Goal: Task Accomplishment & Management: Manage account settings

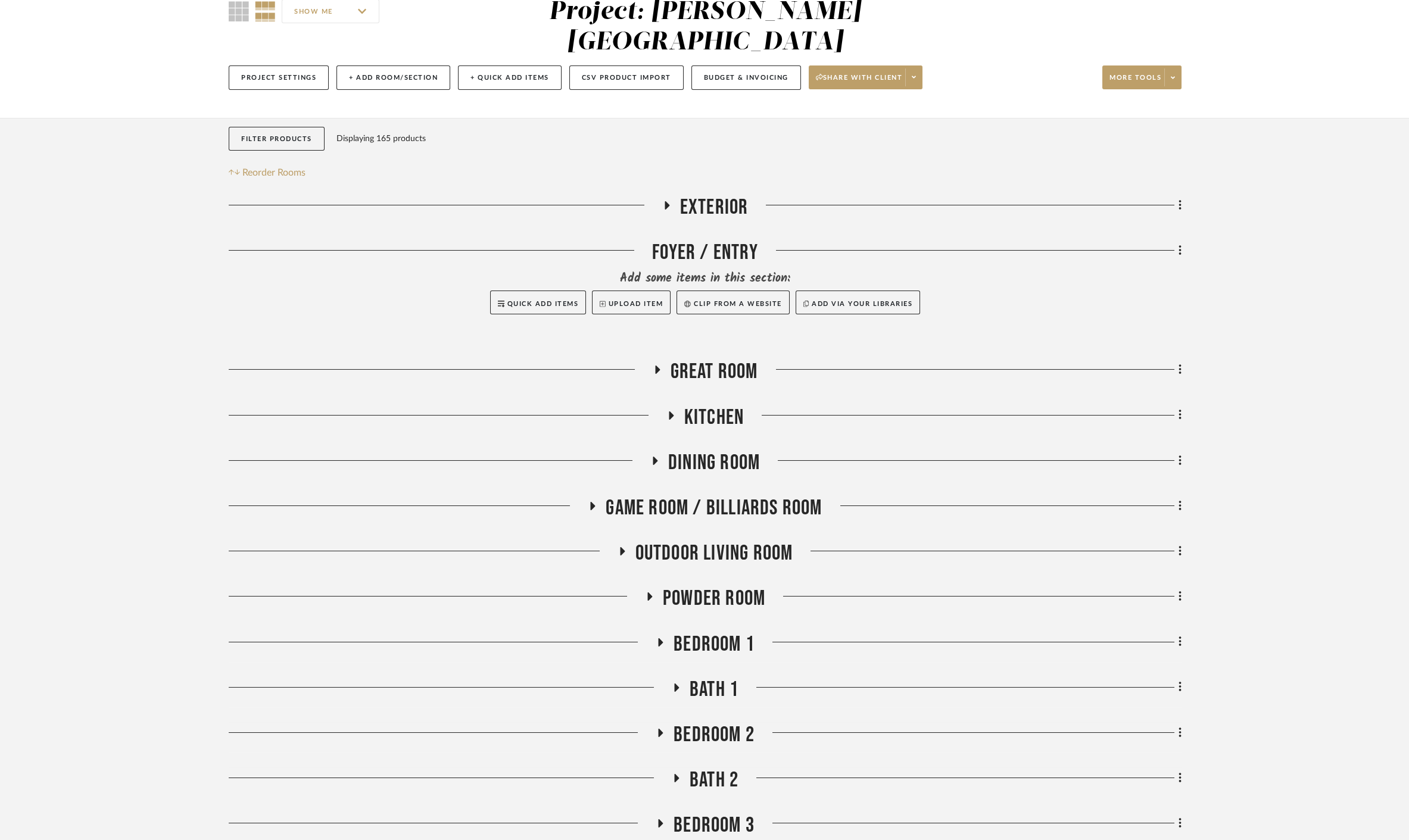
scroll to position [264, 0]
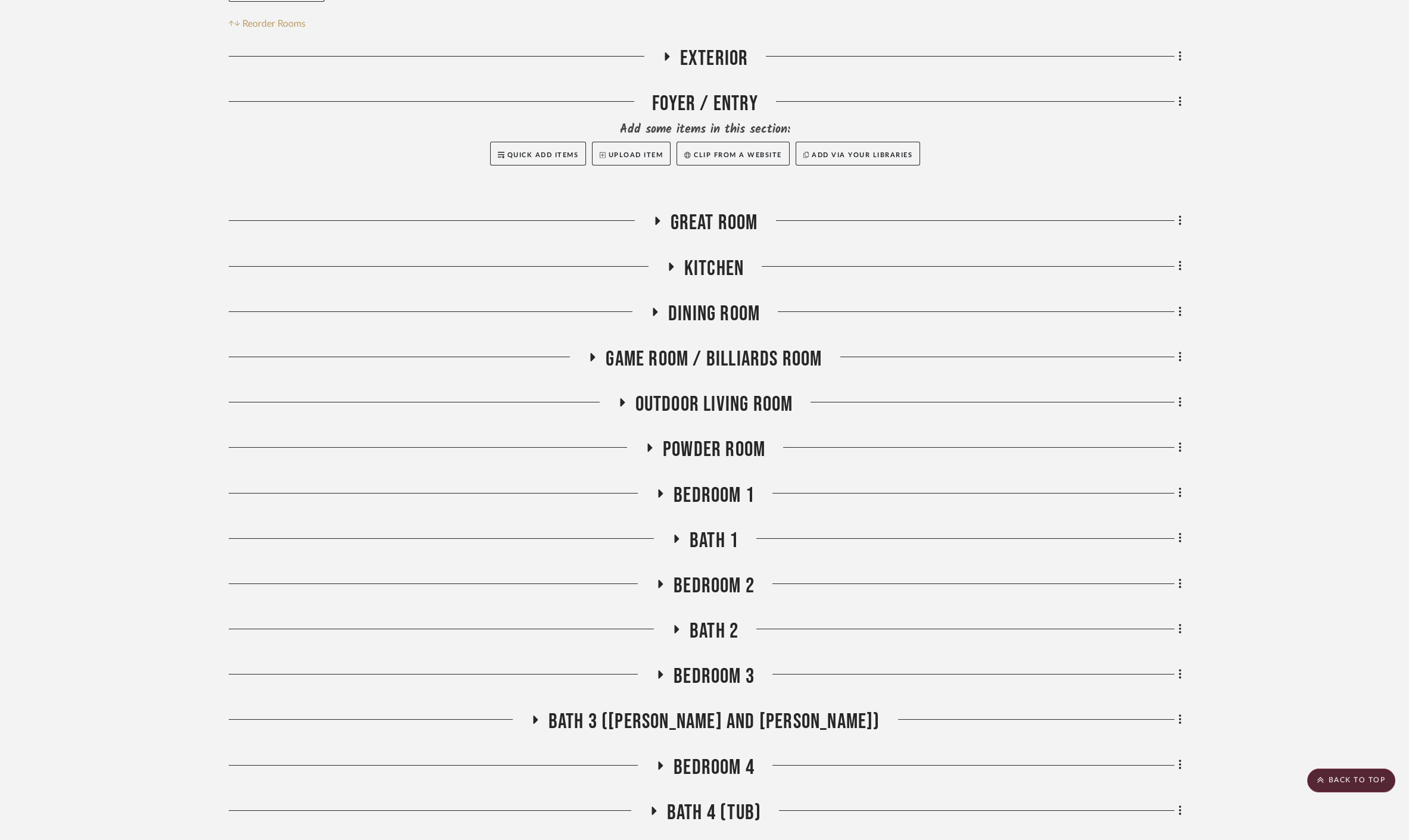
click at [702, 528] on span "Bath 1" at bounding box center [714, 541] width 49 height 26
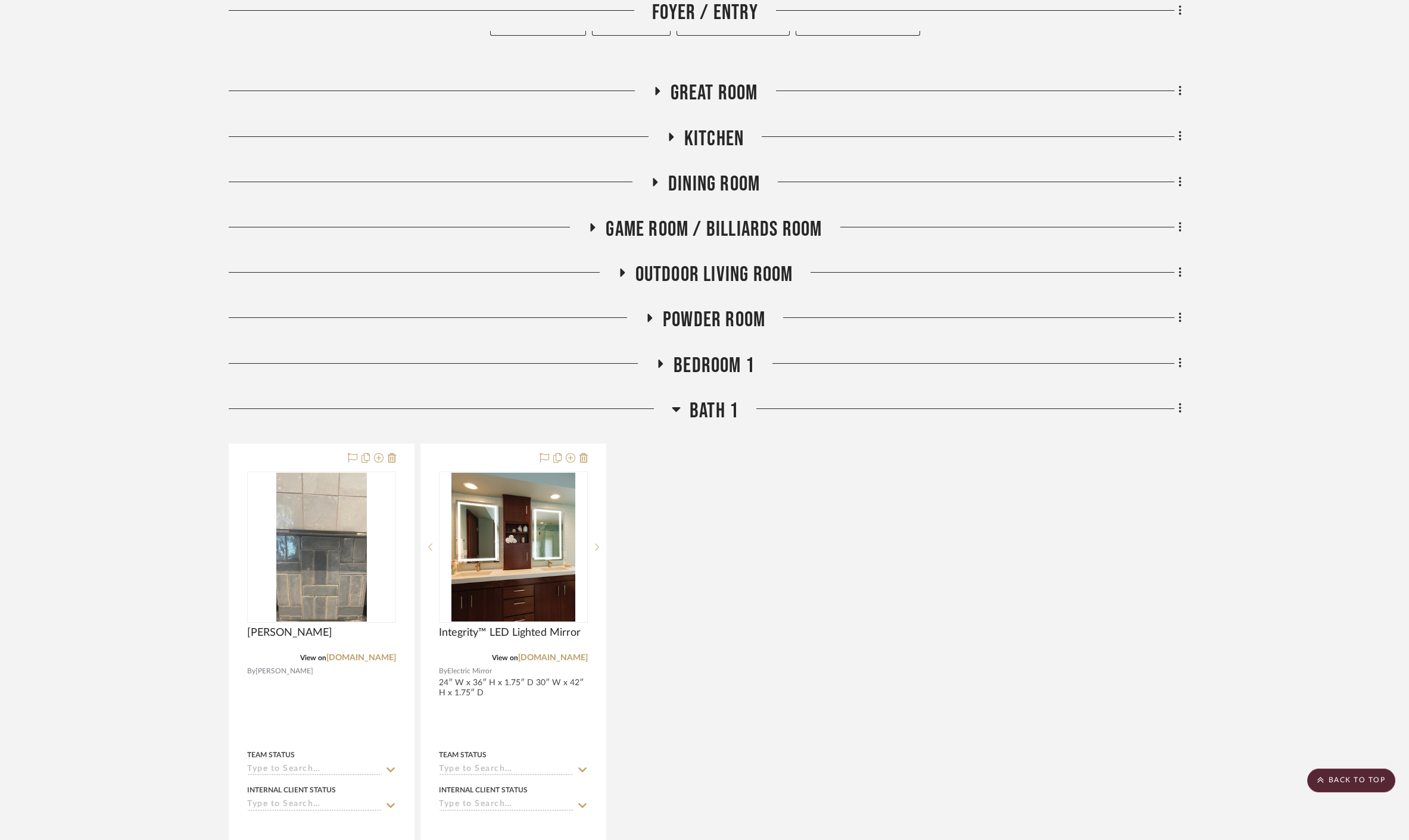
scroll to position [396, 0]
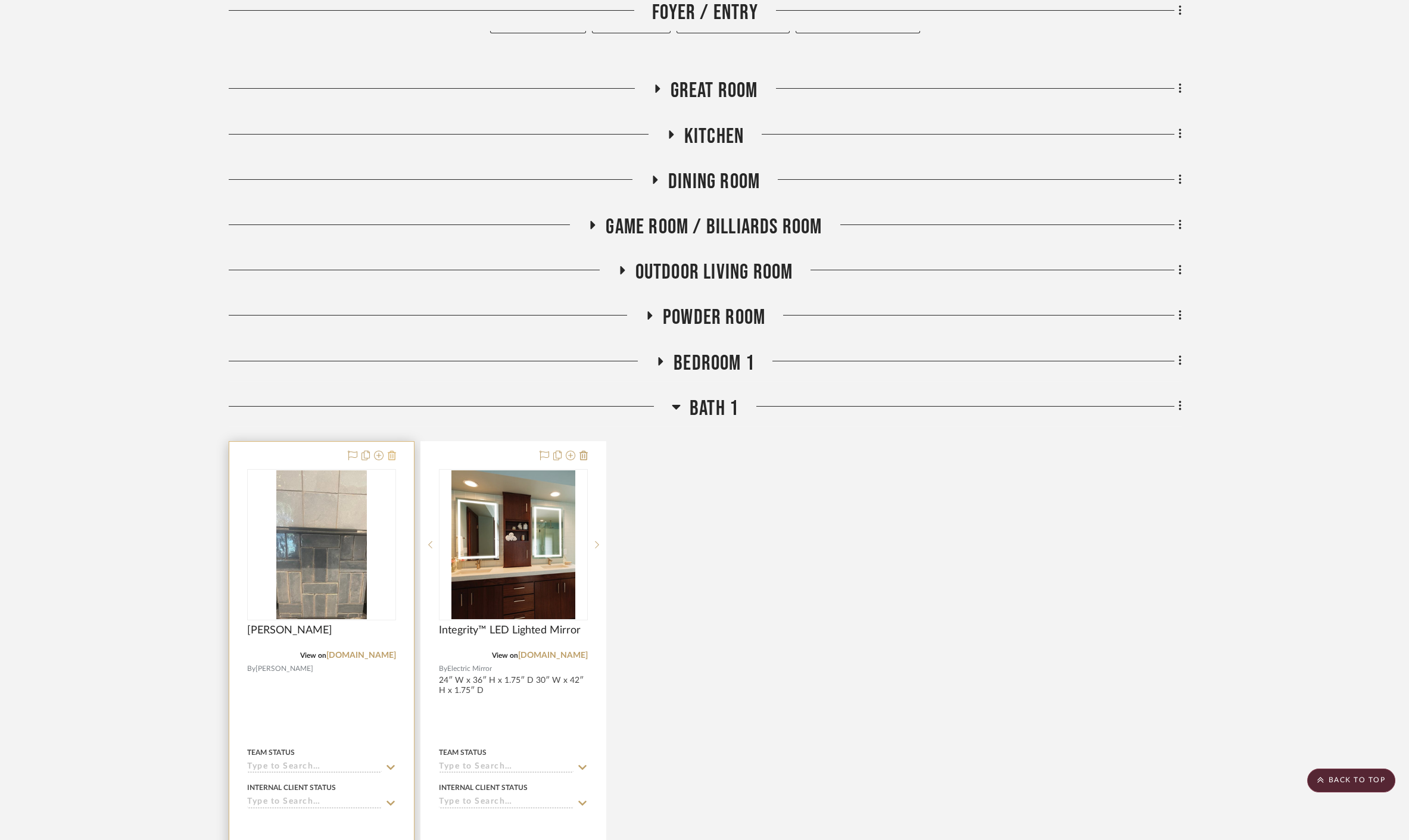
click at [390, 451] on icon at bounding box center [392, 455] width 8 height 10
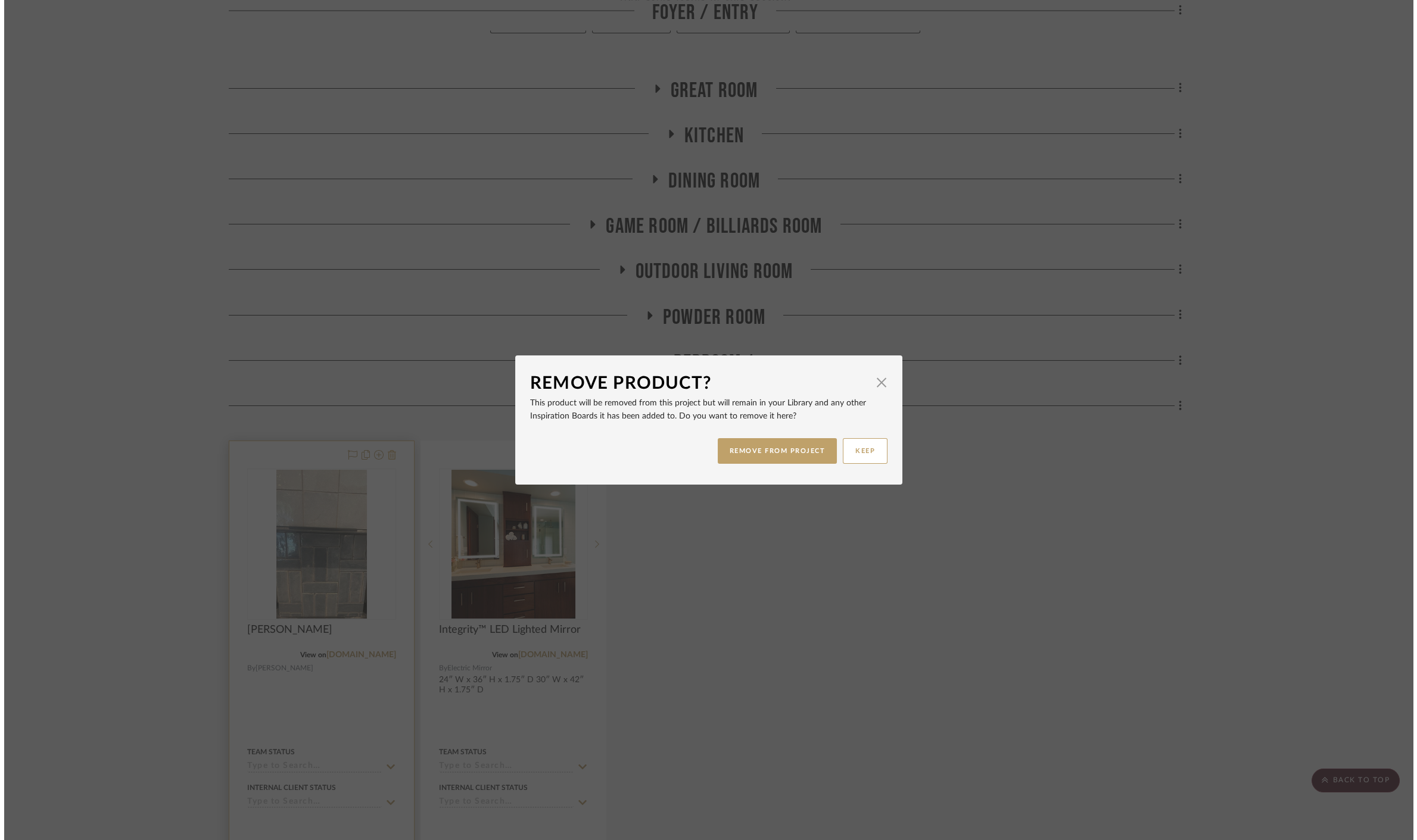
scroll to position [0, 0]
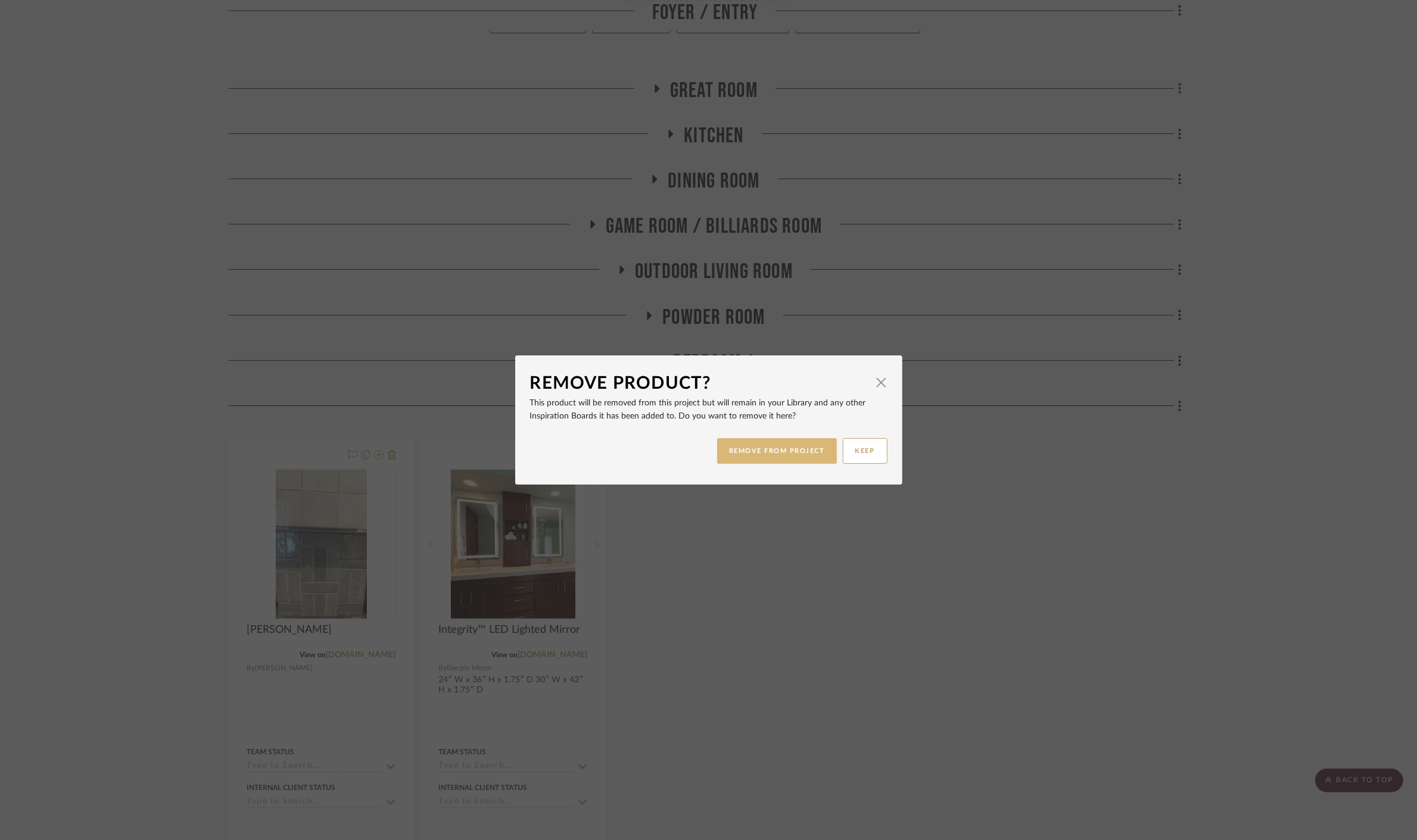
click at [775, 451] on button "REMOVE FROM PROJECT" at bounding box center [777, 451] width 119 height 26
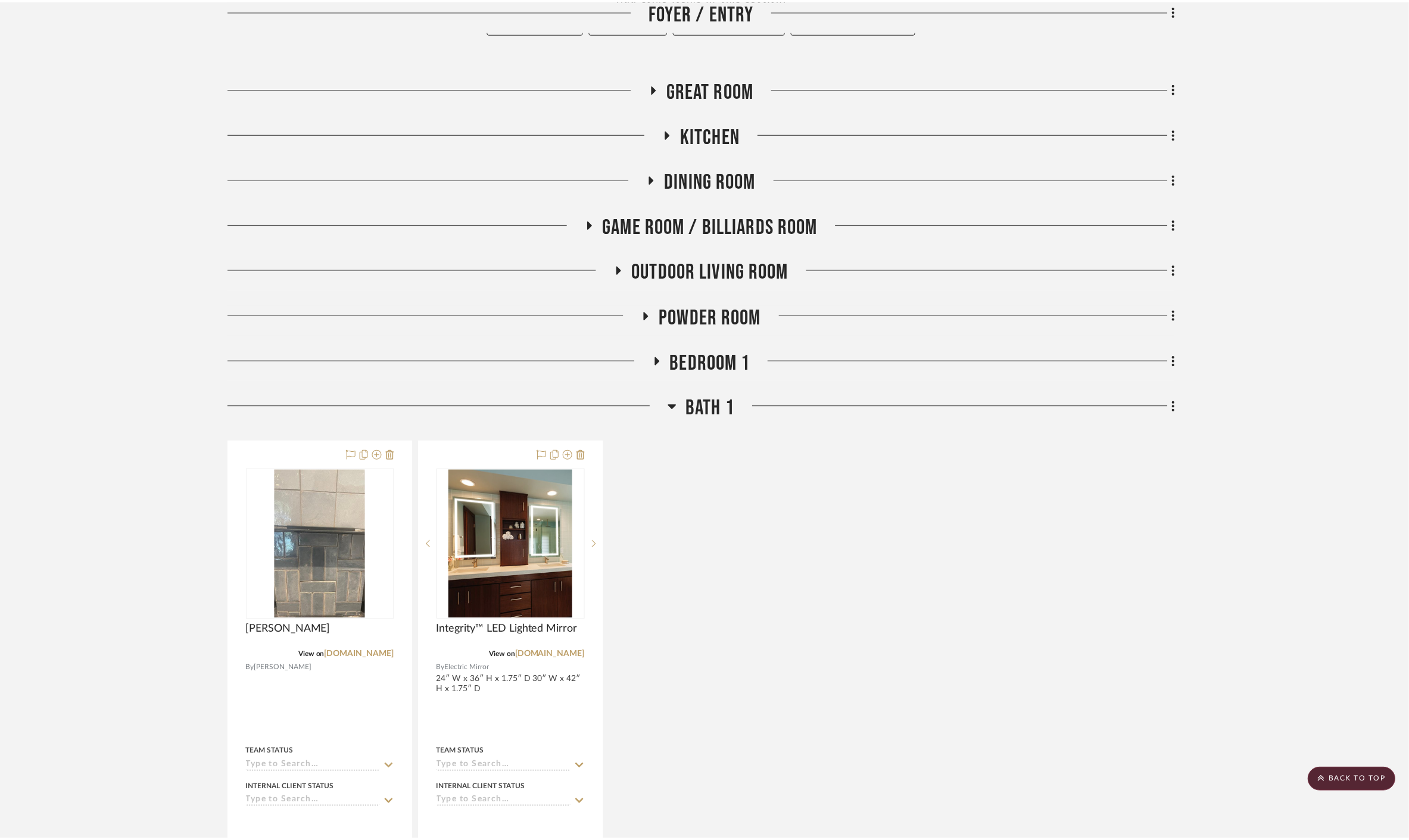
scroll to position [396, 0]
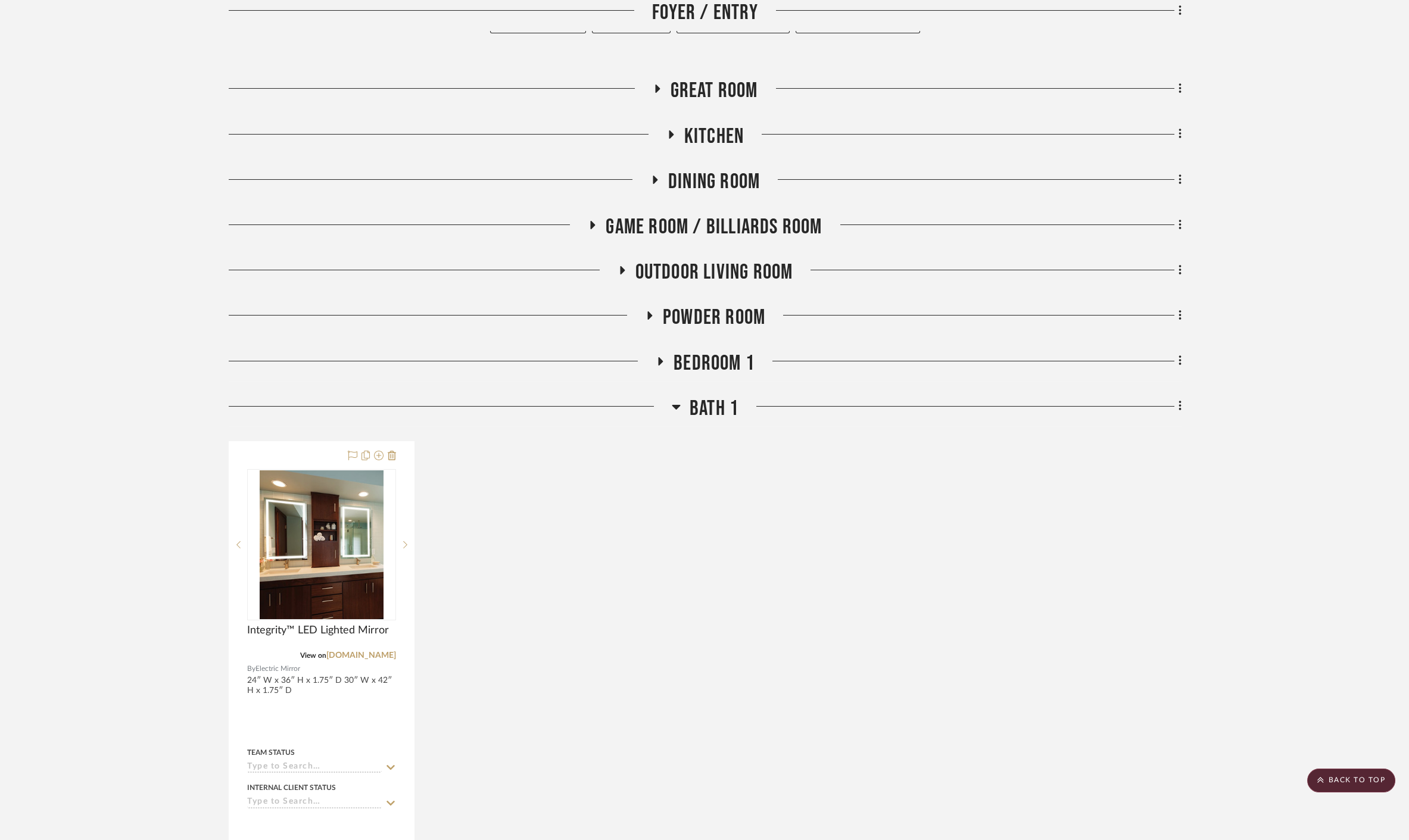
click at [703, 396] on span "Bath 1" at bounding box center [714, 408] width 49 height 26
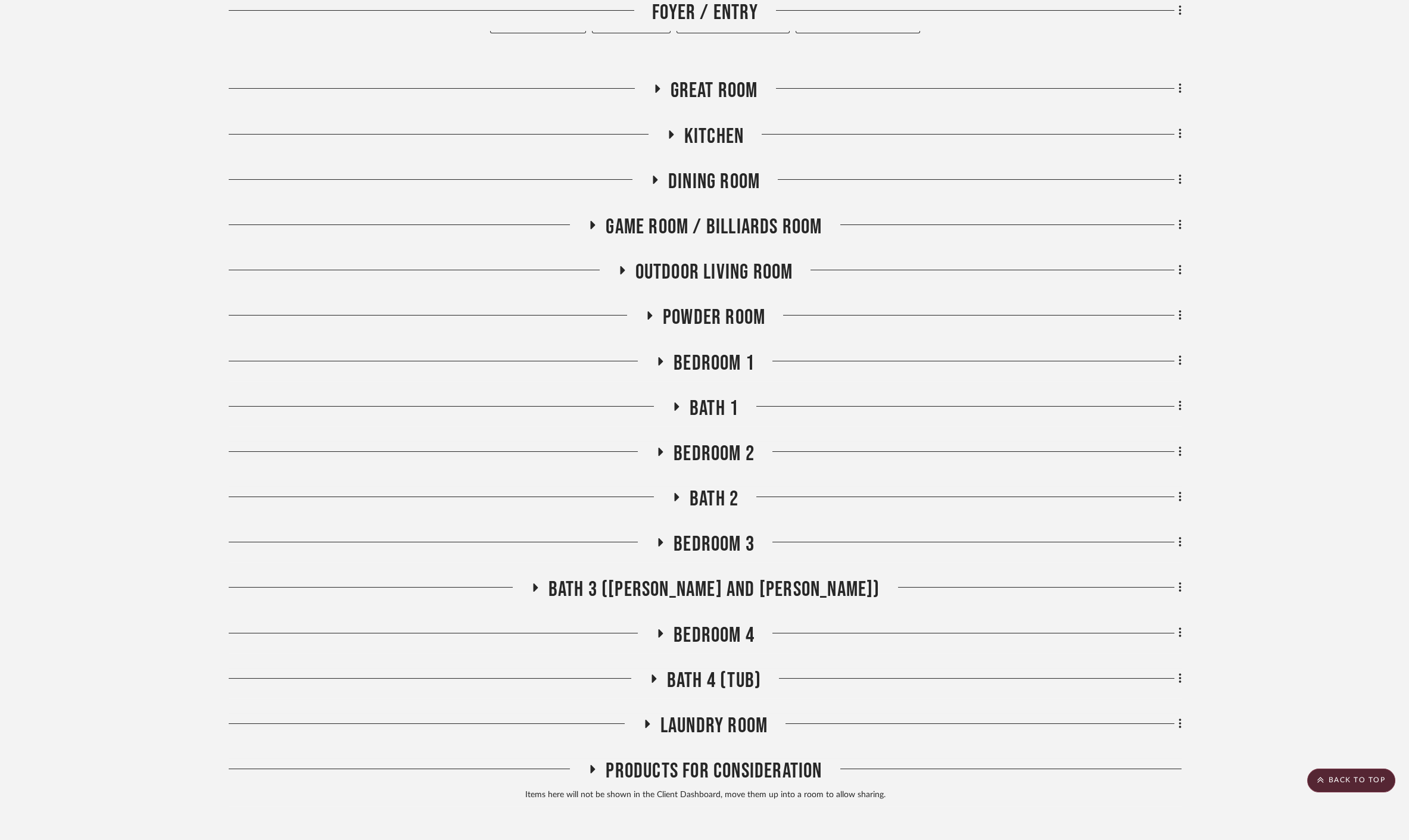
click at [712, 441] on span "Bedroom 2" at bounding box center [714, 453] width 81 height 26
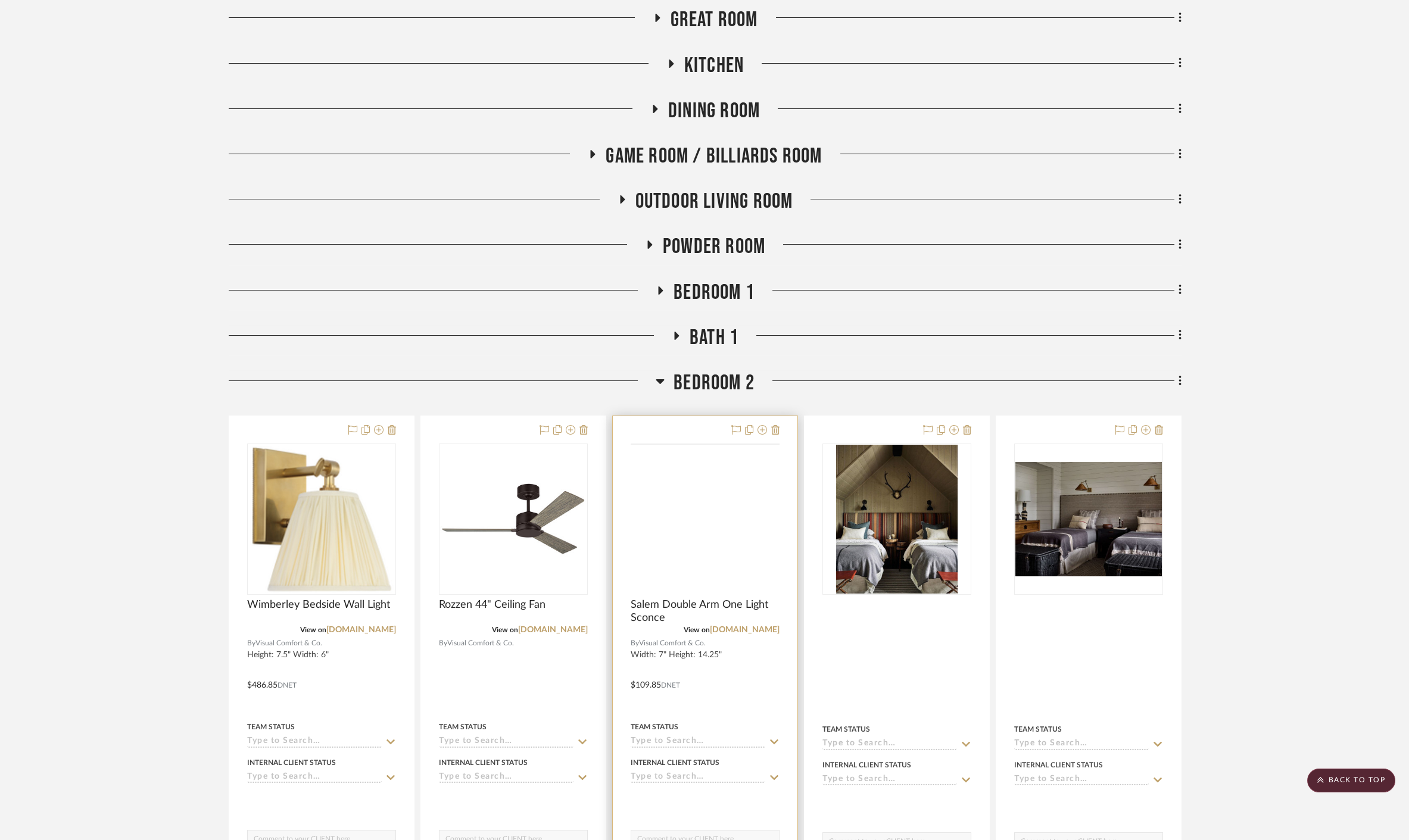
scroll to position [528, 0]
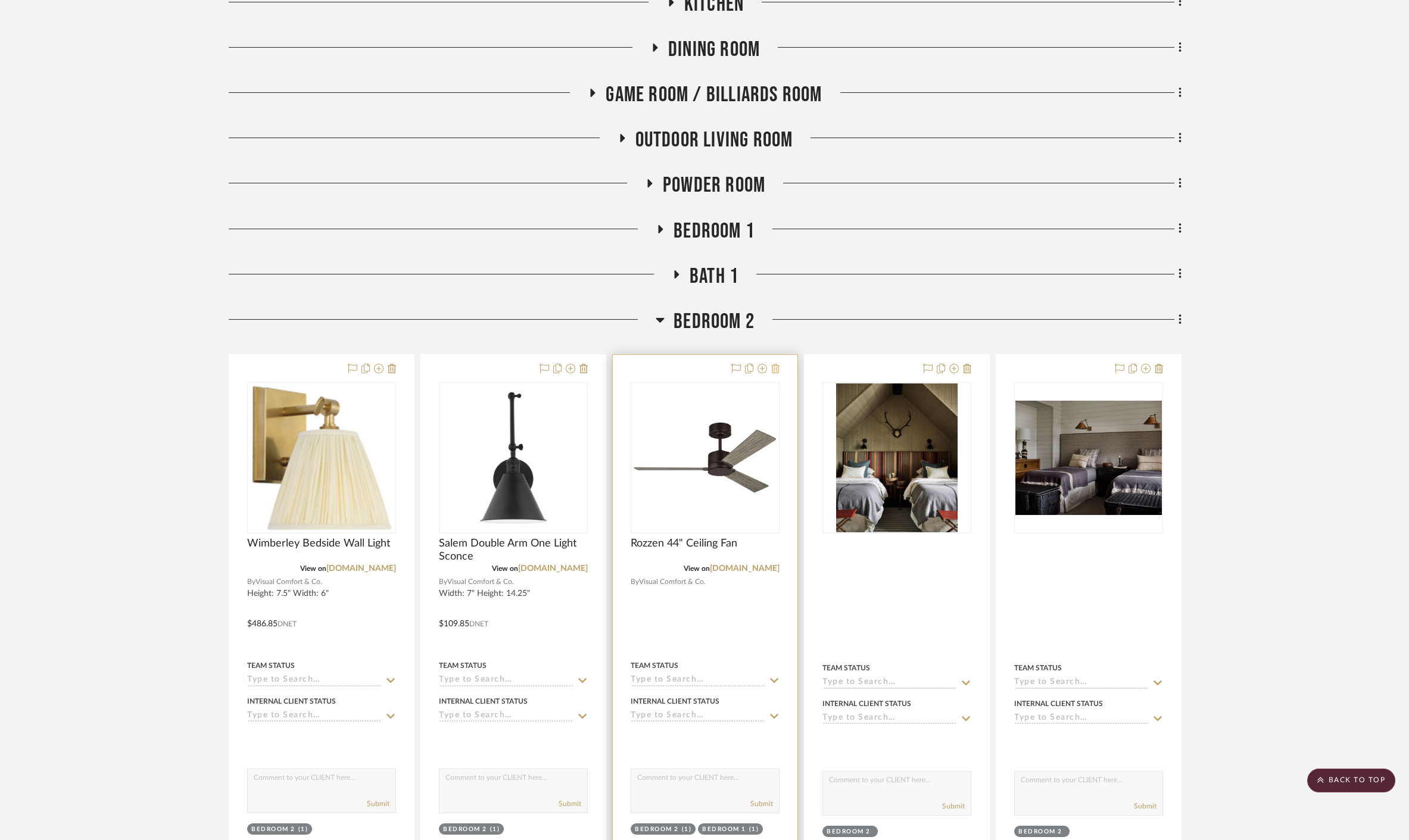
click at [776, 364] on icon at bounding box center [775, 369] width 8 height 10
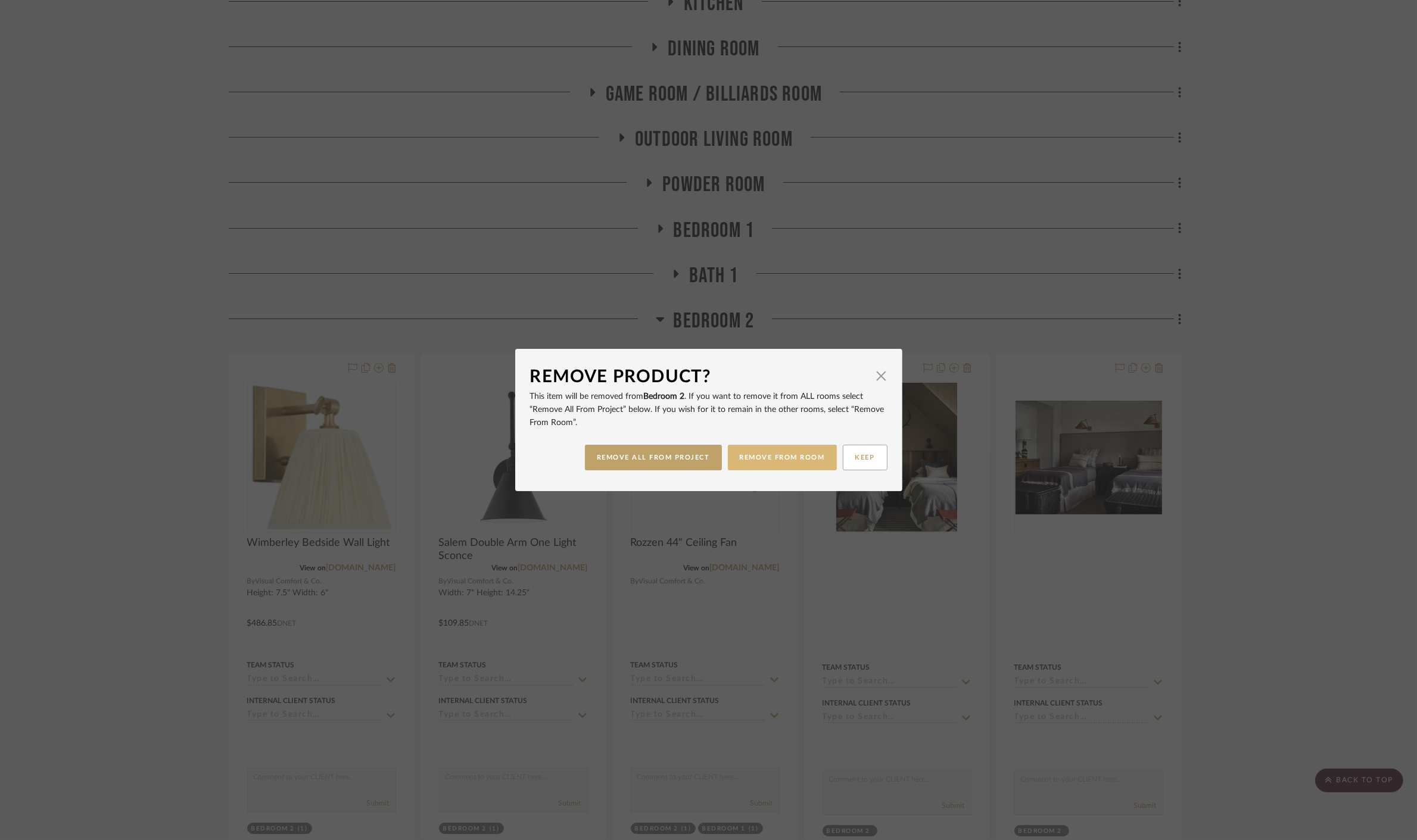
click at [799, 460] on button "REMOVE FROM ROOM" at bounding box center [782, 457] width 109 height 26
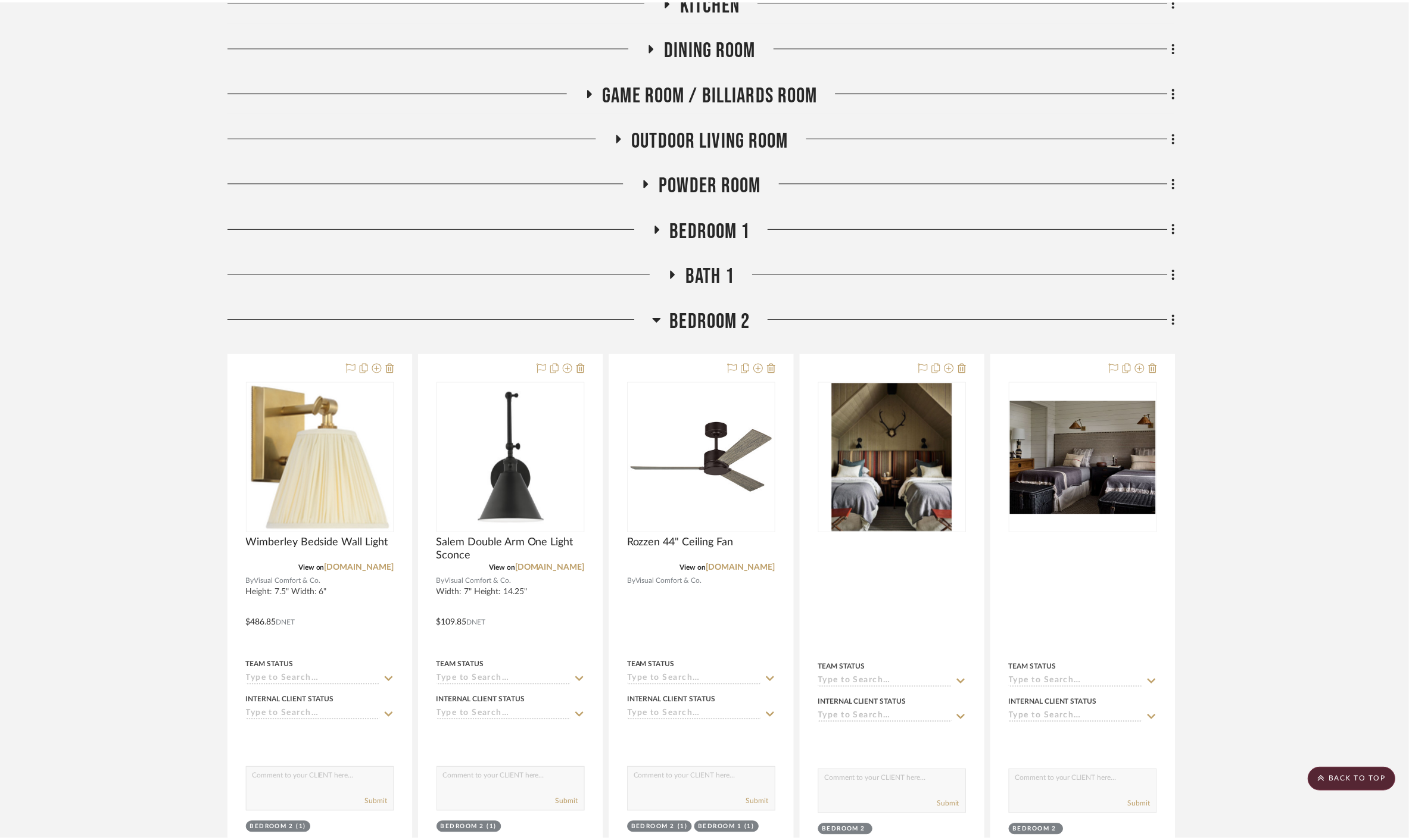
scroll to position [528, 0]
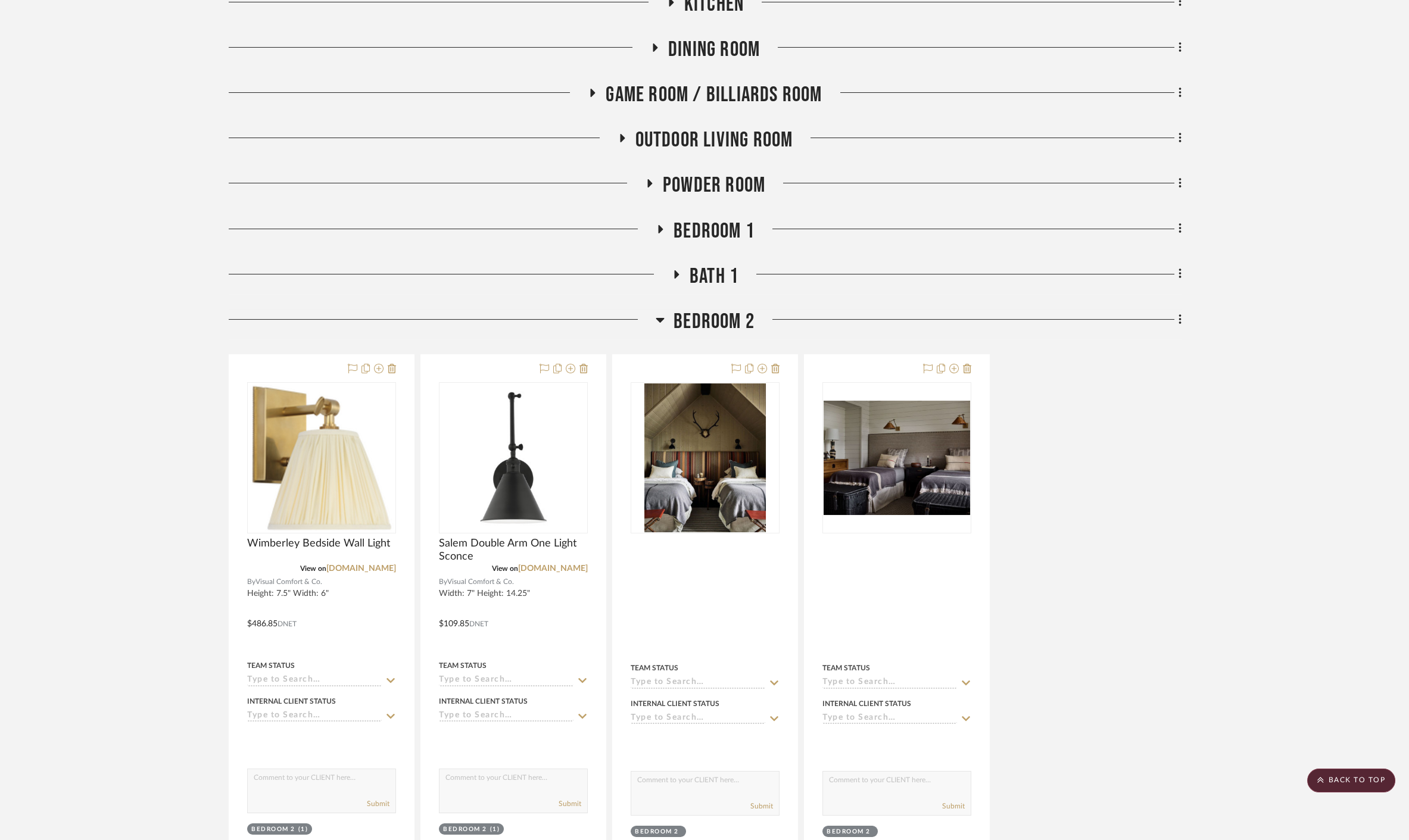
click at [703, 309] on span "Bedroom 2" at bounding box center [714, 321] width 81 height 26
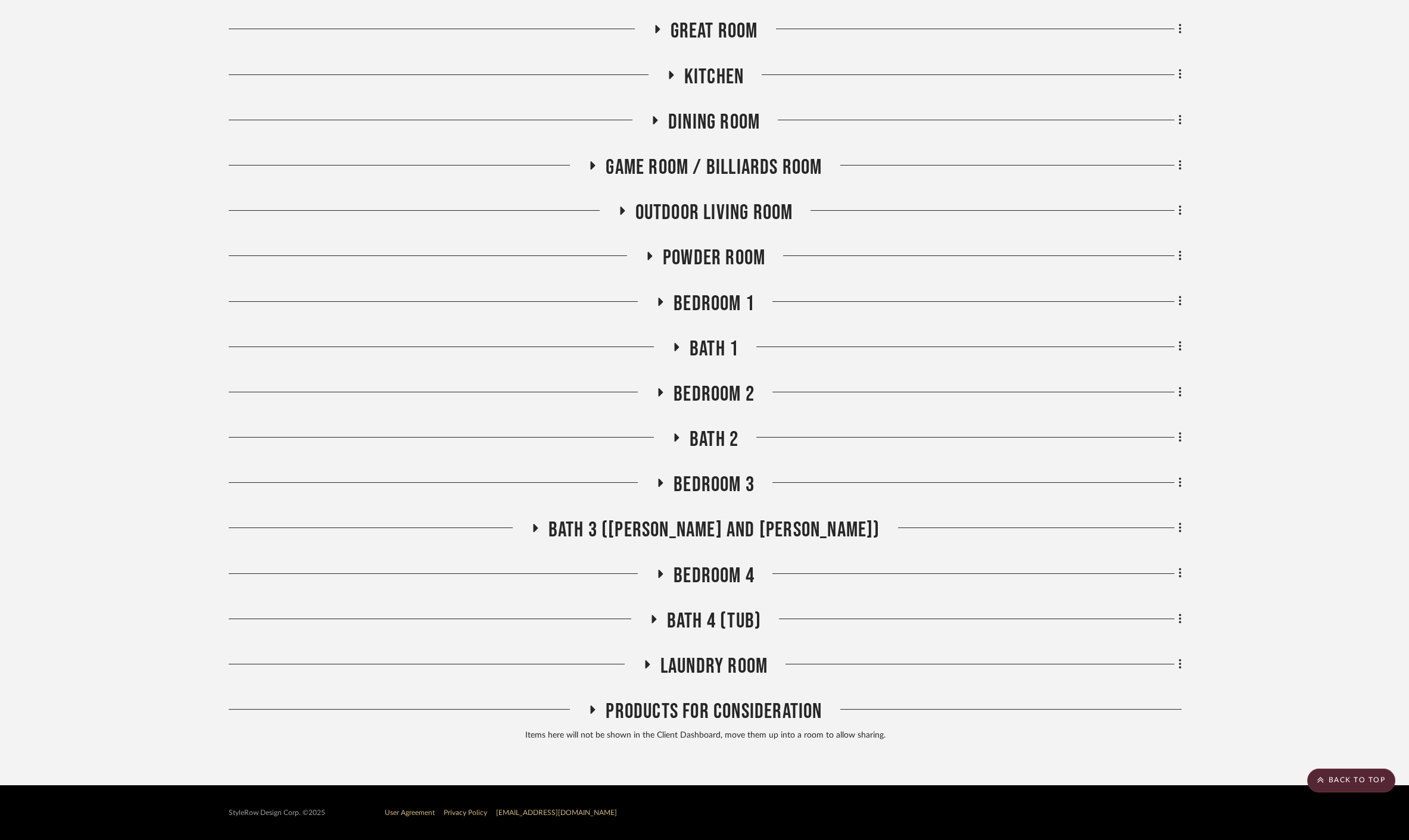
scroll to position [425, 0]
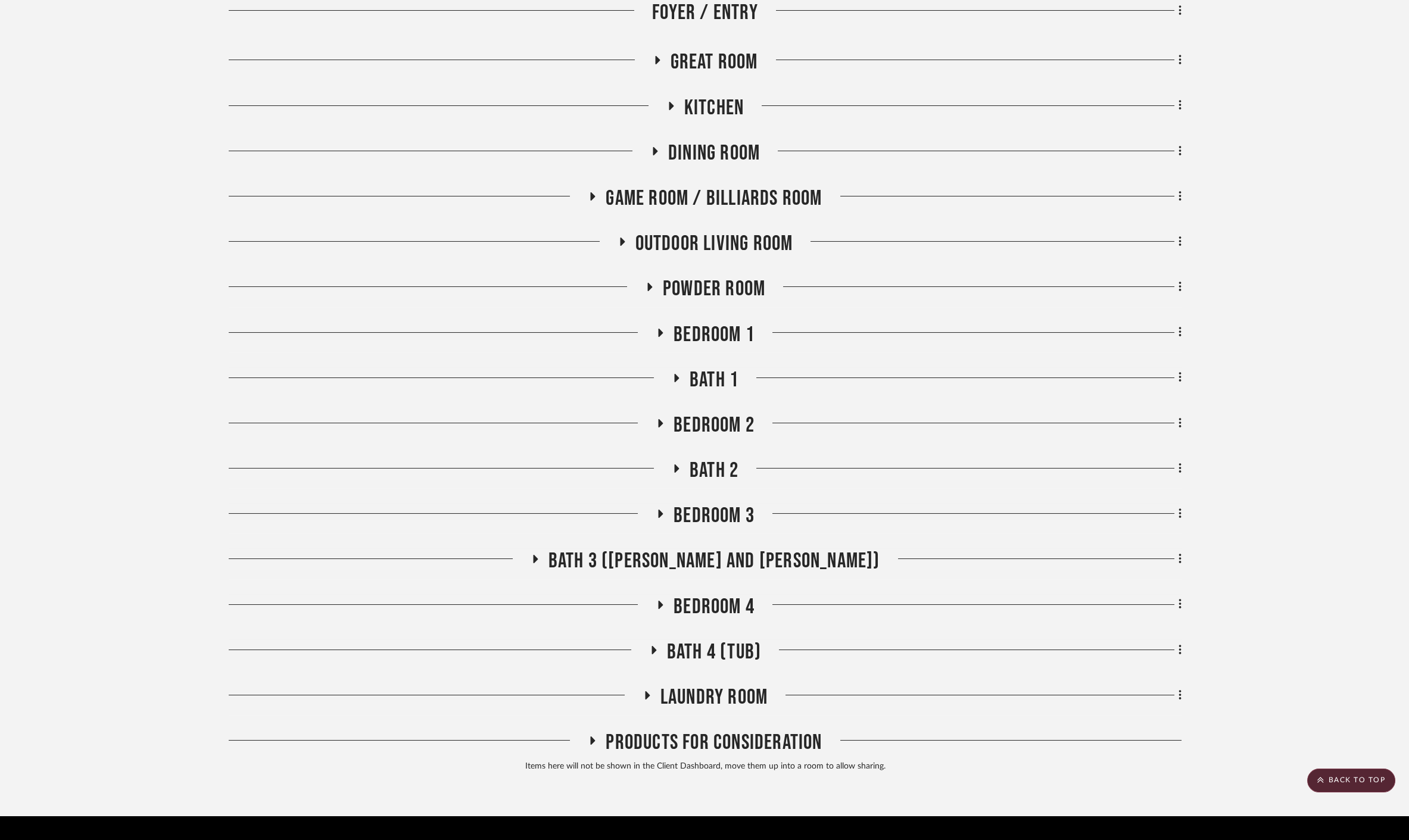
click at [715, 457] on span "Bath 2" at bounding box center [714, 470] width 49 height 26
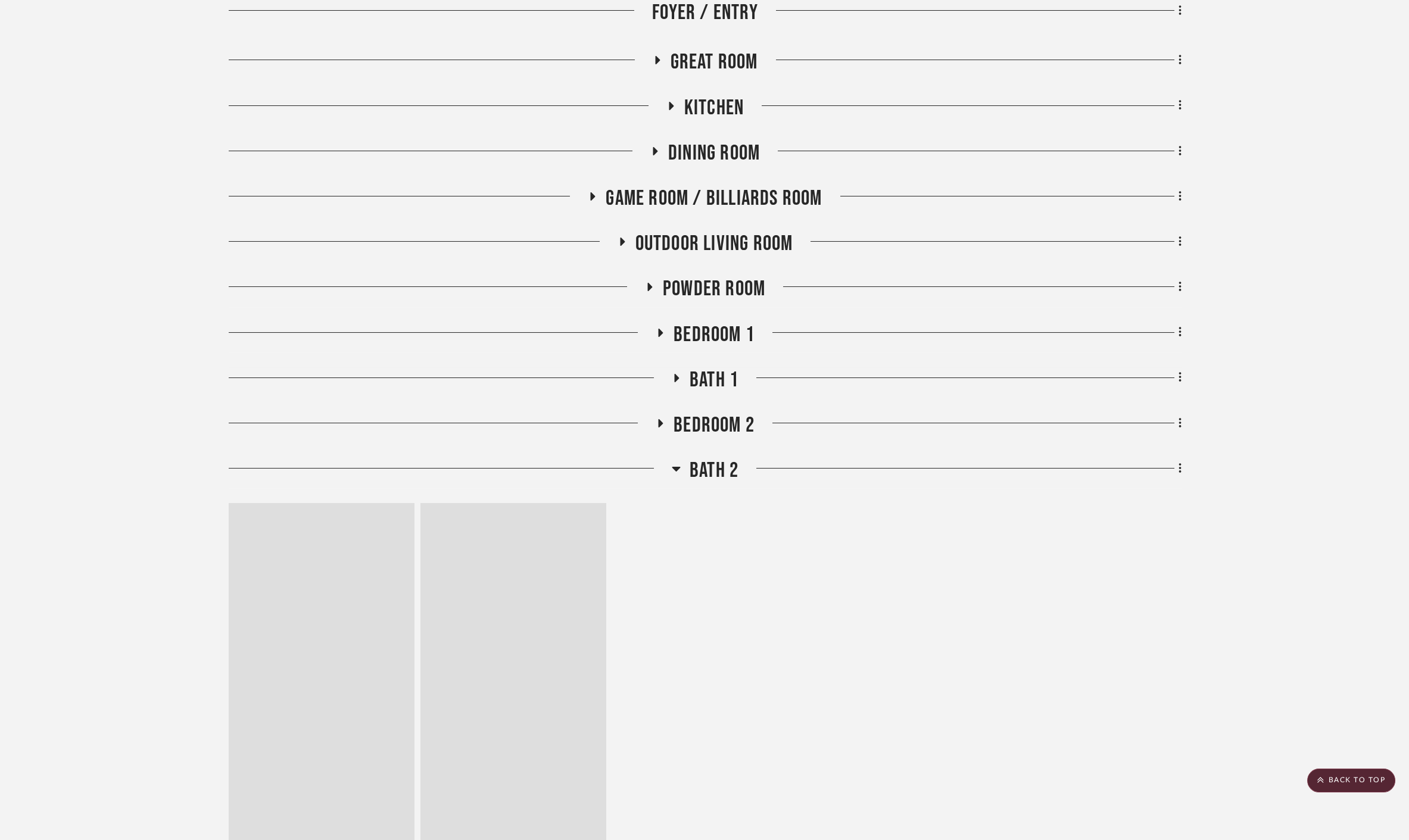
scroll to position [528, 0]
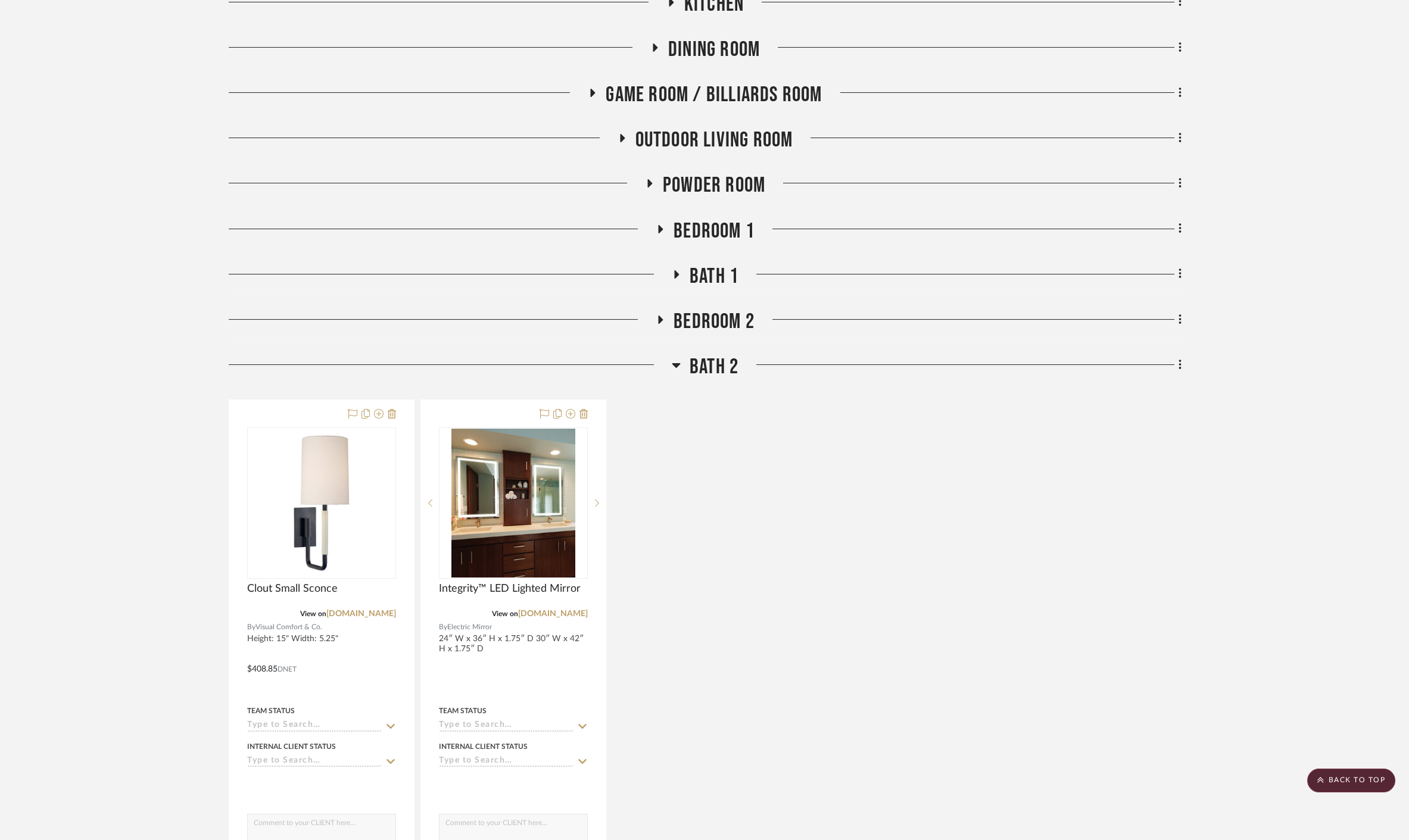
click at [703, 354] on span "Bath 2" at bounding box center [714, 367] width 49 height 26
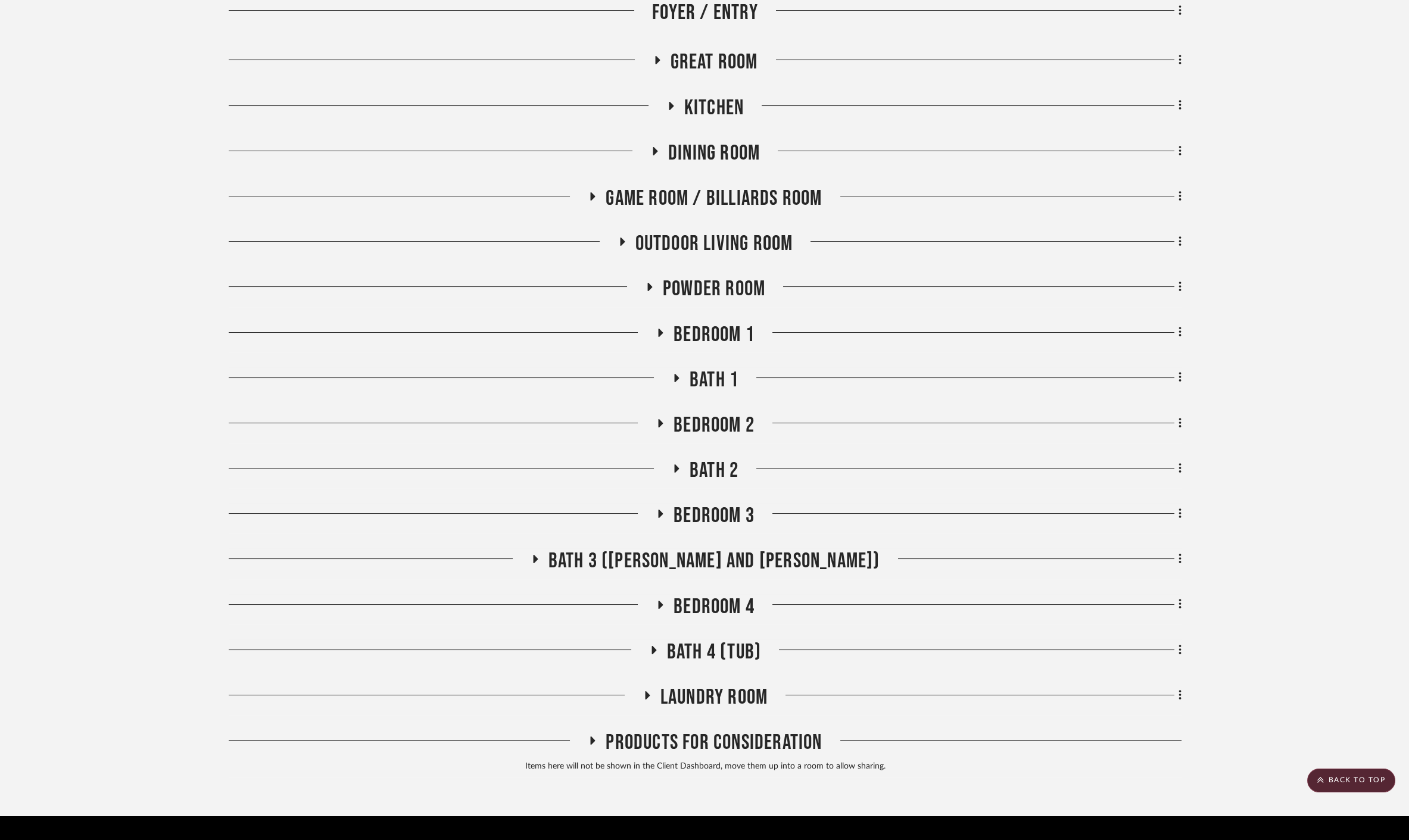
click at [722, 412] on span "Bedroom 2" at bounding box center [714, 425] width 81 height 26
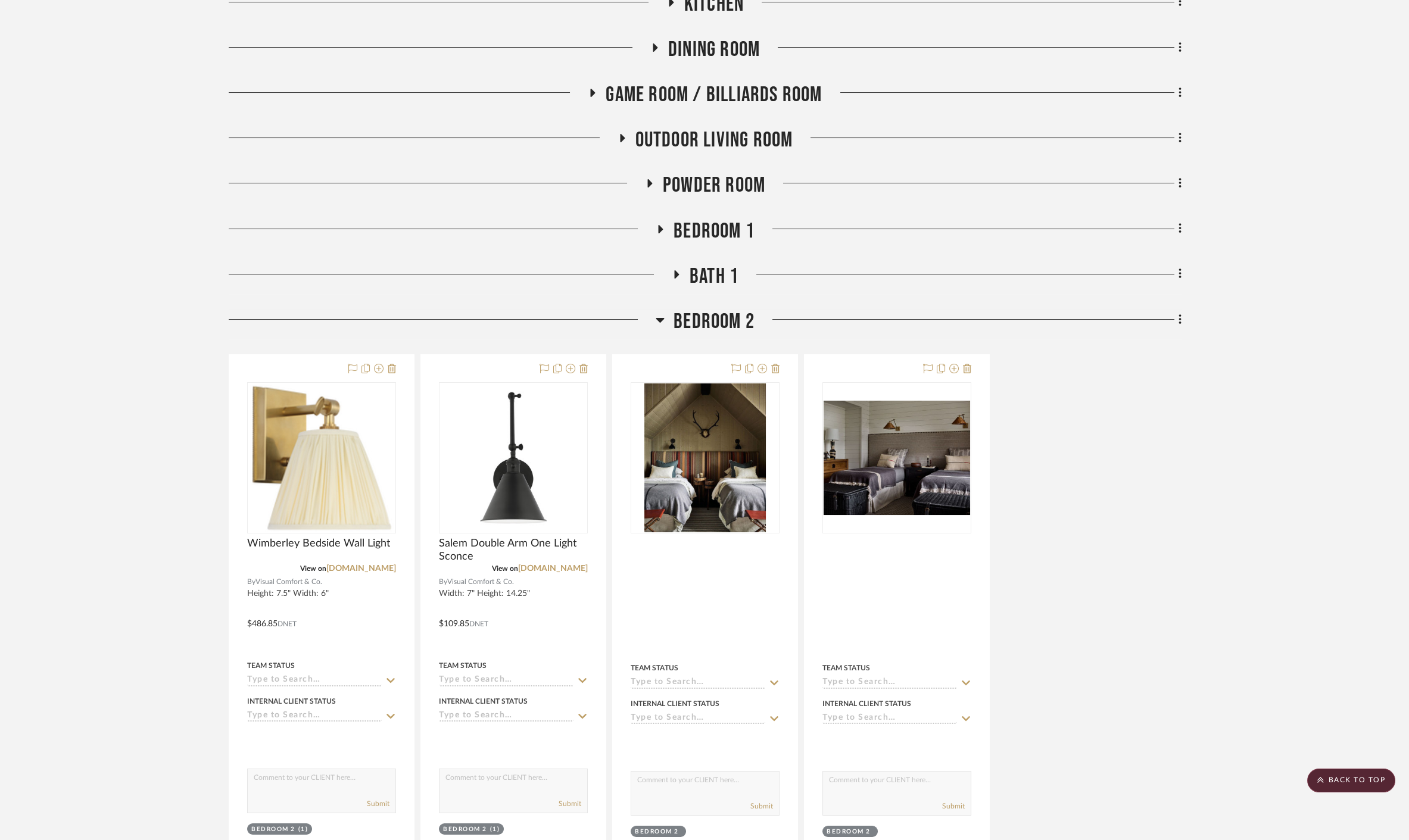
click at [709, 309] on span "Bedroom 2" at bounding box center [714, 321] width 81 height 26
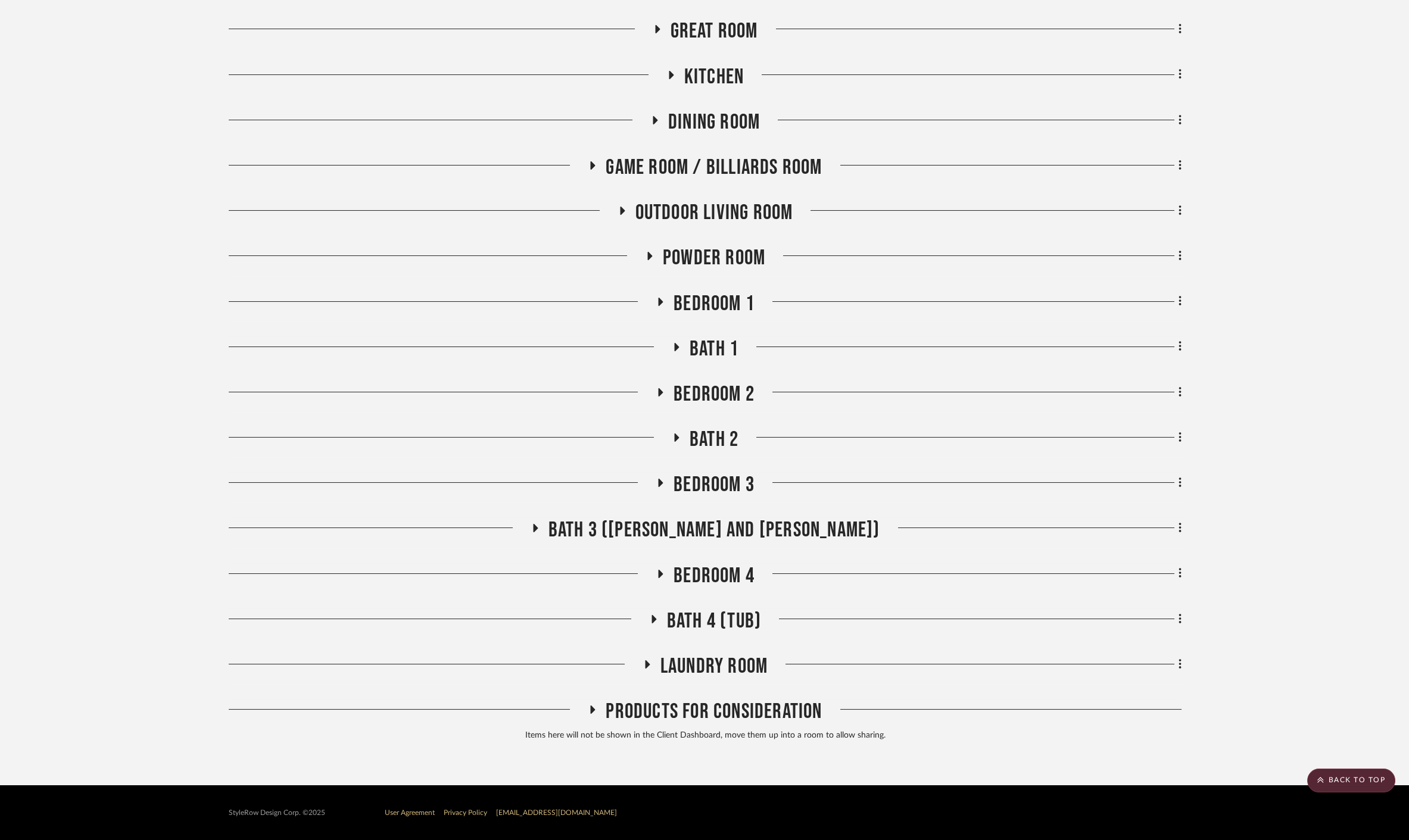
scroll to position [425, 0]
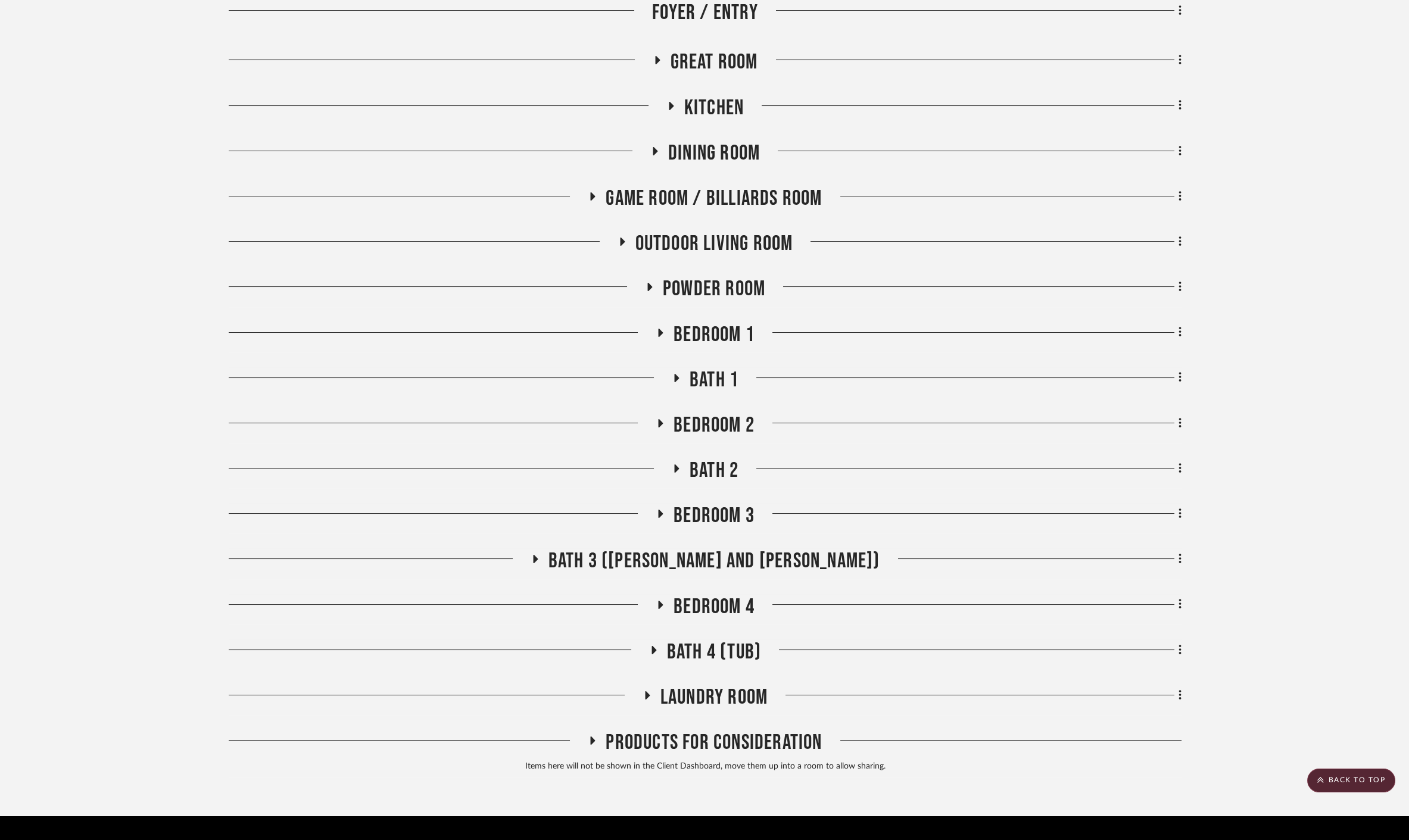
click at [711, 470] on div "Exterior Foyer / Entry Add some items in this section: Quick Add Items Upload I…" at bounding box center [705, 331] width 953 height 892
click at [715, 503] on span "Bedroom 3" at bounding box center [714, 516] width 81 height 26
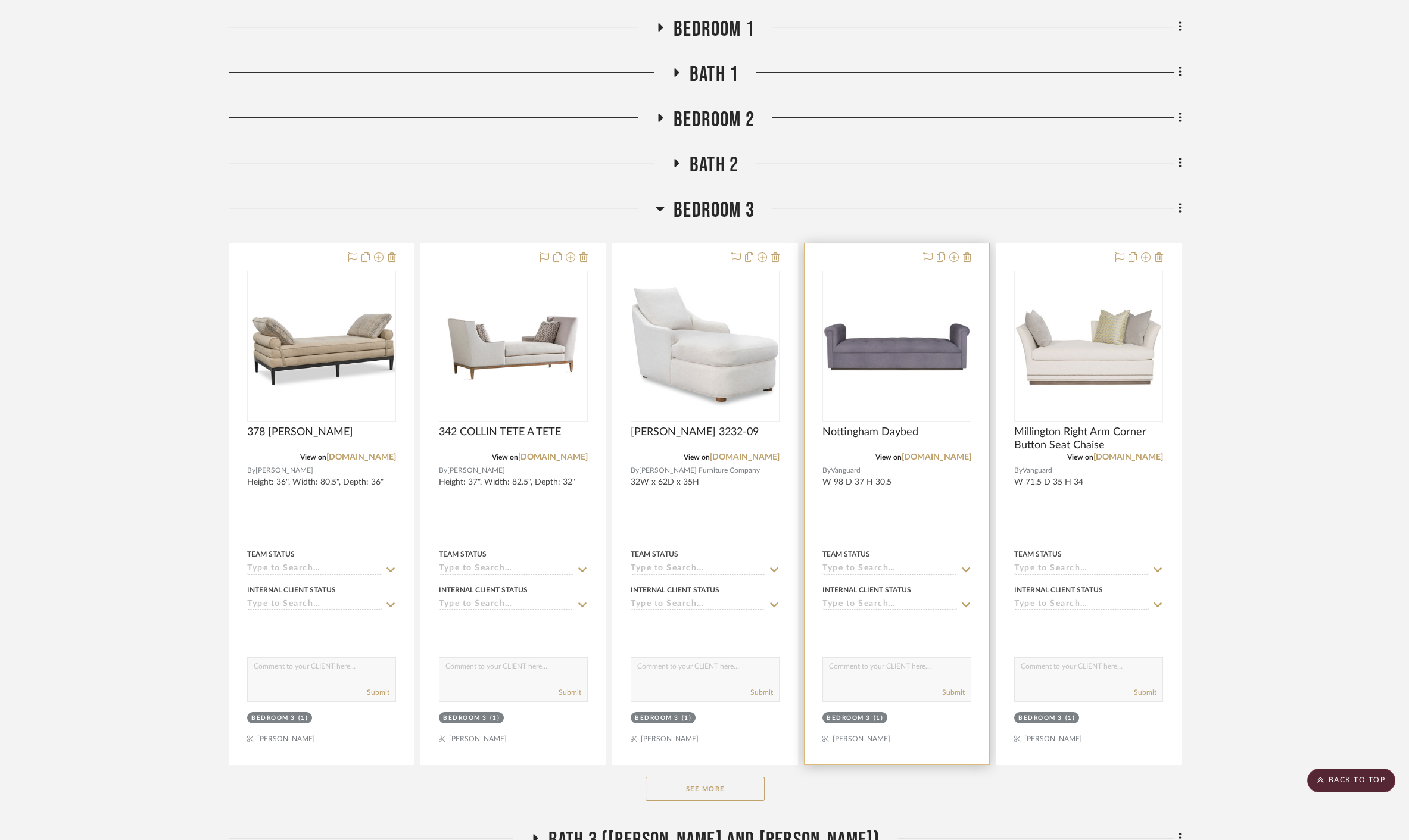
scroll to position [793, 0]
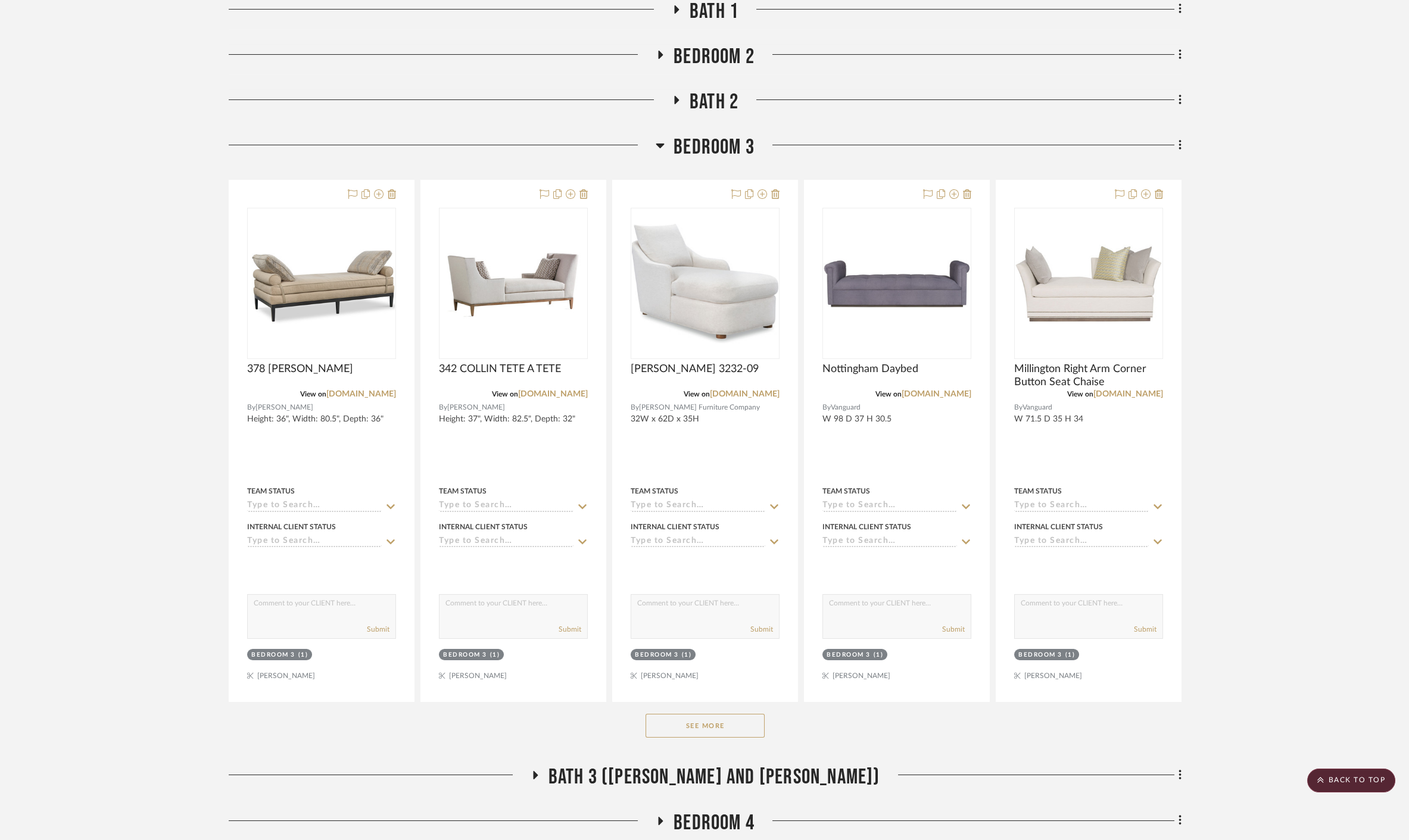
drag, startPoint x: 722, startPoint y: 696, endPoint x: 782, endPoint y: 630, distance: 89.2
click at [723, 714] on button "See More" at bounding box center [704, 725] width 119 height 24
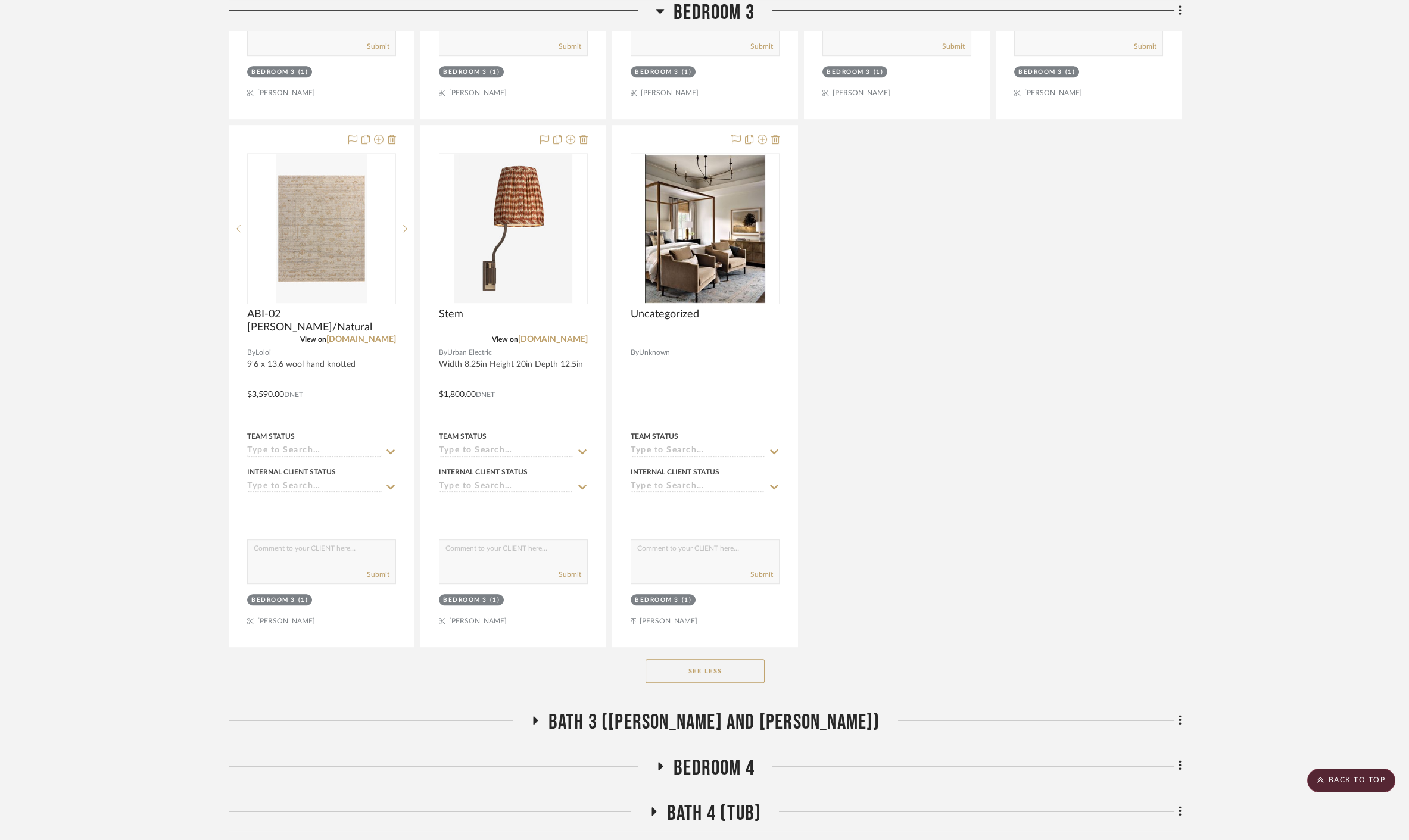
scroll to position [3118, 0]
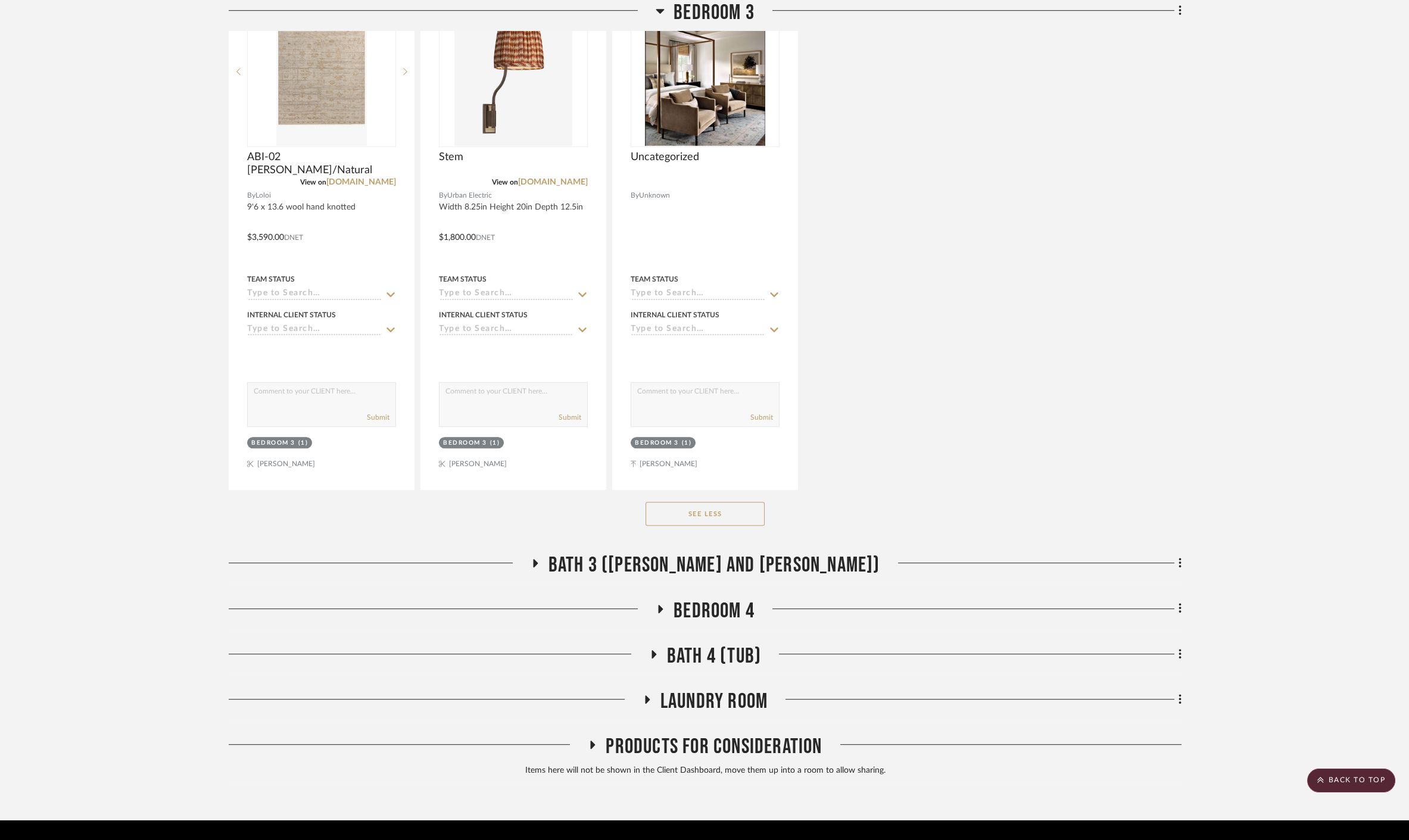
click at [658, 553] on span "Bath 3 ([PERSON_NAME] and [PERSON_NAME])" at bounding box center [715, 565] width 332 height 26
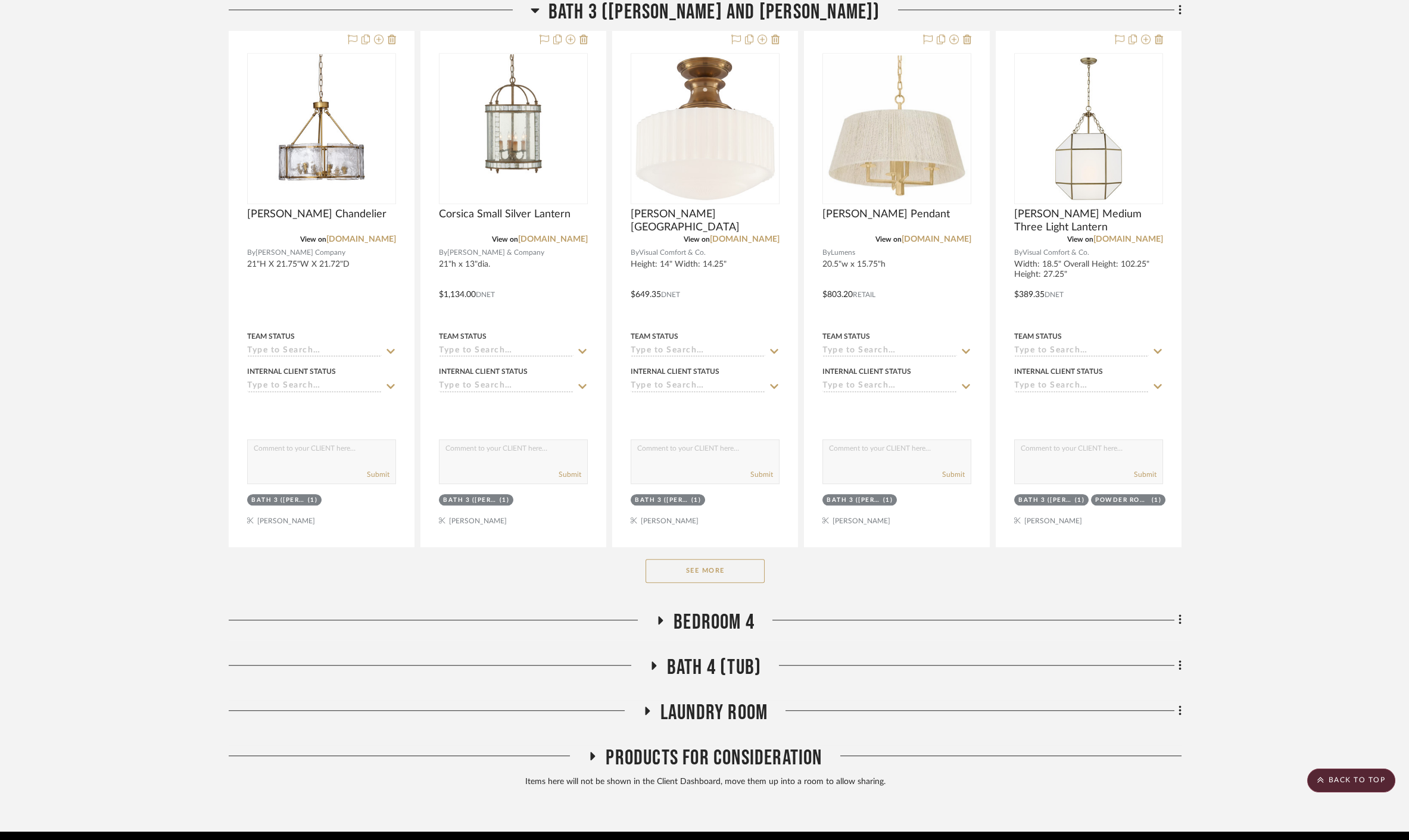
scroll to position [3701, 0]
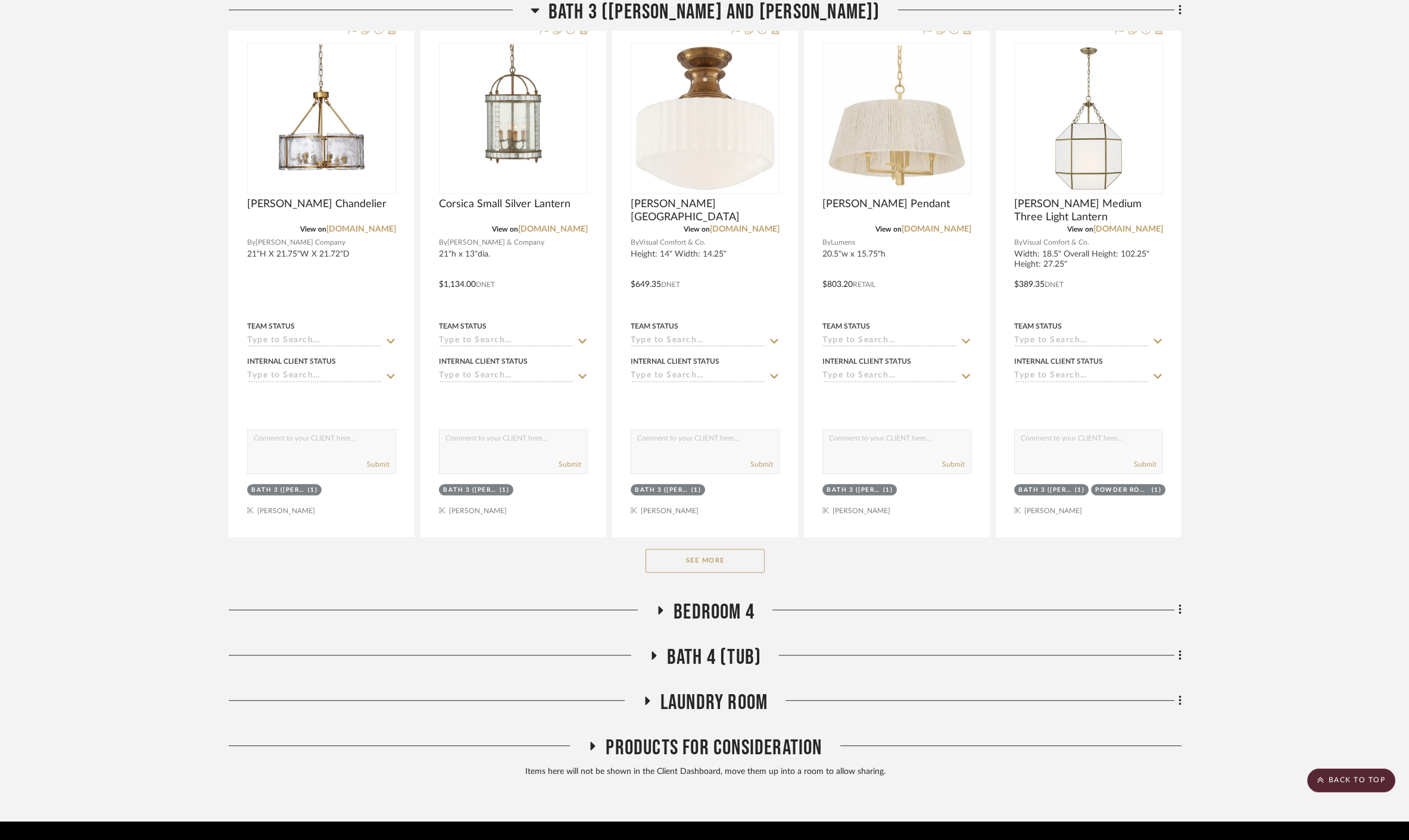
click at [712, 599] on span "Bedroom 4" at bounding box center [714, 612] width 81 height 26
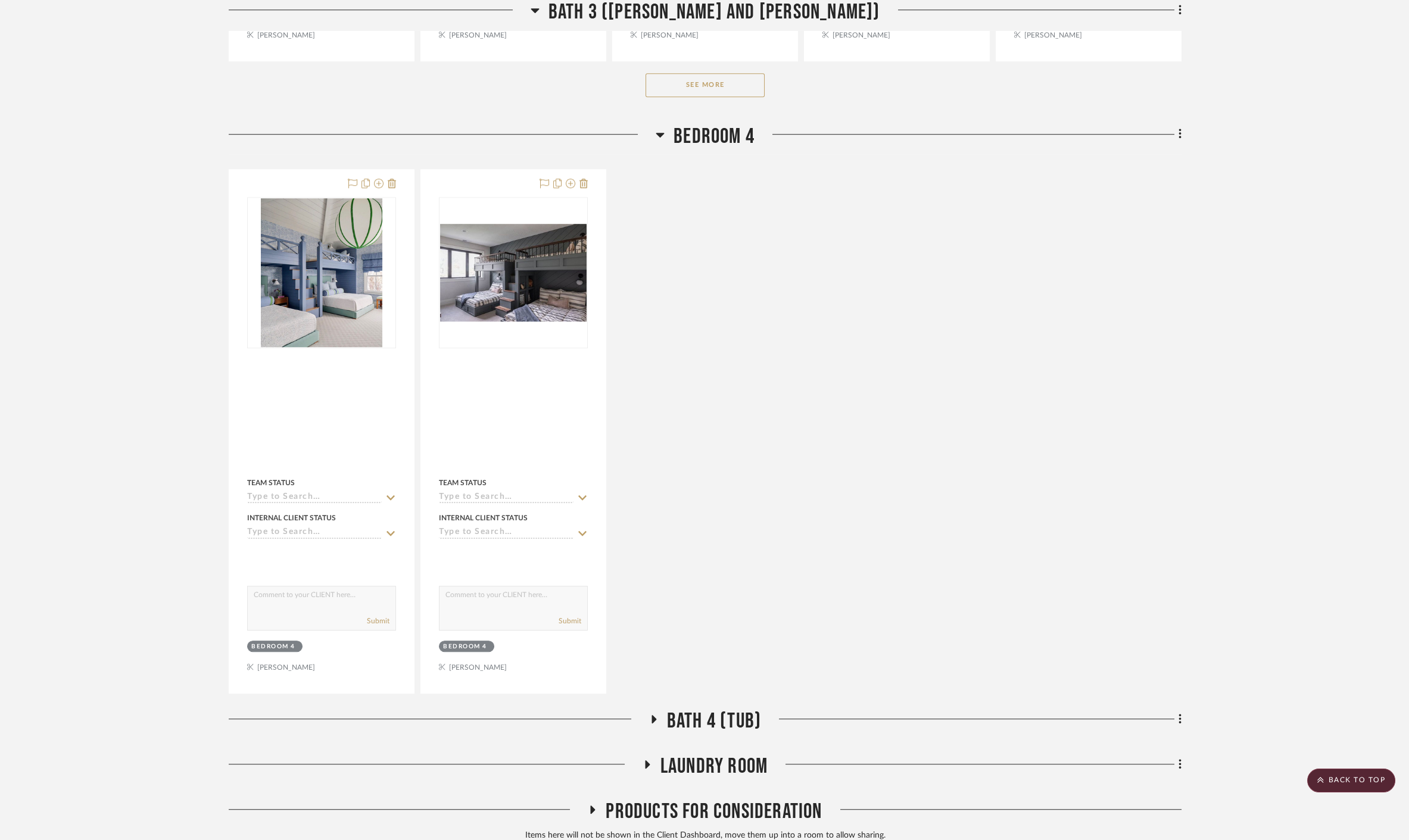
scroll to position [4240, 0]
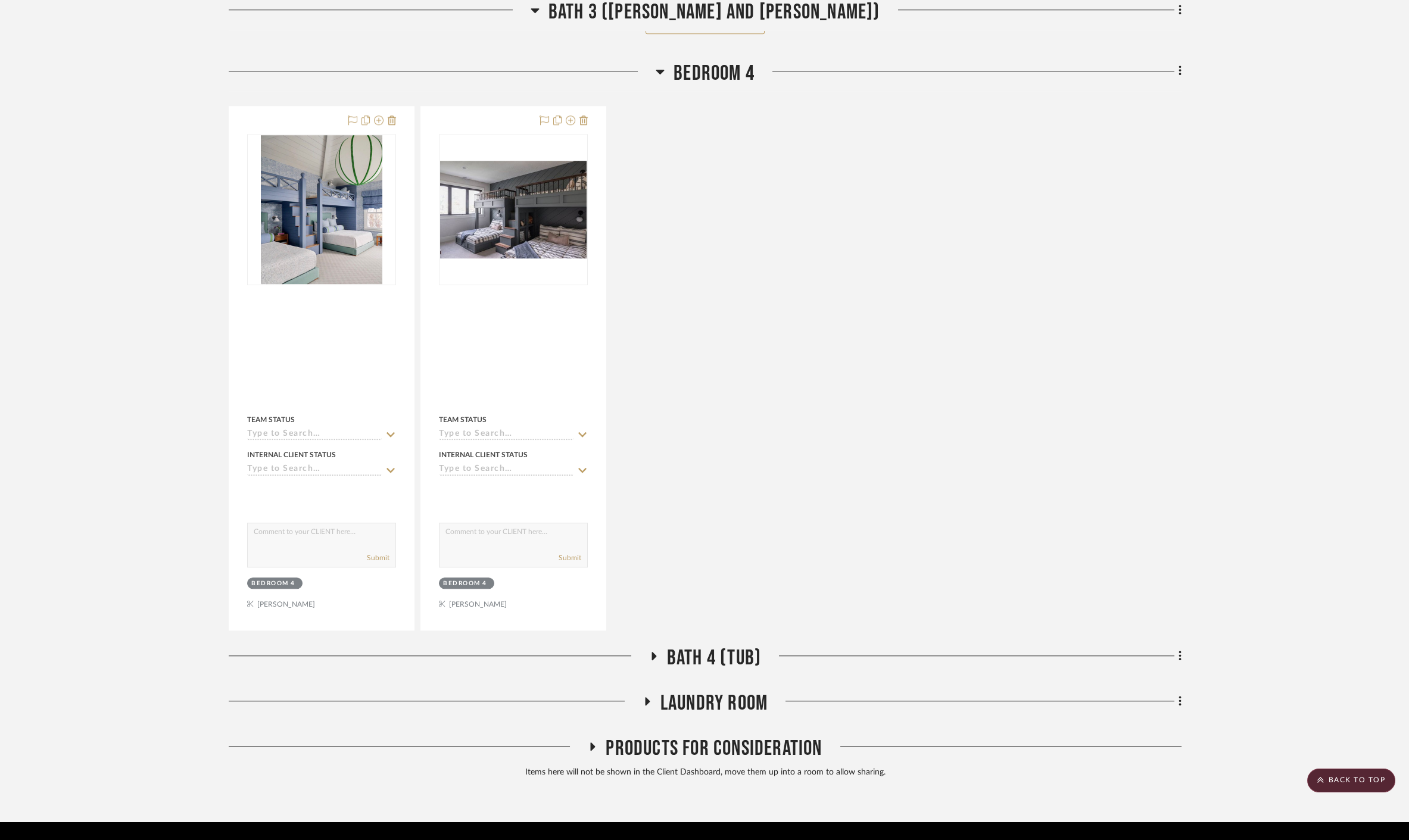
click at [712, 645] on span "Bath 4 (Tub)" at bounding box center [713, 657] width 94 height 26
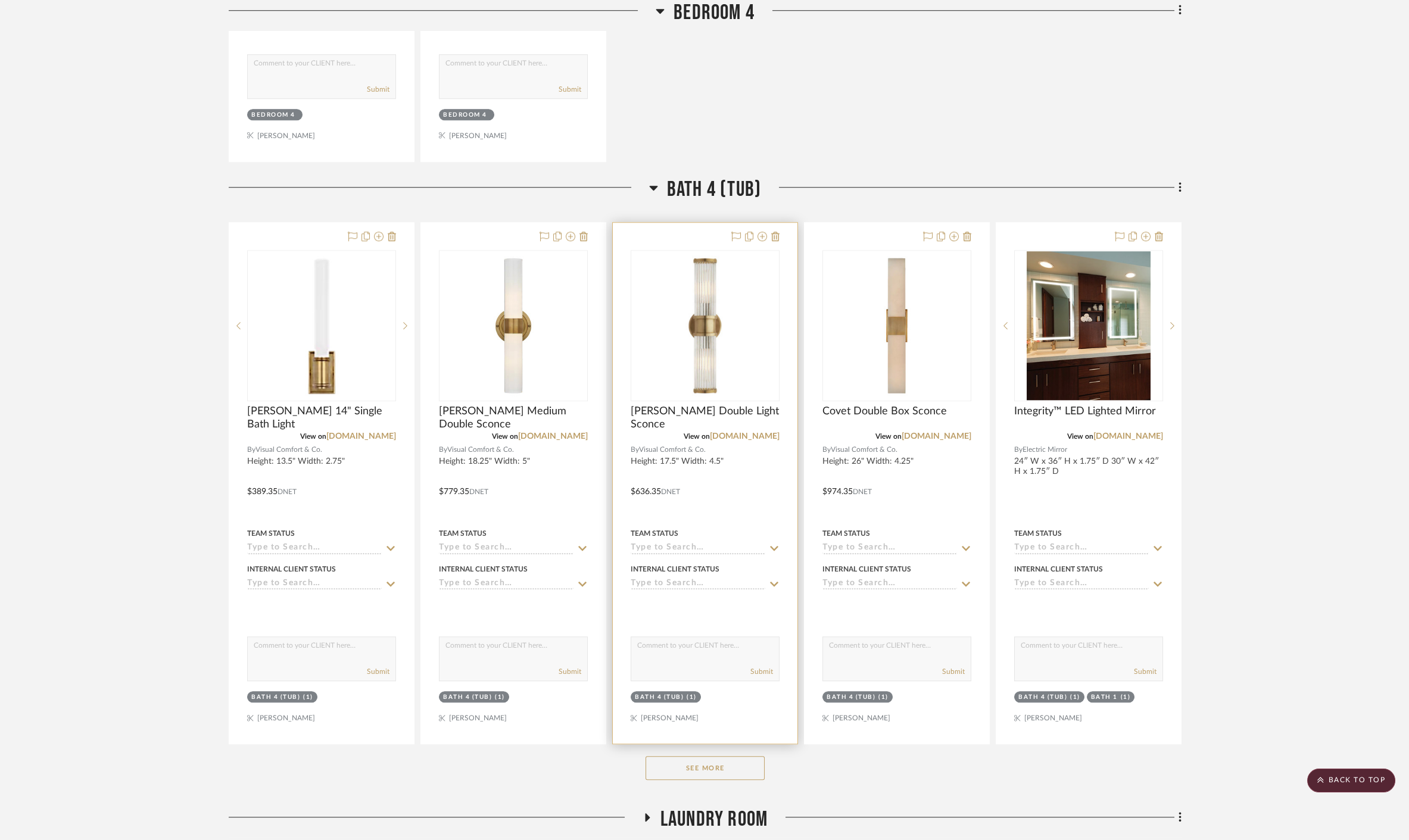
scroll to position [4823, 0]
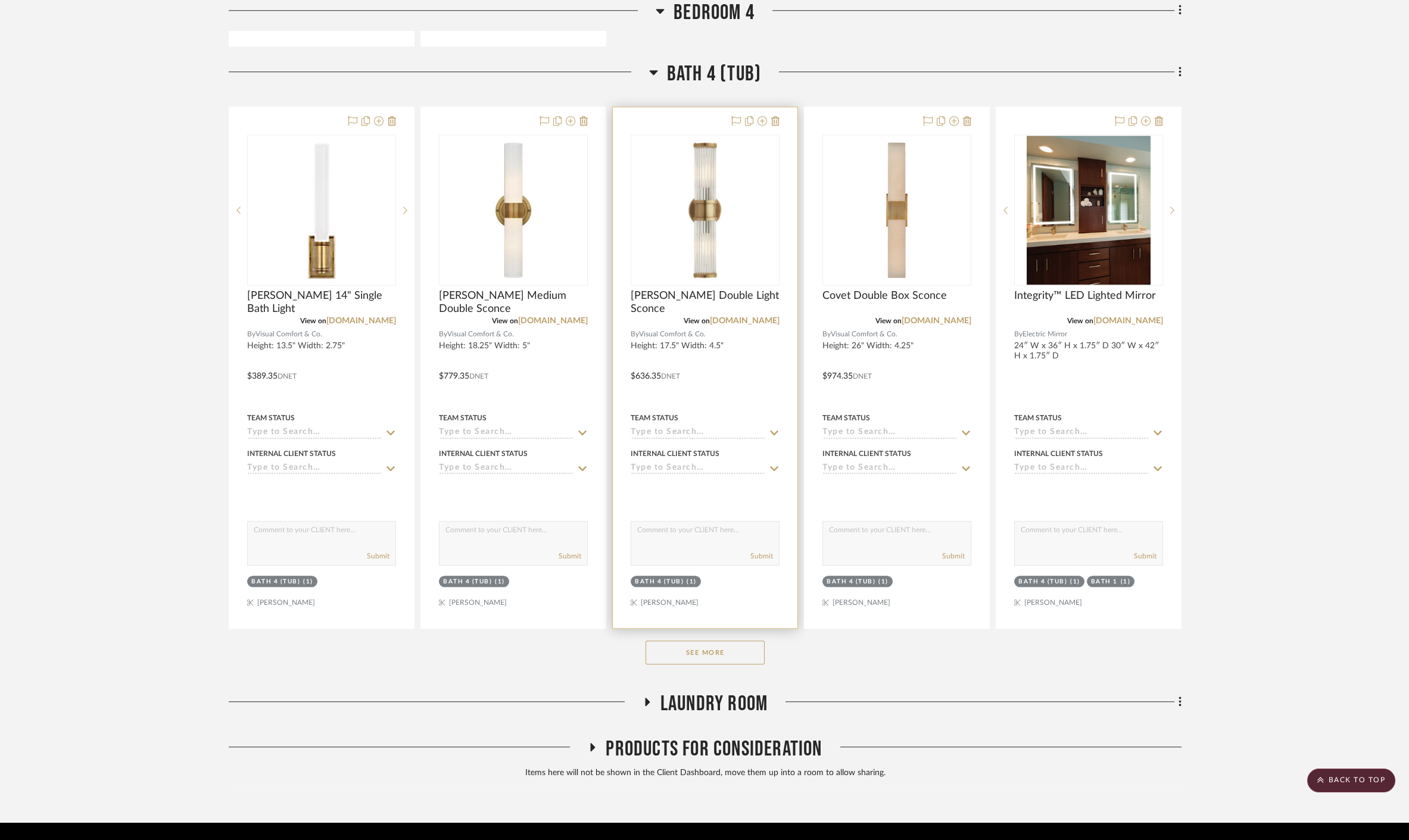
click at [717, 641] on button "See More" at bounding box center [704, 653] width 119 height 24
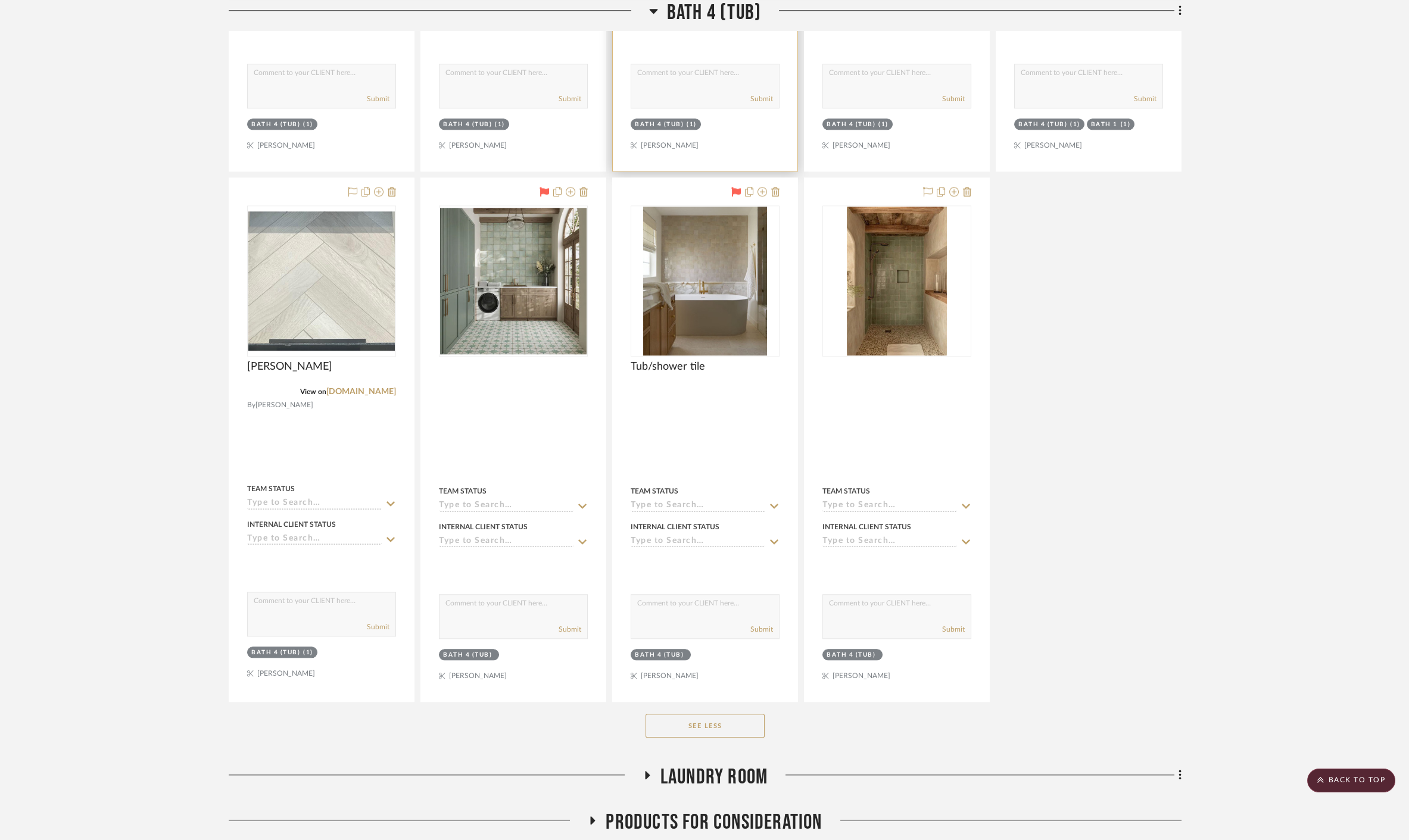
scroll to position [5354, 0]
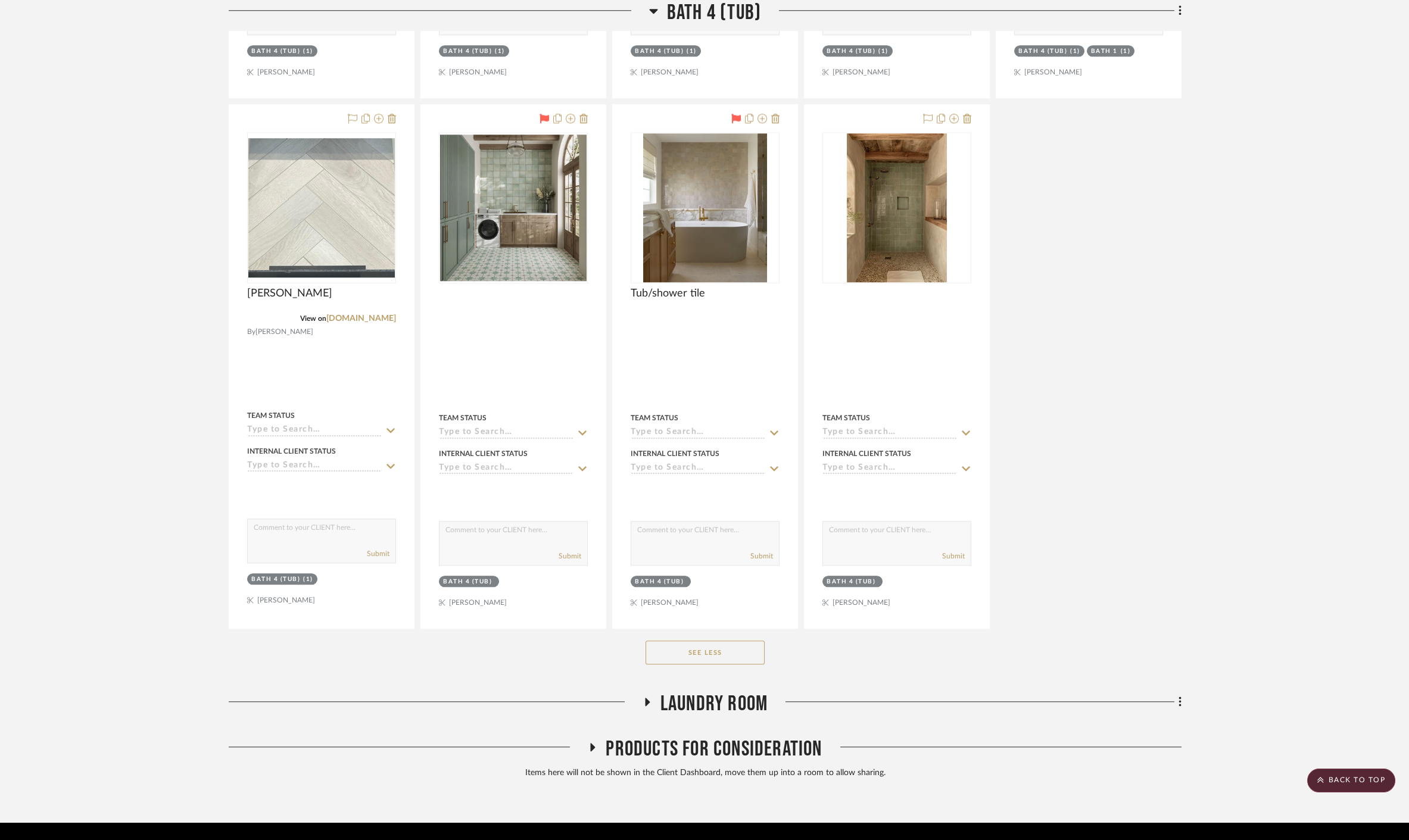
click at [725, 691] on span "Laundry Room" at bounding box center [714, 704] width 107 height 26
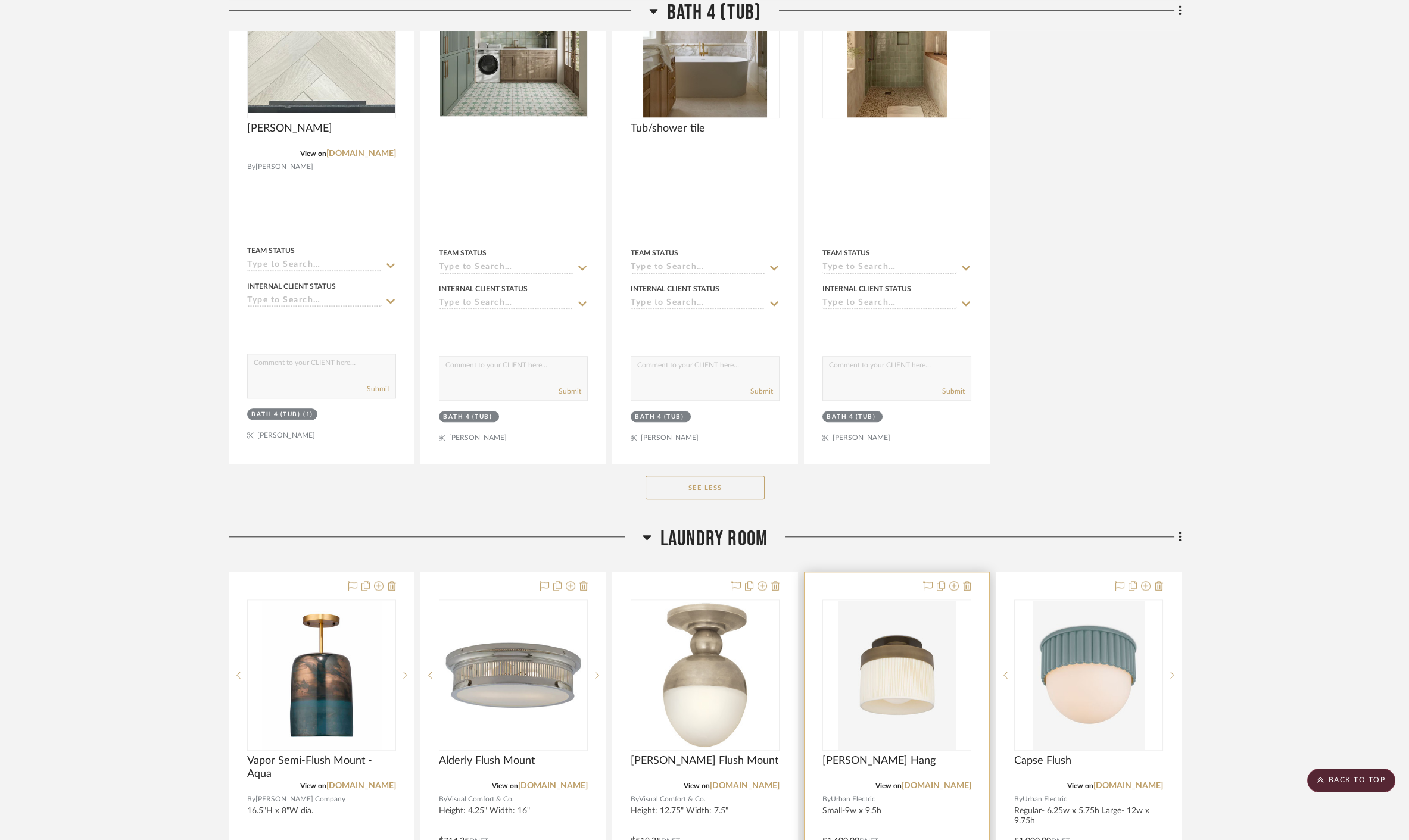
scroll to position [5474, 0]
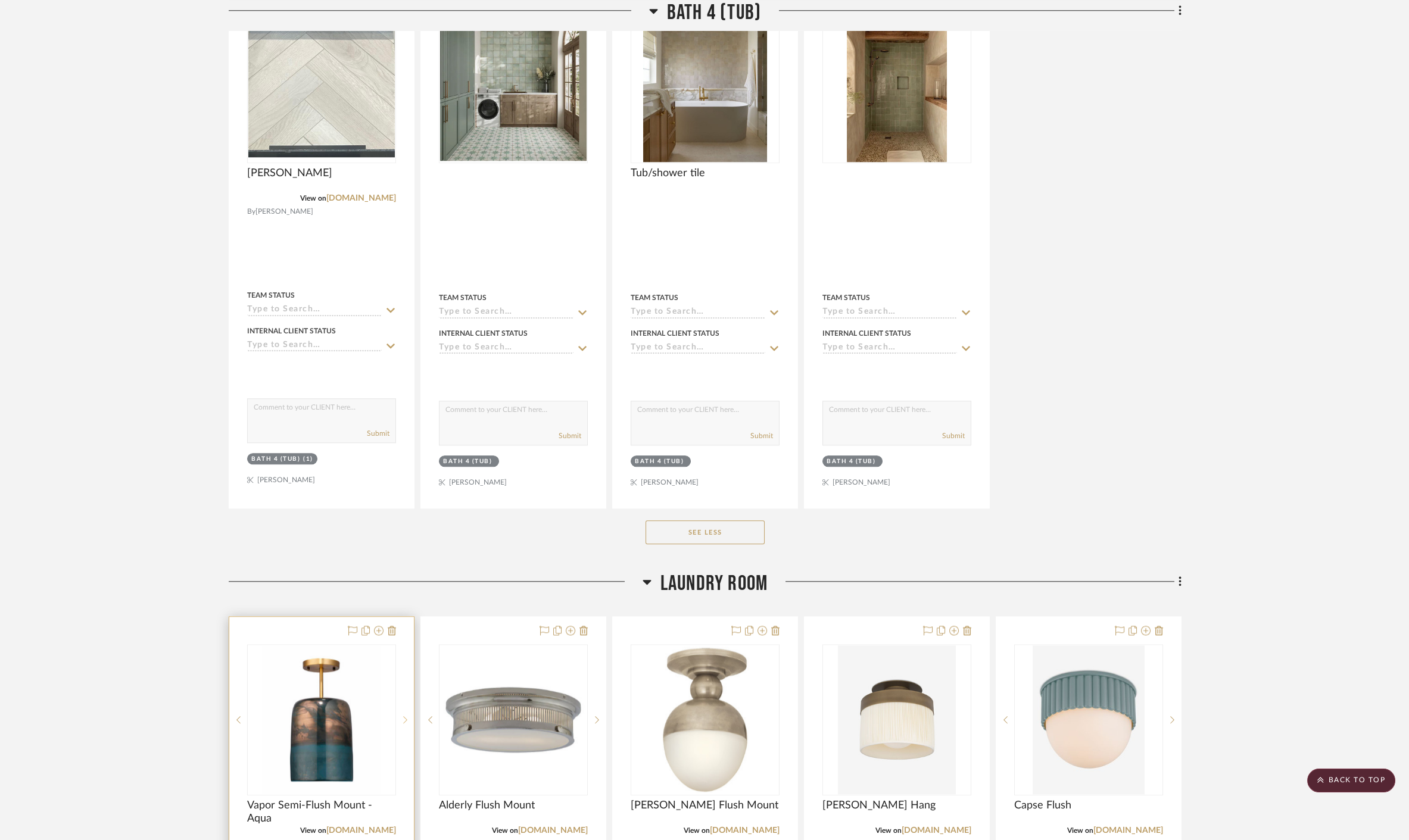
click at [405, 716] on icon at bounding box center [406, 720] width 4 height 7
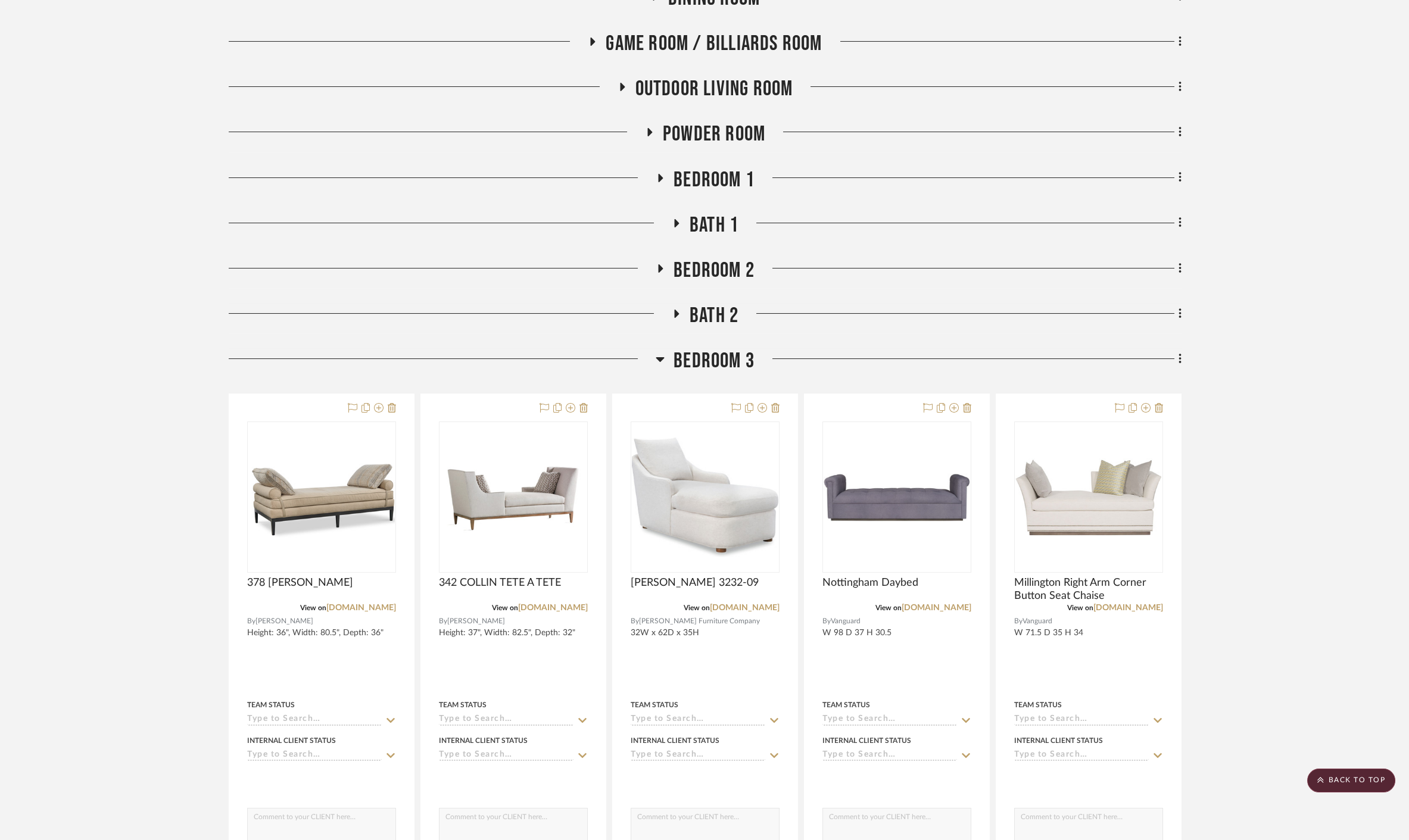
scroll to position [513, 0]
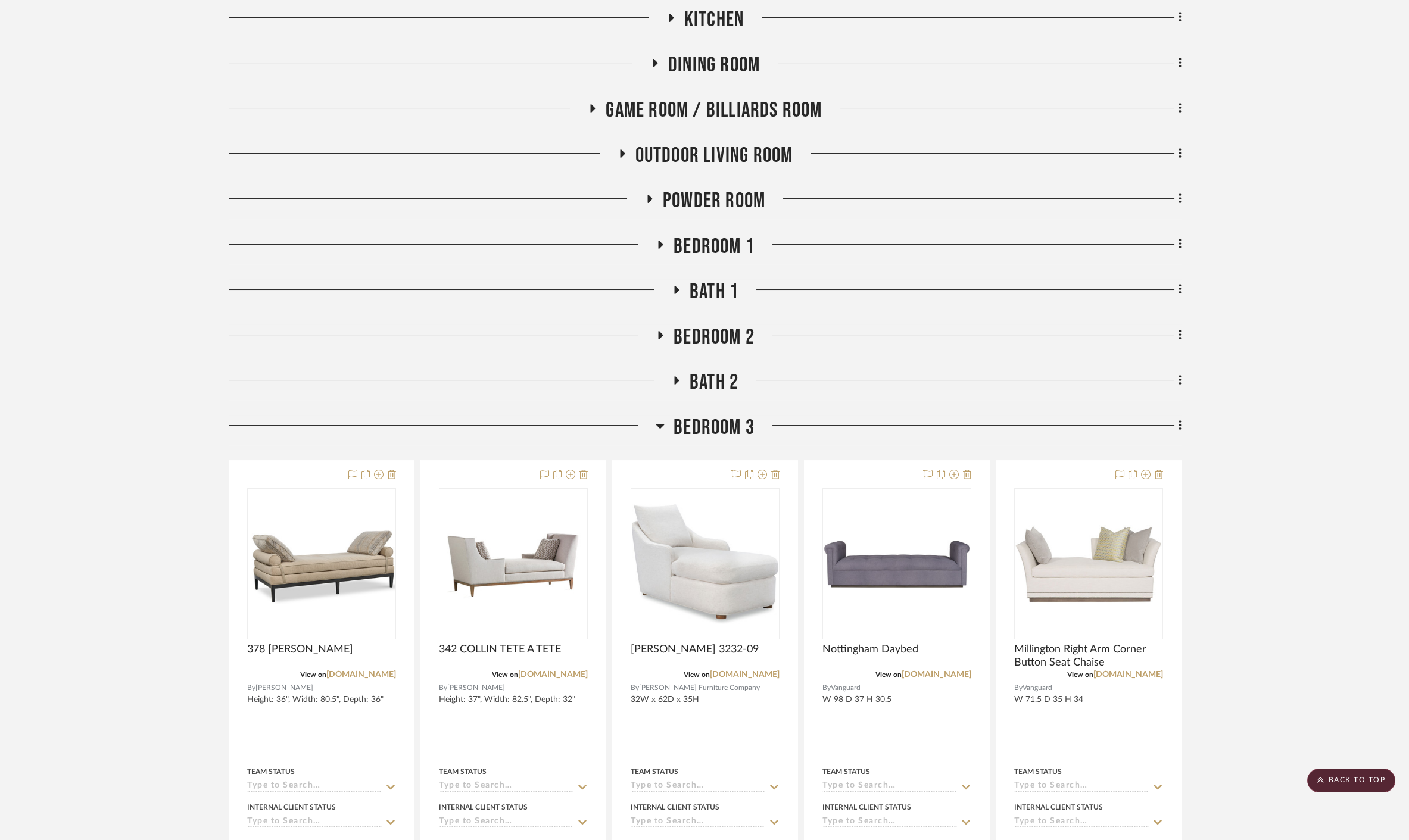
click at [716, 369] on span "Bath 2" at bounding box center [714, 382] width 49 height 26
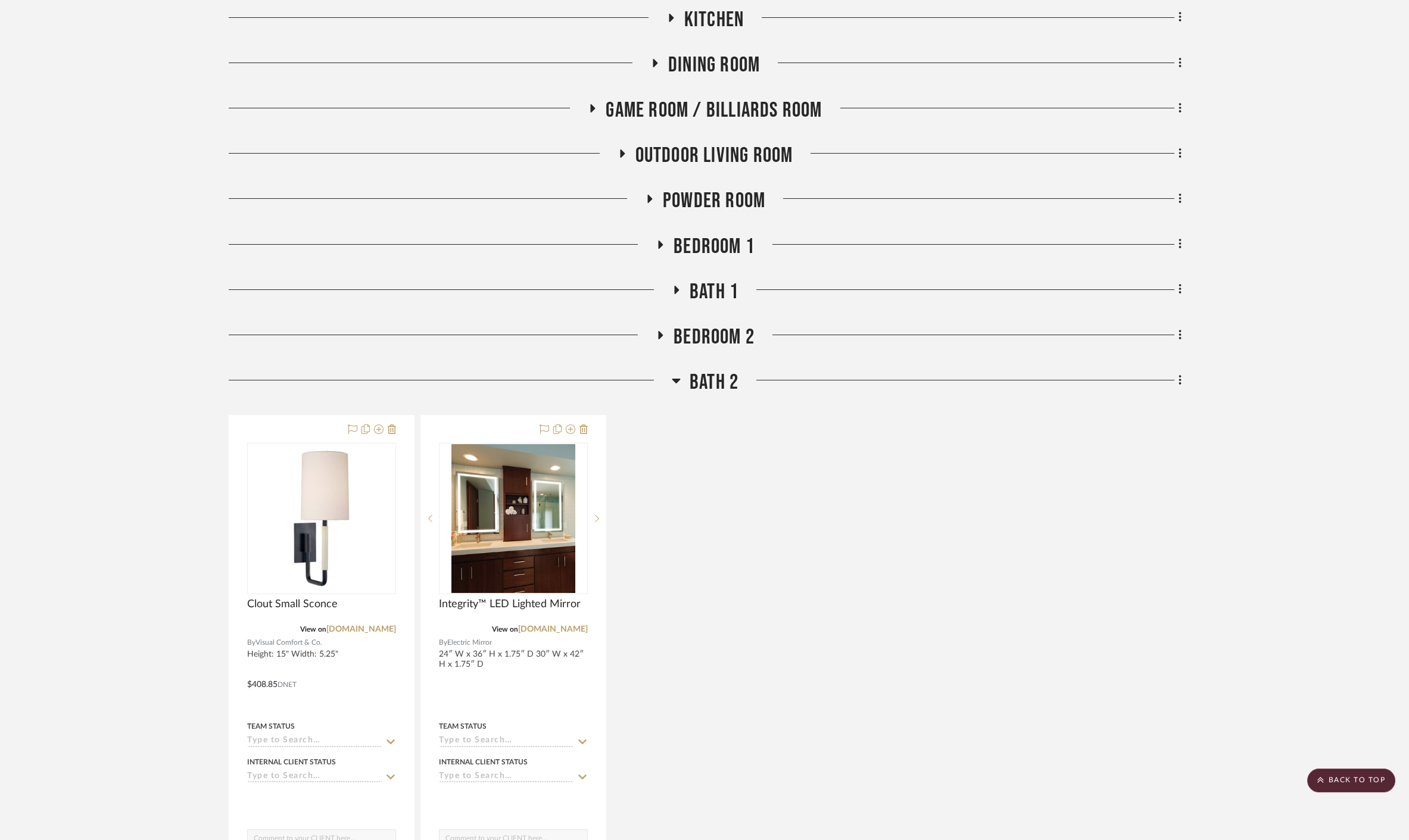
click at [710, 324] on span "Bedroom 2" at bounding box center [714, 337] width 81 height 26
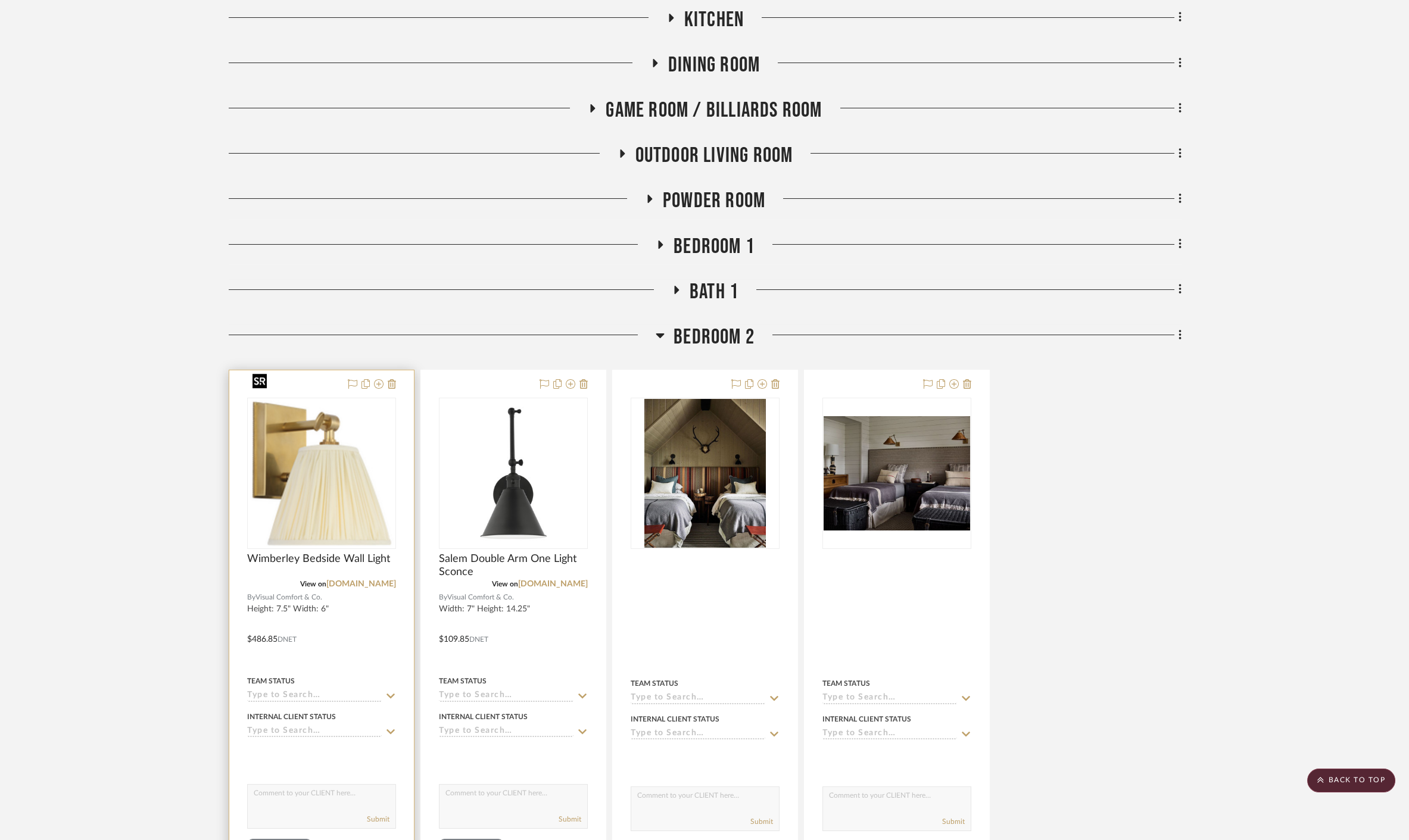
scroll to position [580, 0]
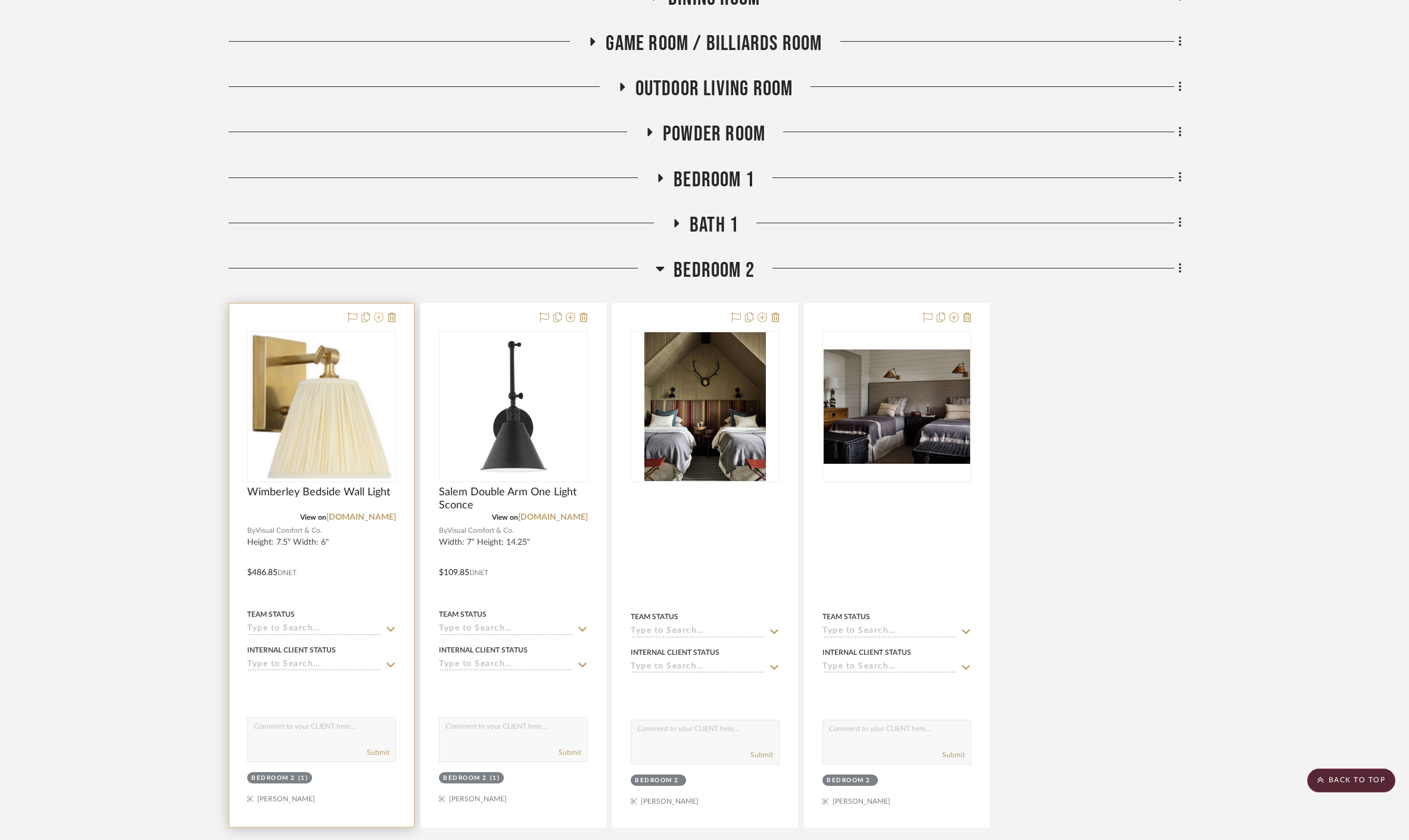
click at [382, 312] on icon at bounding box center [378, 317] width 10 height 10
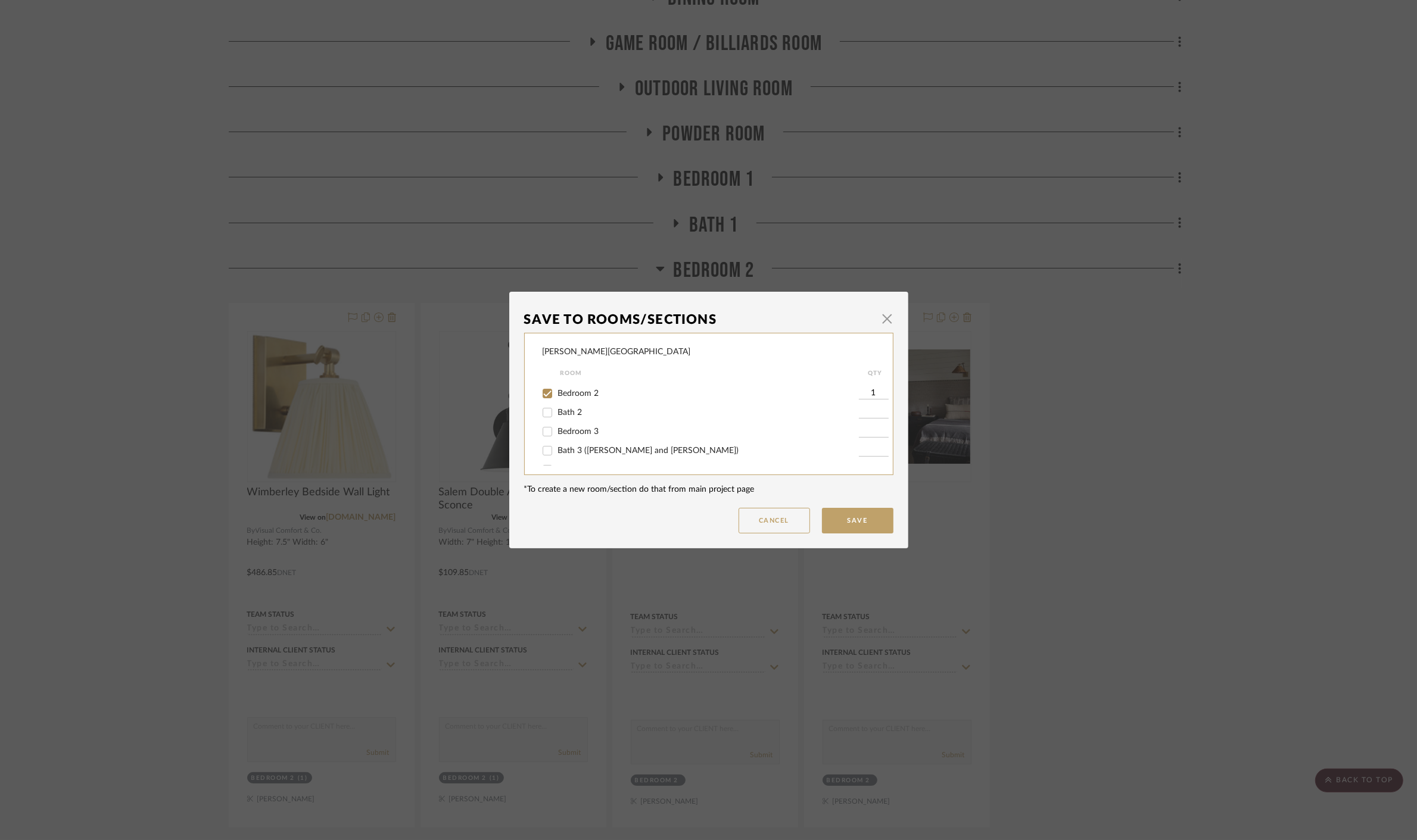
scroll to position [199, 0]
click at [542, 421] on input "Bedroom 3" at bounding box center [547, 420] width 19 height 19
checkbox input "true"
type input "1"
click at [859, 532] on button "Save" at bounding box center [857, 520] width 72 height 26
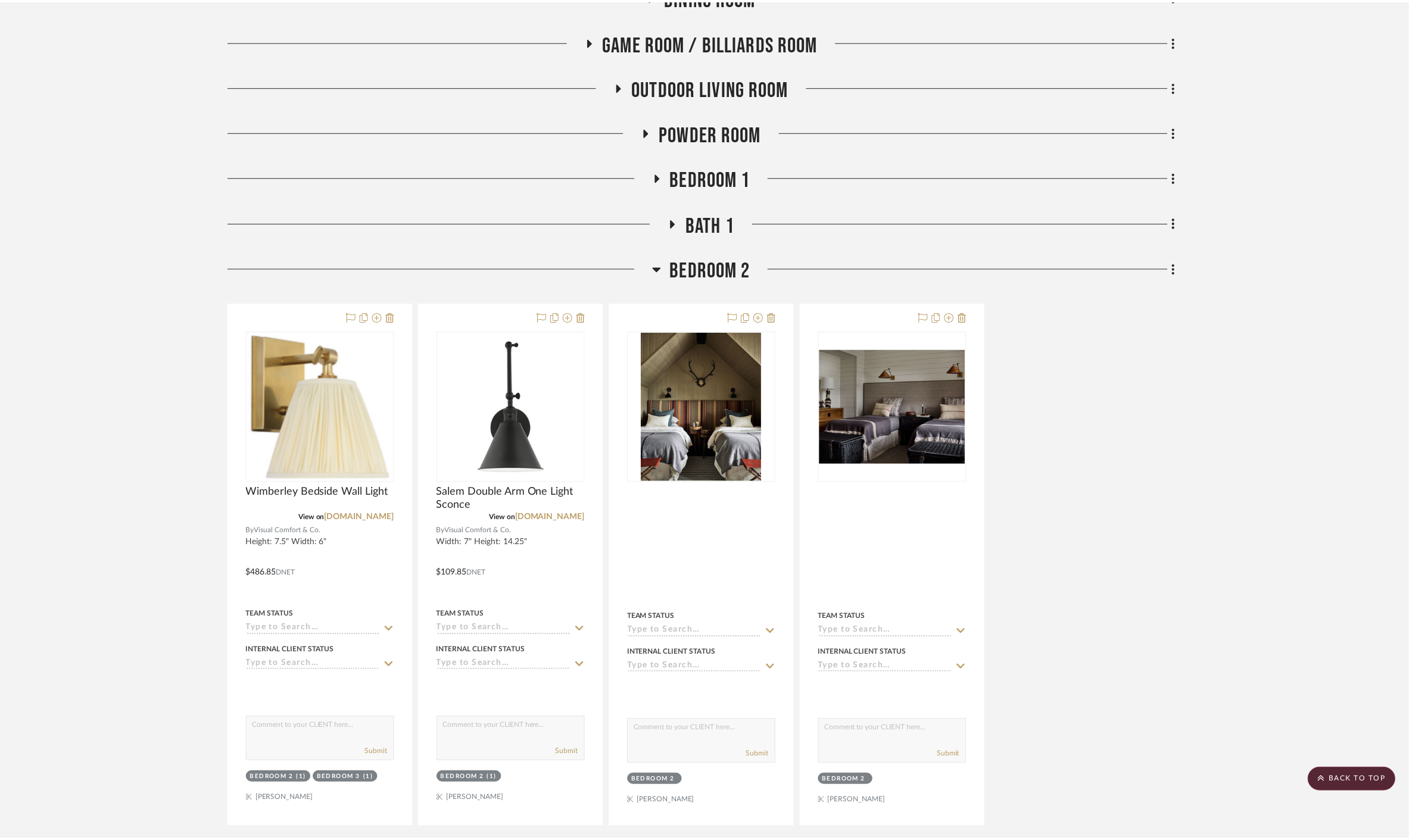
scroll to position [580, 0]
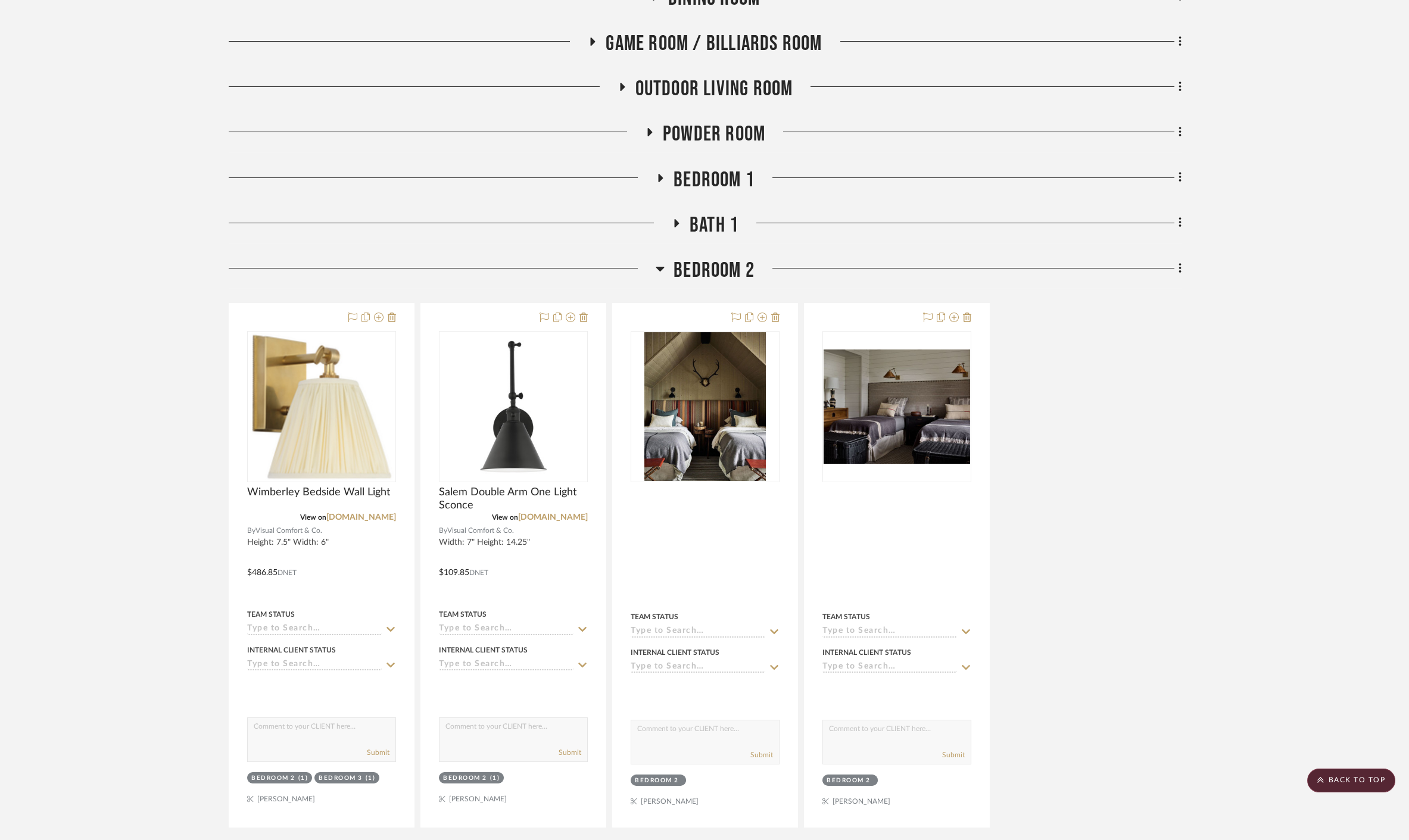
click at [716, 212] on span "Bath 1" at bounding box center [714, 225] width 49 height 26
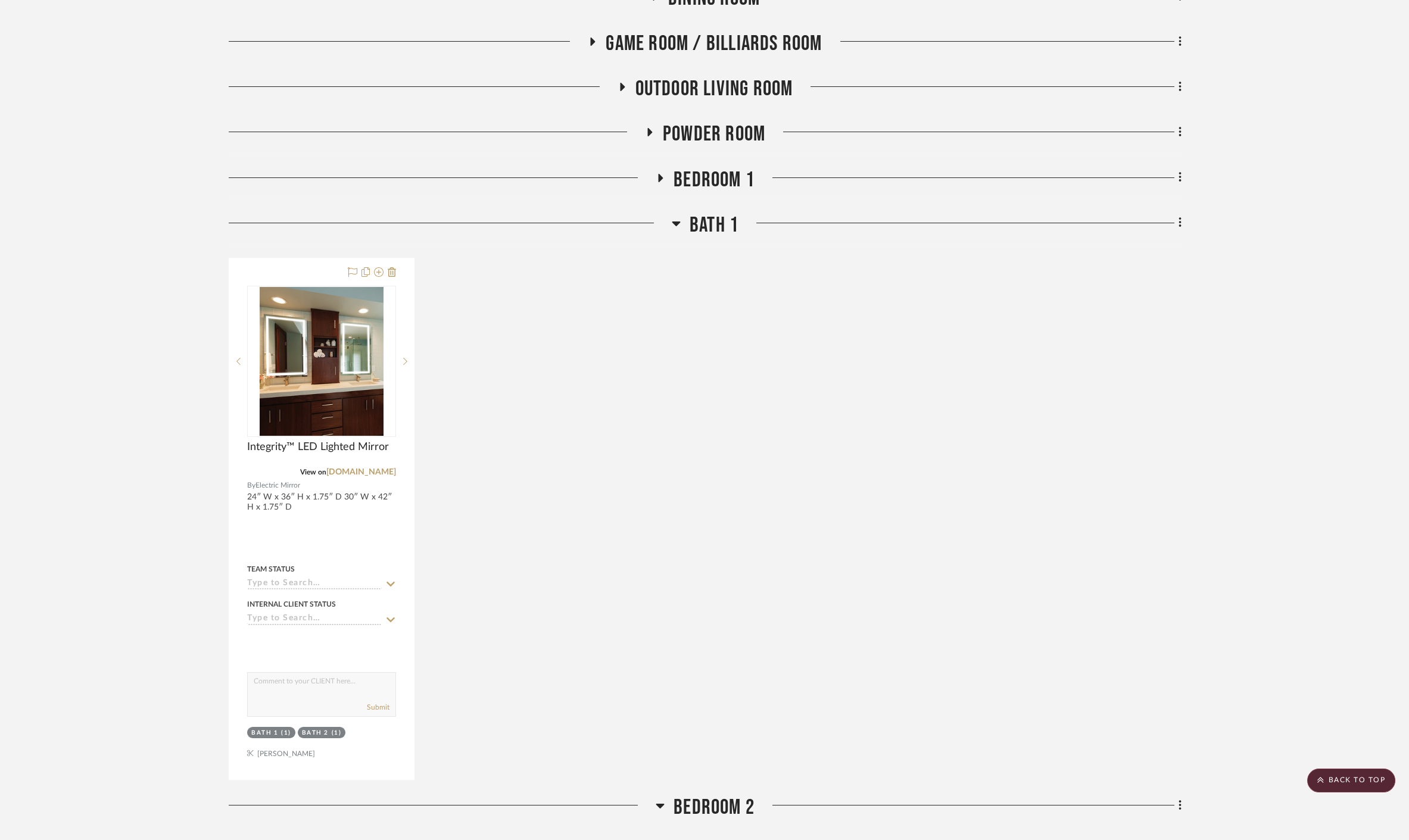
click at [716, 167] on span "Bedroom 1" at bounding box center [714, 180] width 81 height 26
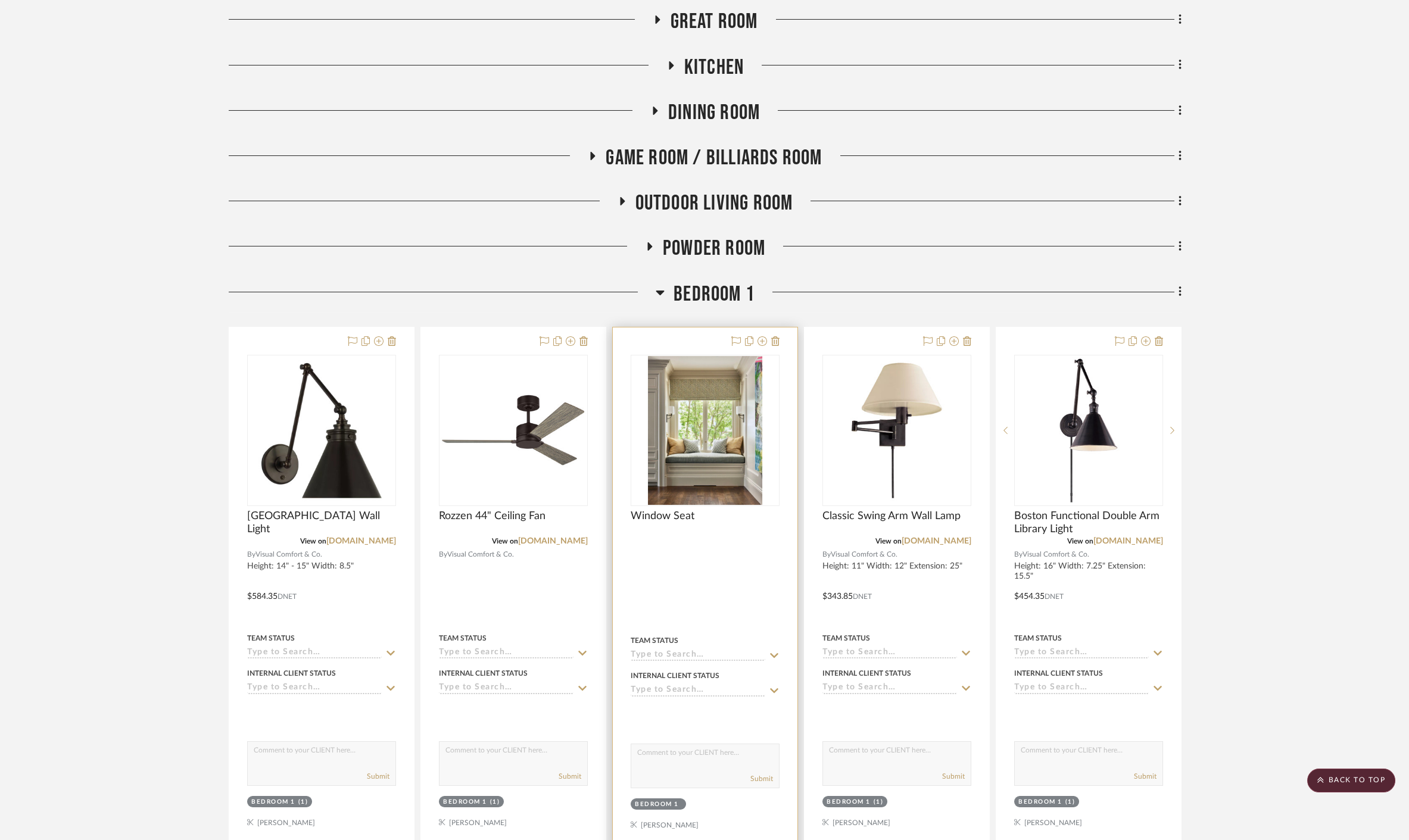
scroll to position [381, 0]
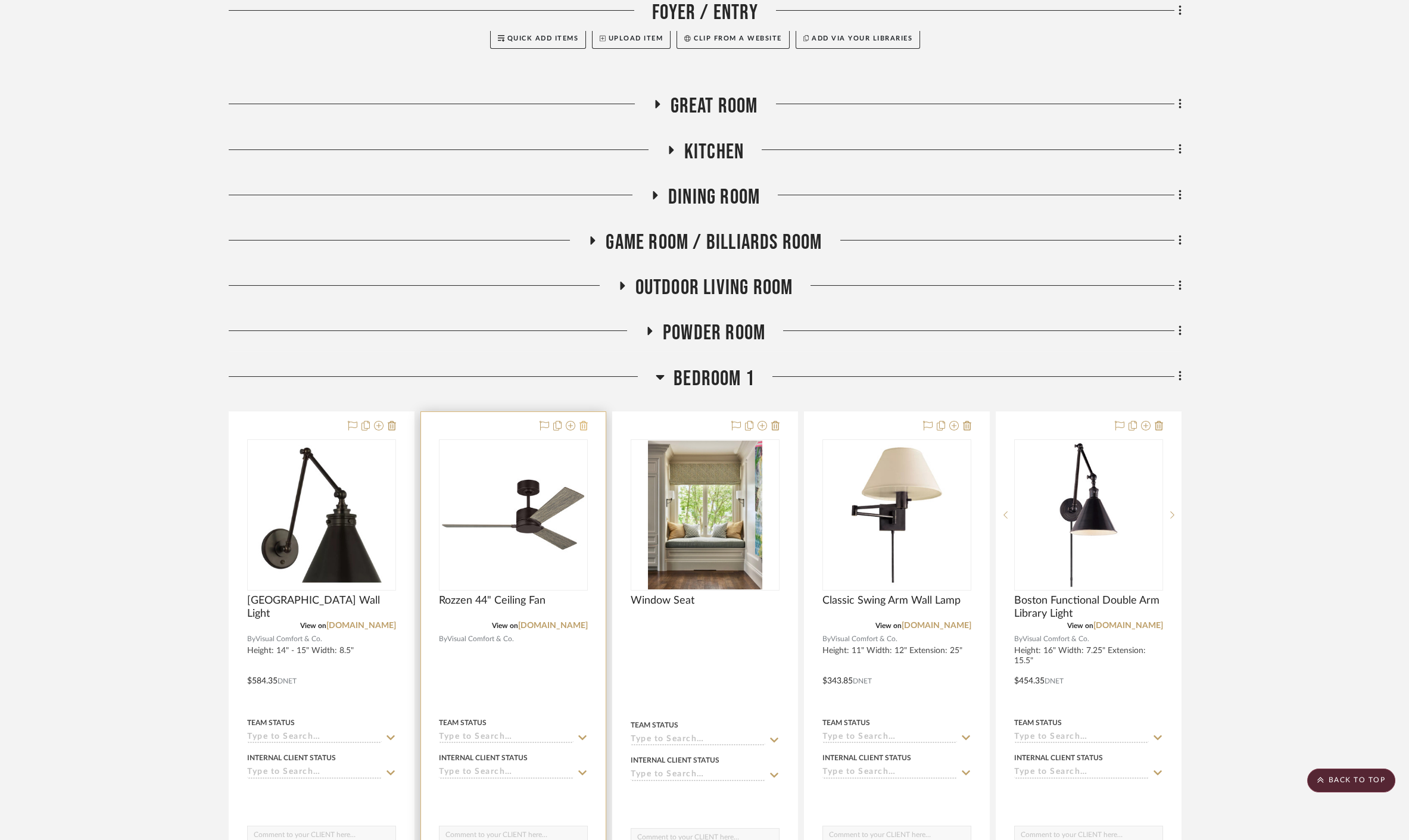
click at [583, 421] on icon at bounding box center [583, 426] width 8 height 10
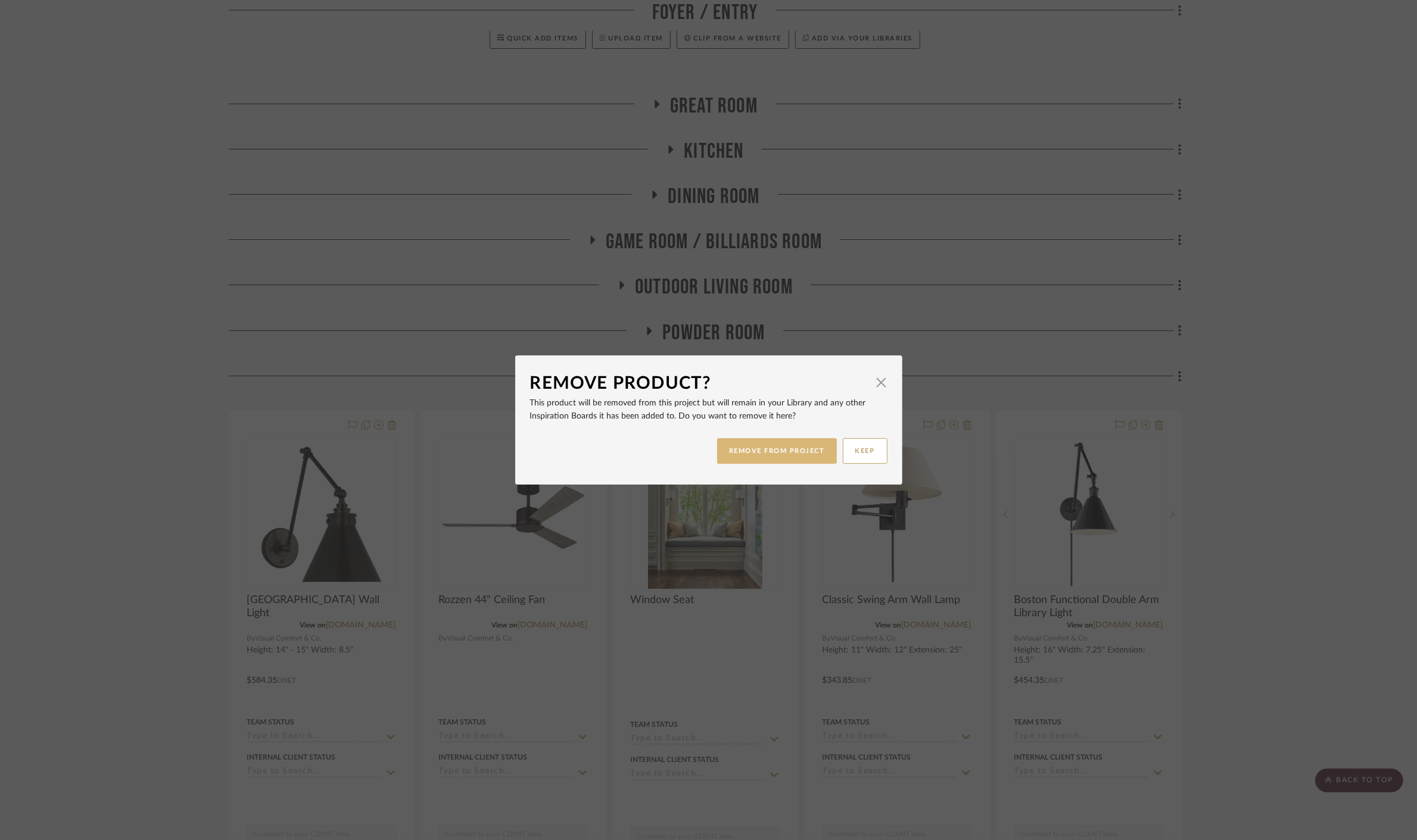
click at [757, 453] on button "REMOVE FROM PROJECT" at bounding box center [777, 451] width 119 height 26
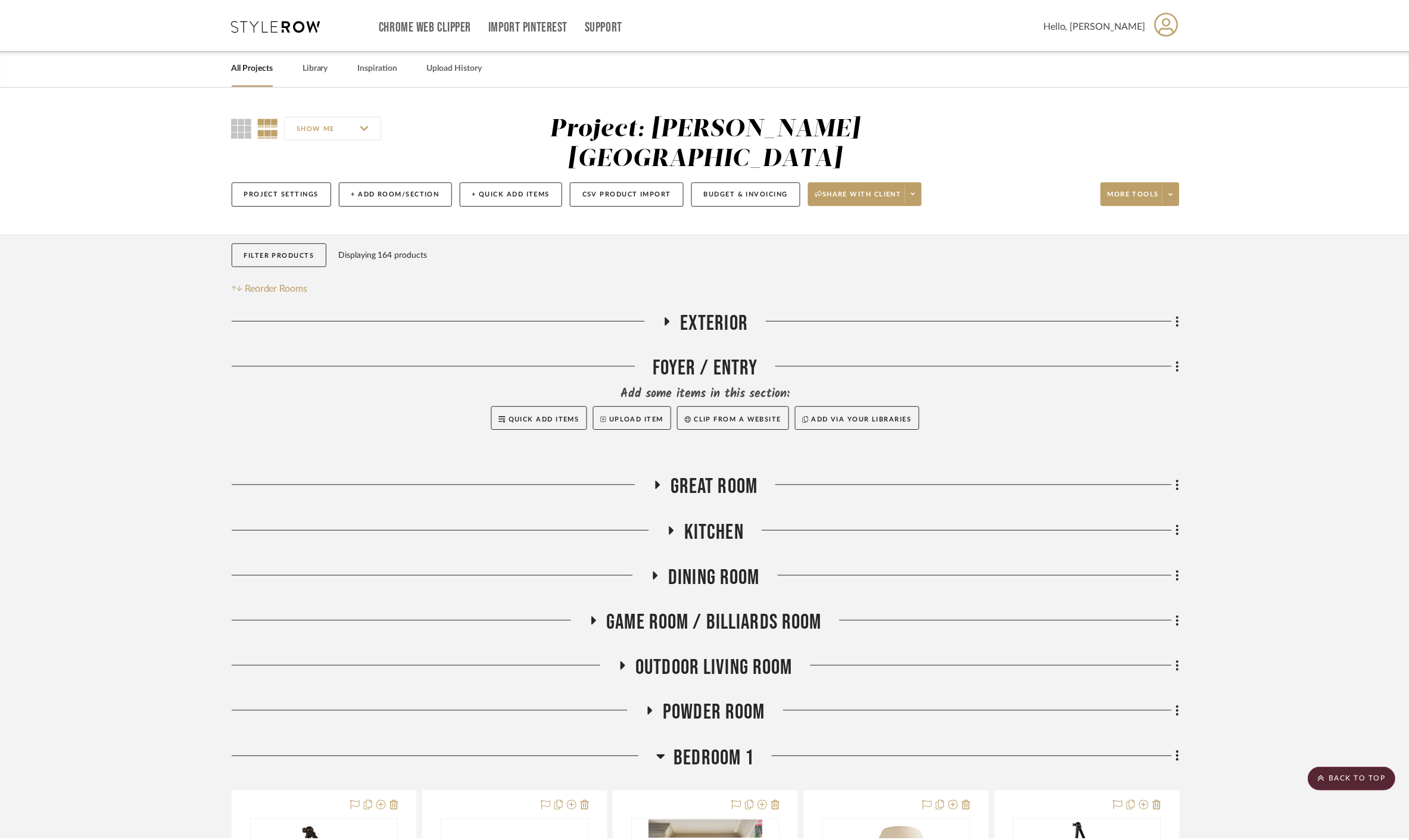
scroll to position [381, 0]
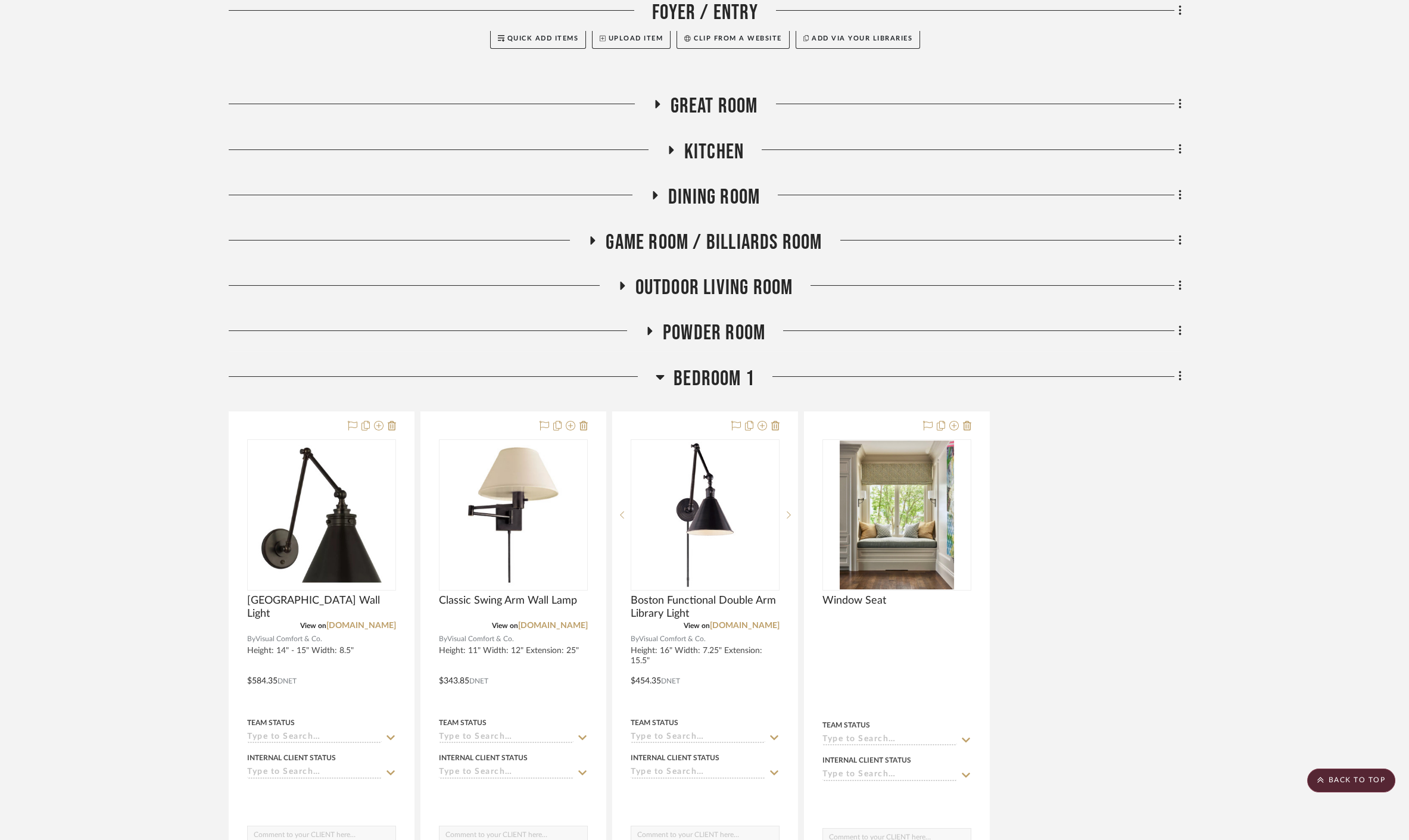
click at [737, 320] on span "Powder Room" at bounding box center [713, 333] width 102 height 26
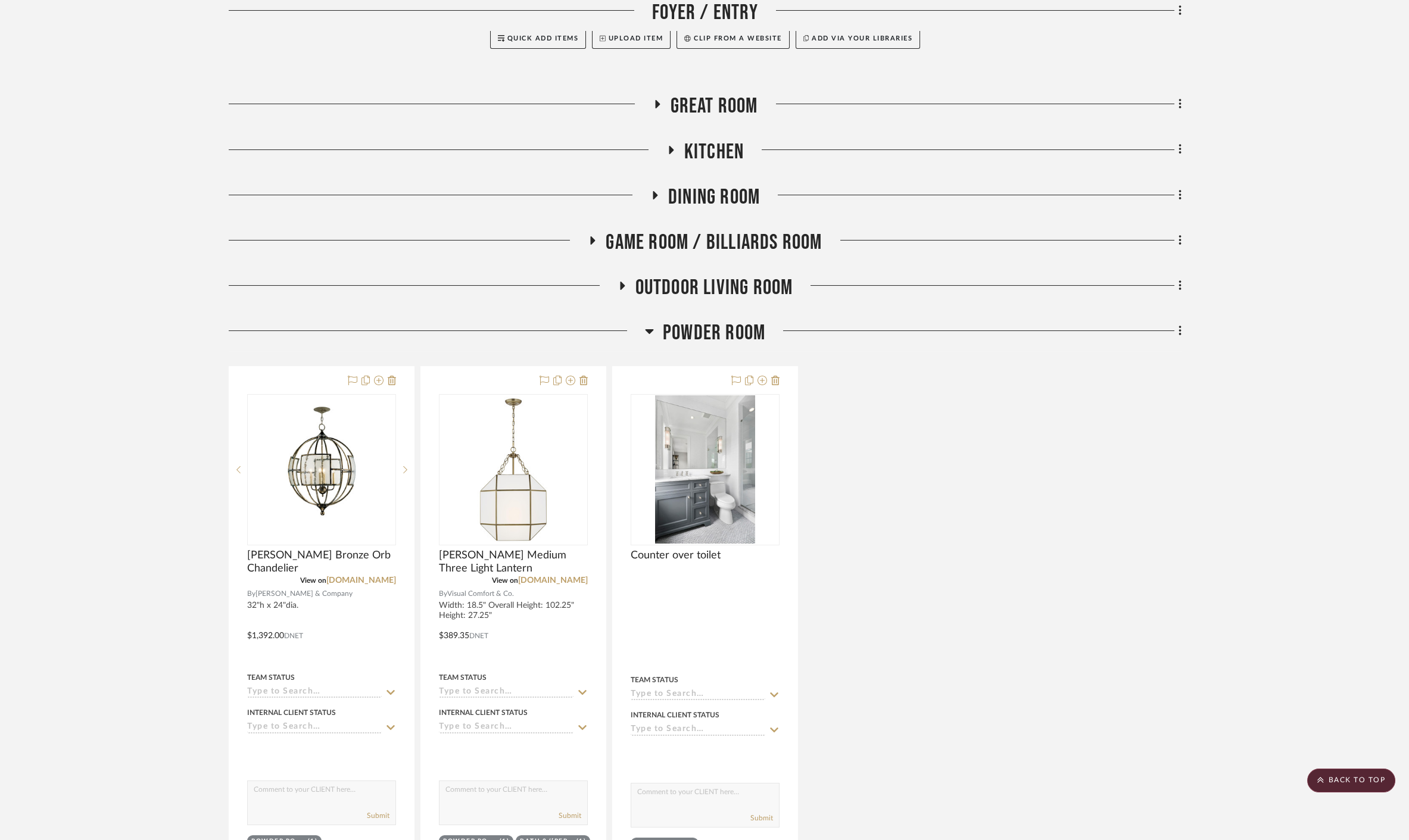
click at [729, 275] on span "Outdoor living room" at bounding box center [714, 287] width 158 height 26
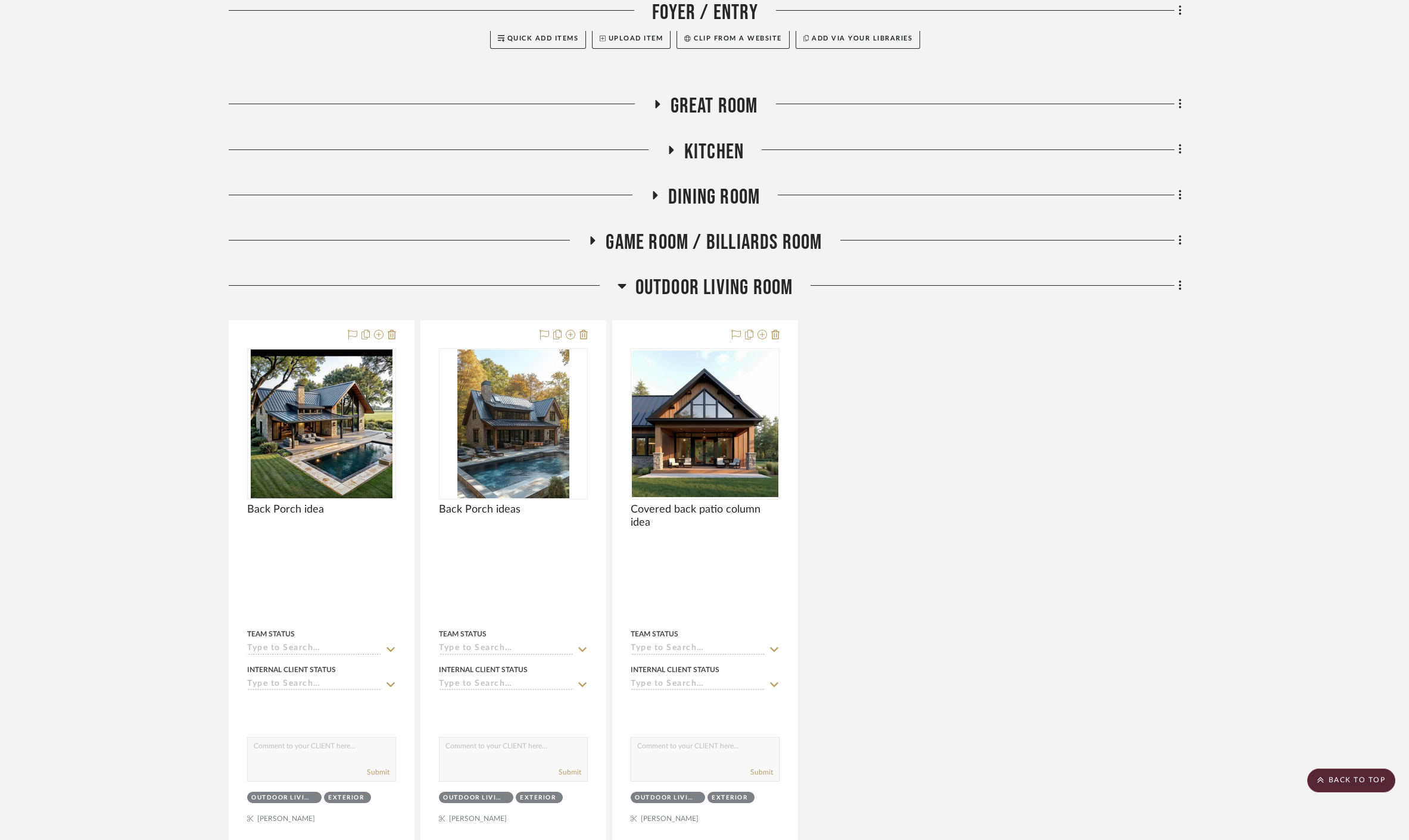
click at [729, 275] on span "Outdoor living room" at bounding box center [714, 287] width 158 height 26
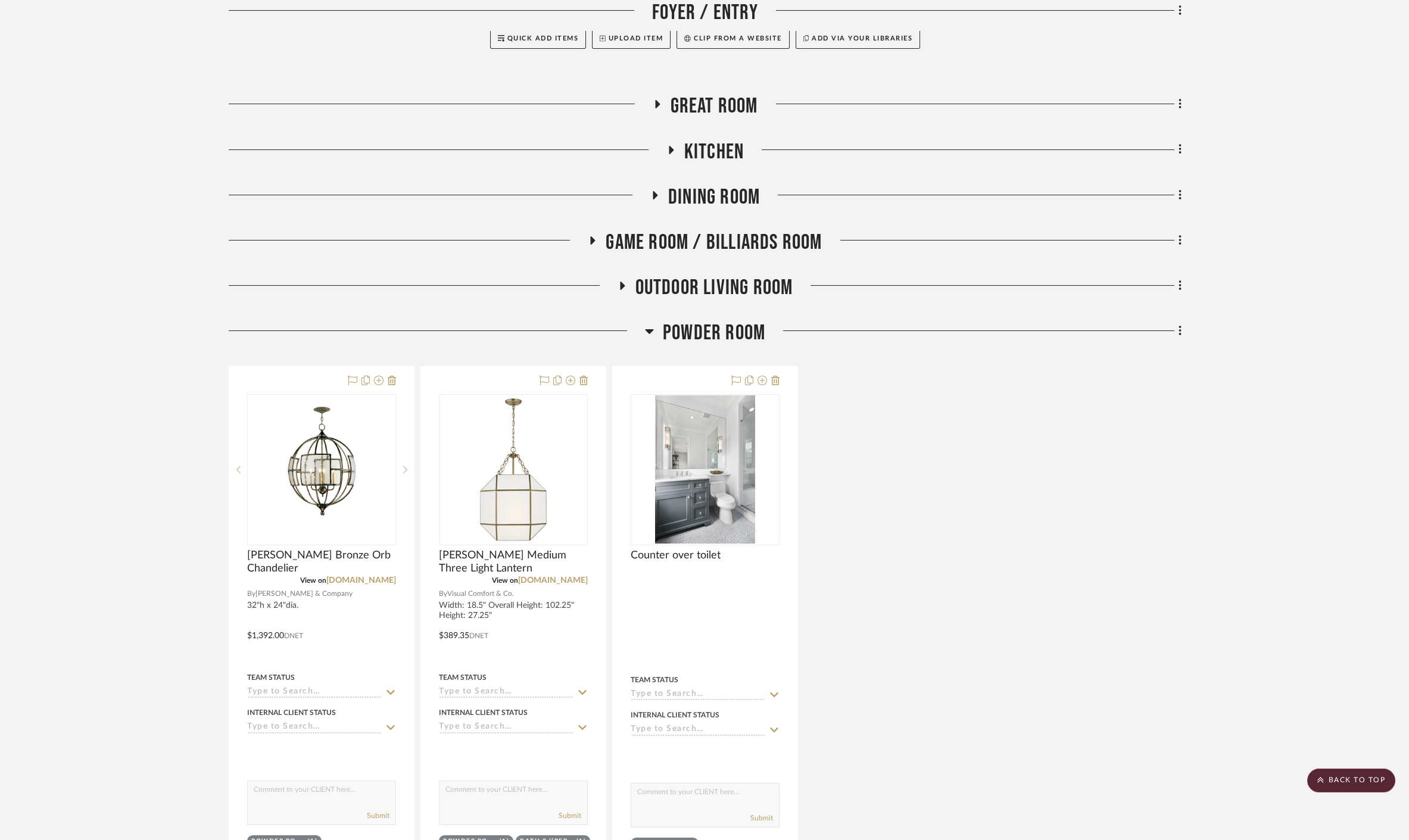
click at [757, 230] on span "Game Room / Billiards Room" at bounding box center [713, 242] width 216 height 26
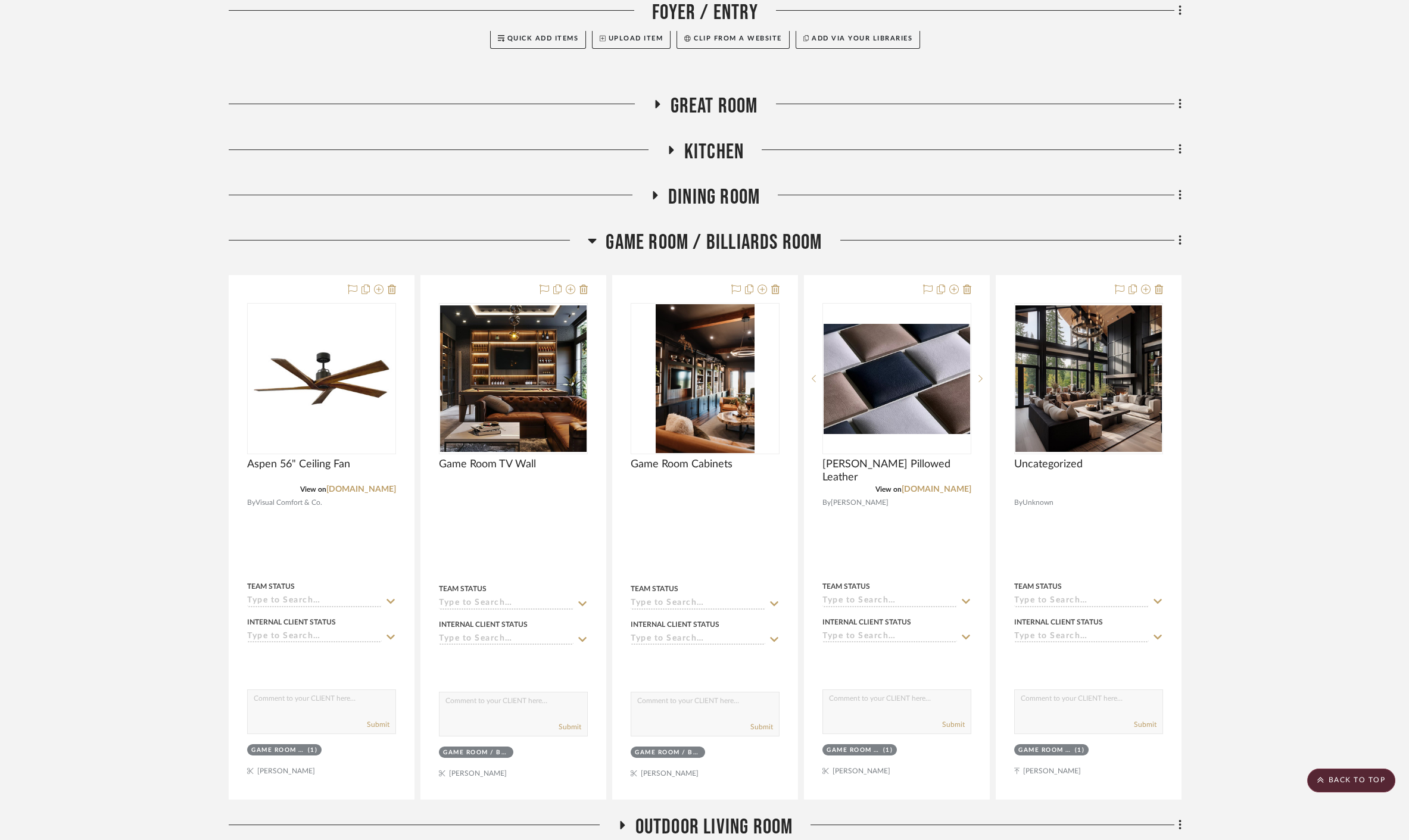
click at [757, 230] on span "Game Room / Billiards Room" at bounding box center [713, 242] width 216 height 26
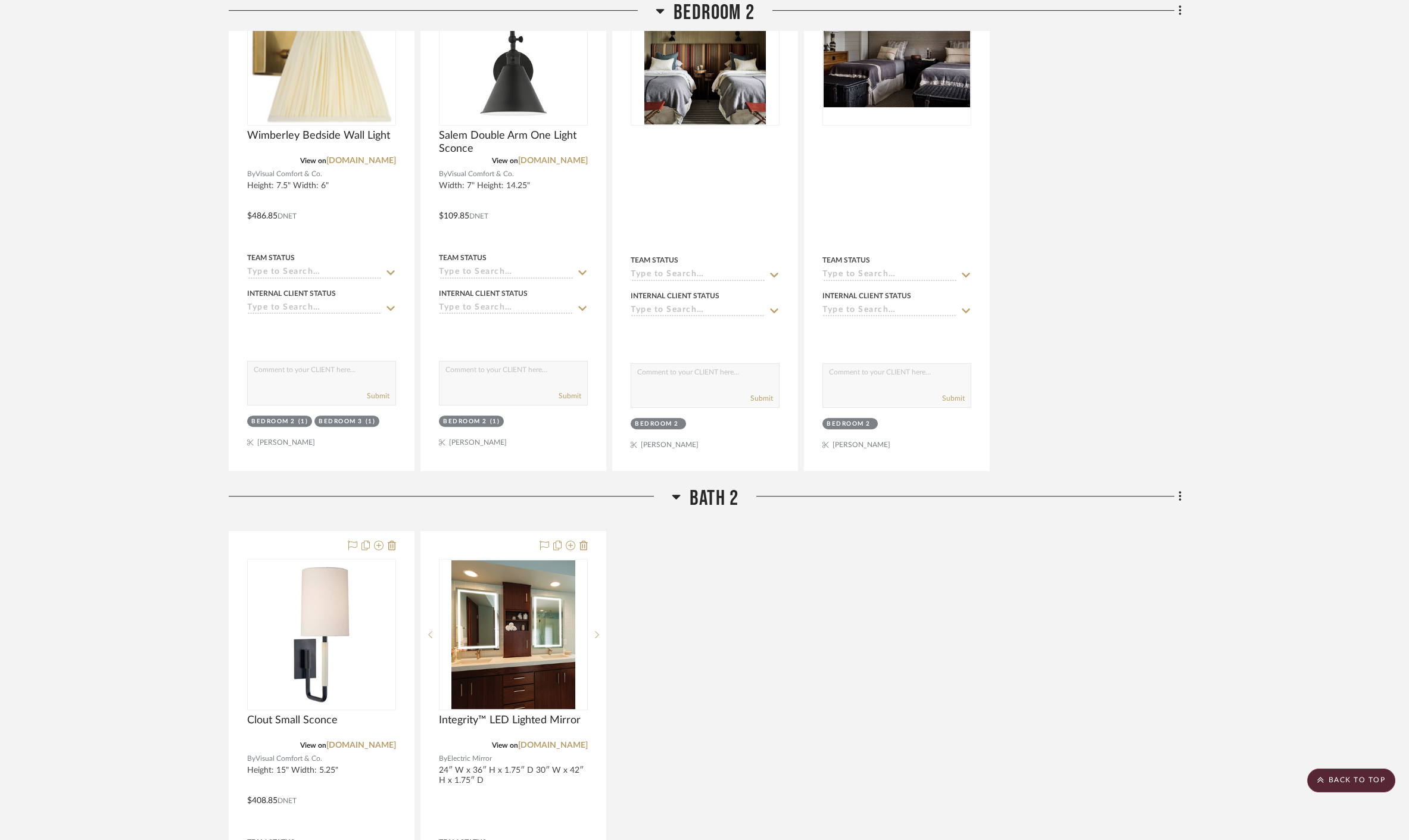
scroll to position [2696, 0]
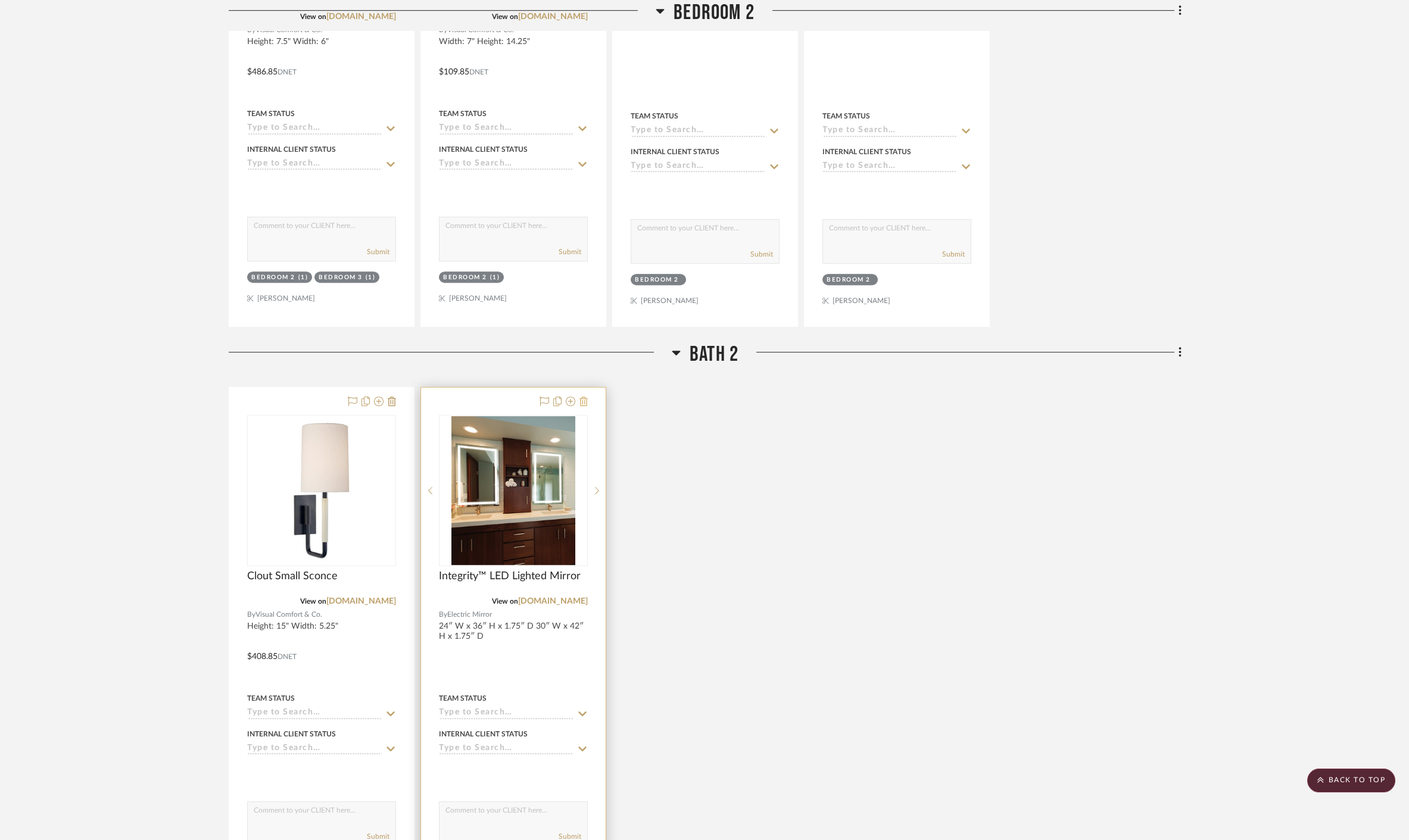
click at [586, 396] on icon at bounding box center [583, 401] width 8 height 10
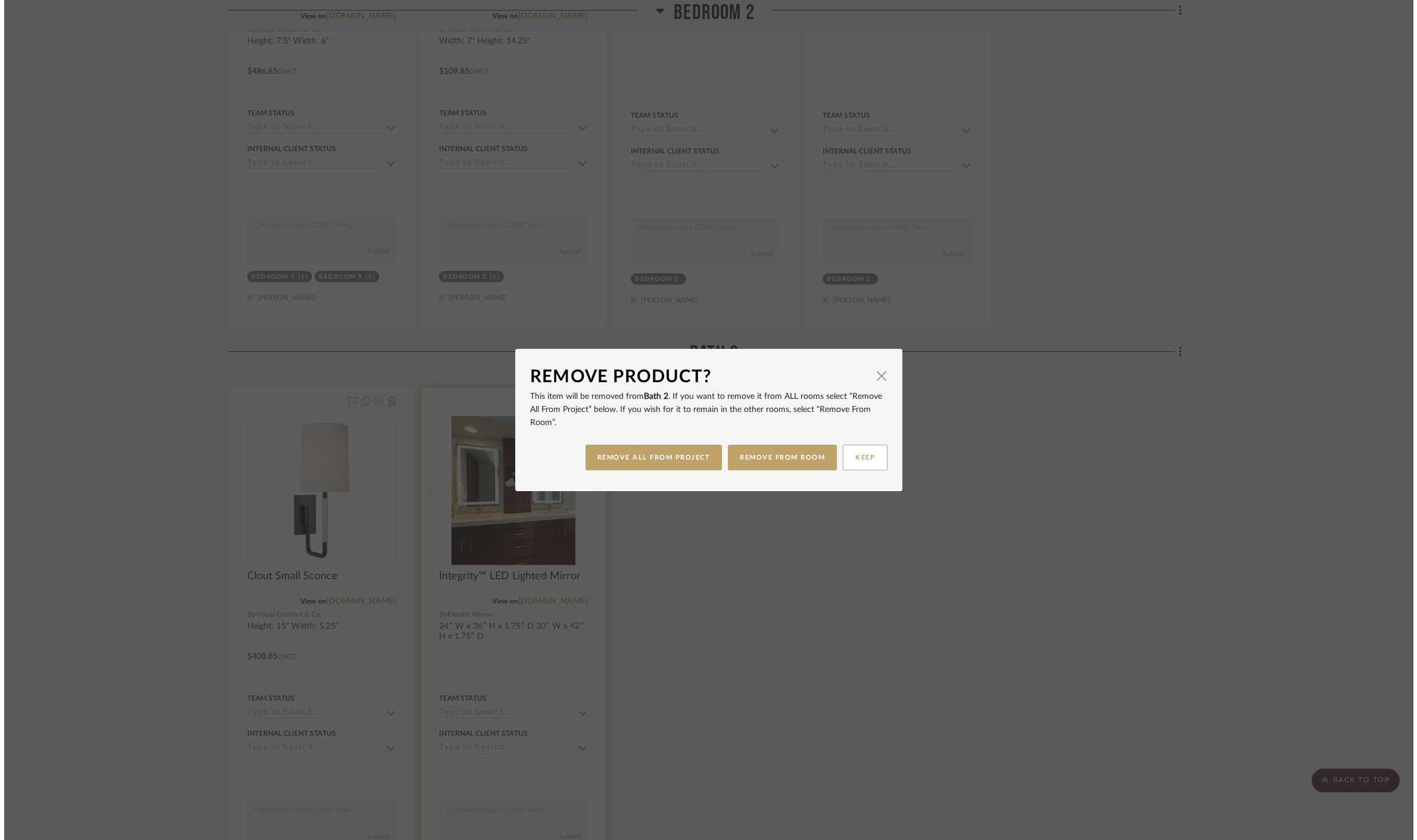
scroll to position [0, 0]
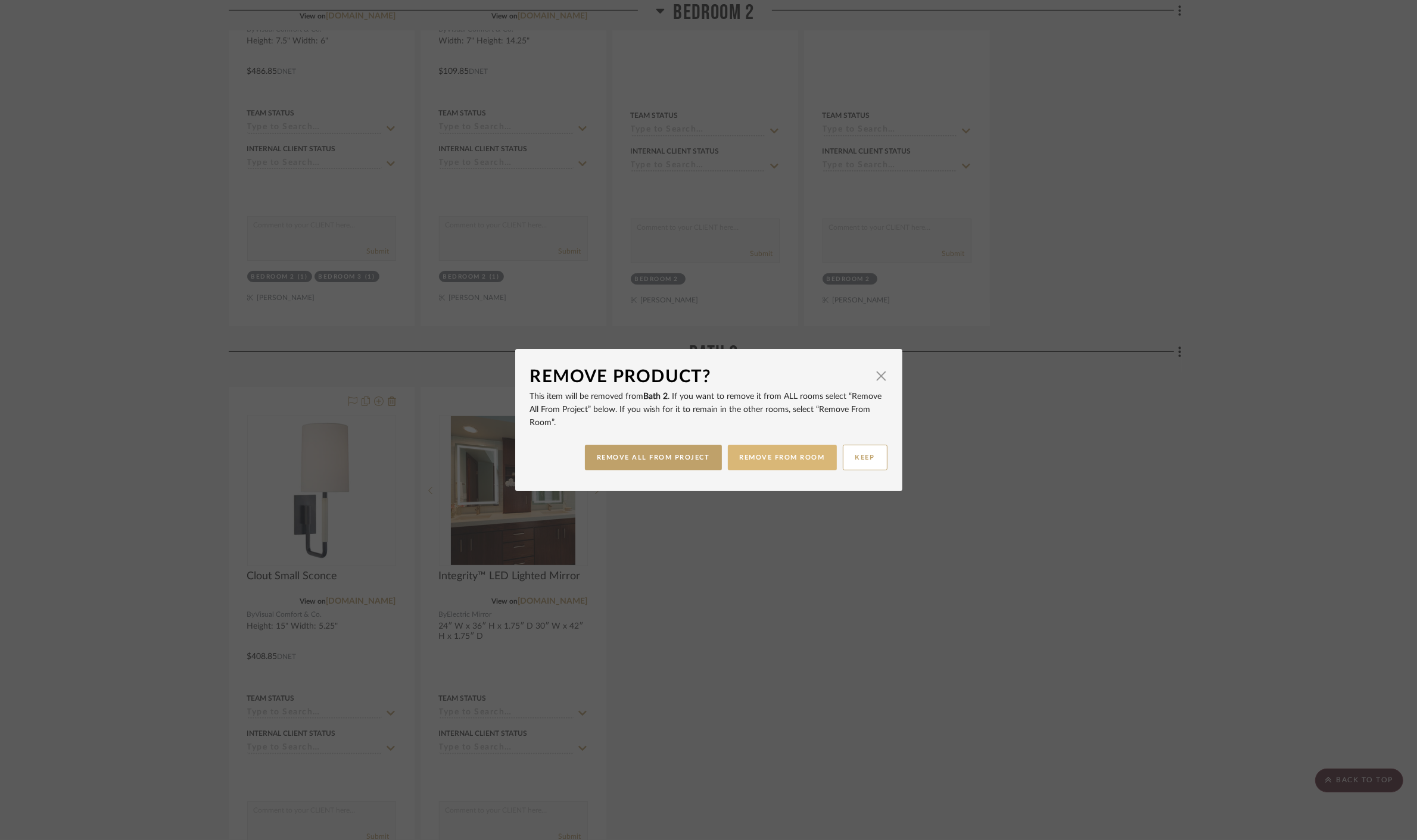
click at [785, 462] on button "REMOVE FROM ROOM" at bounding box center [782, 457] width 109 height 26
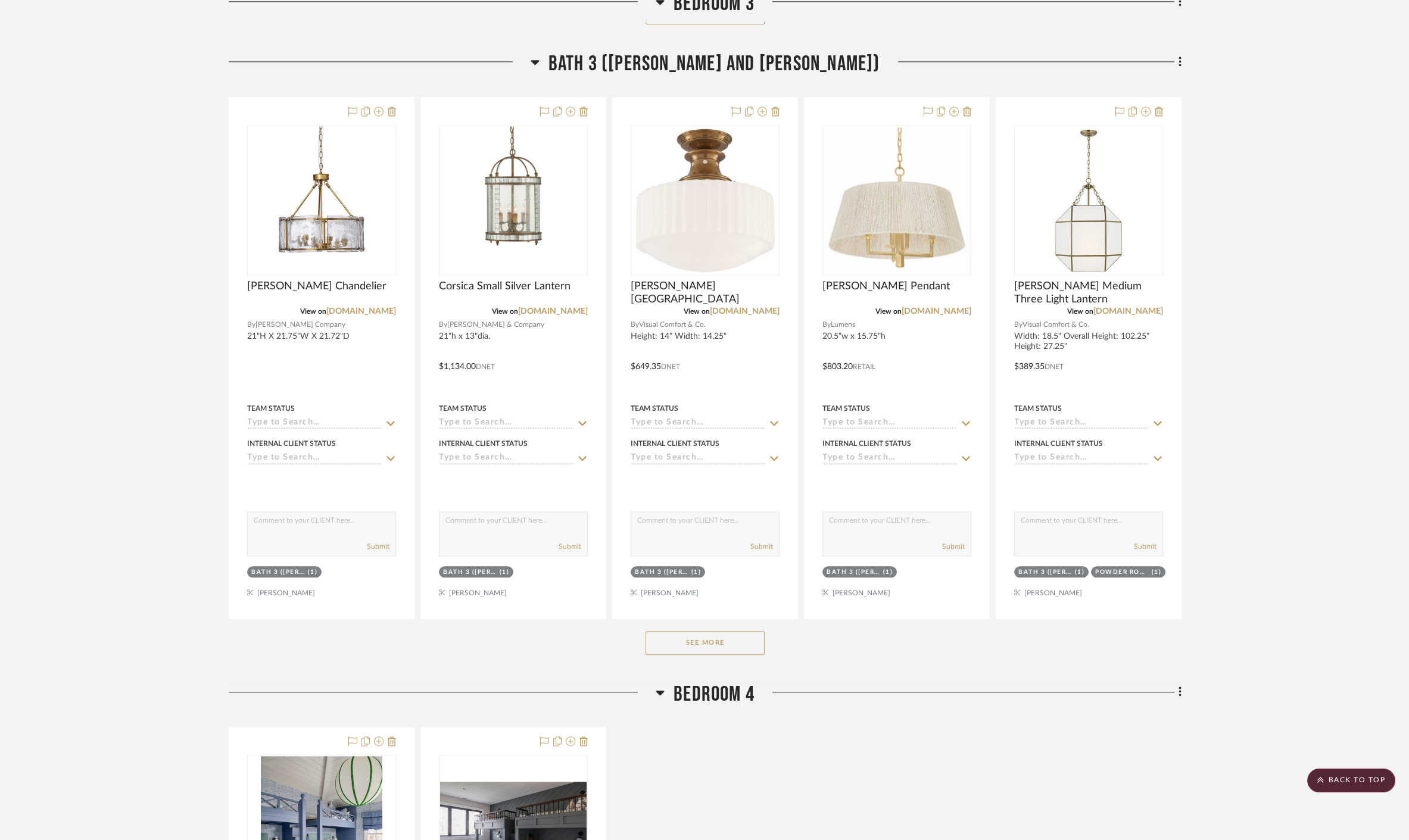
scroll to position [6333, 0]
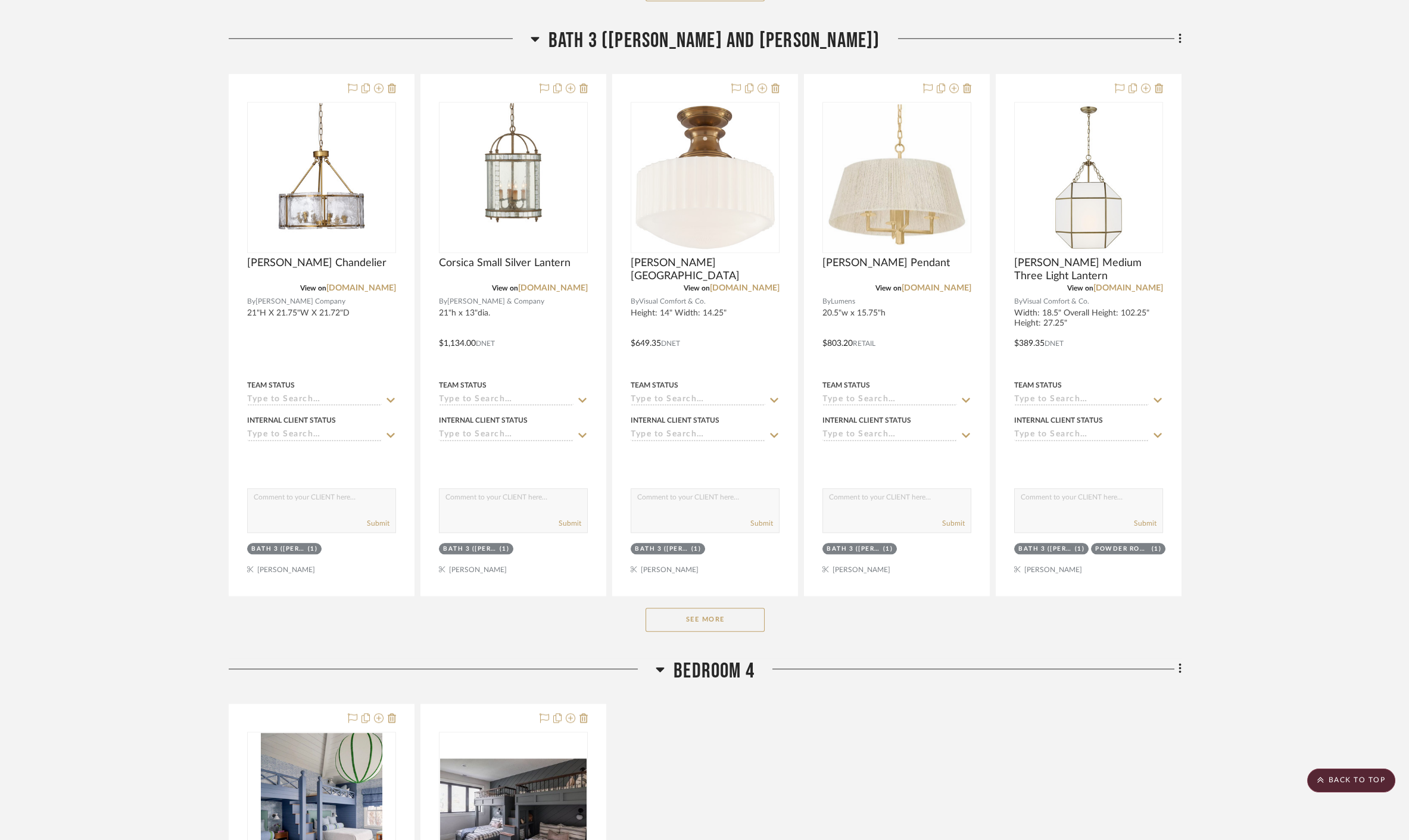
click at [696, 596] on div "See More" at bounding box center [705, 619] width 953 height 48
drag, startPoint x: 697, startPoint y: 587, endPoint x: 725, endPoint y: 578, distance: 29.4
click at [697, 607] on button "See More" at bounding box center [704, 619] width 119 height 24
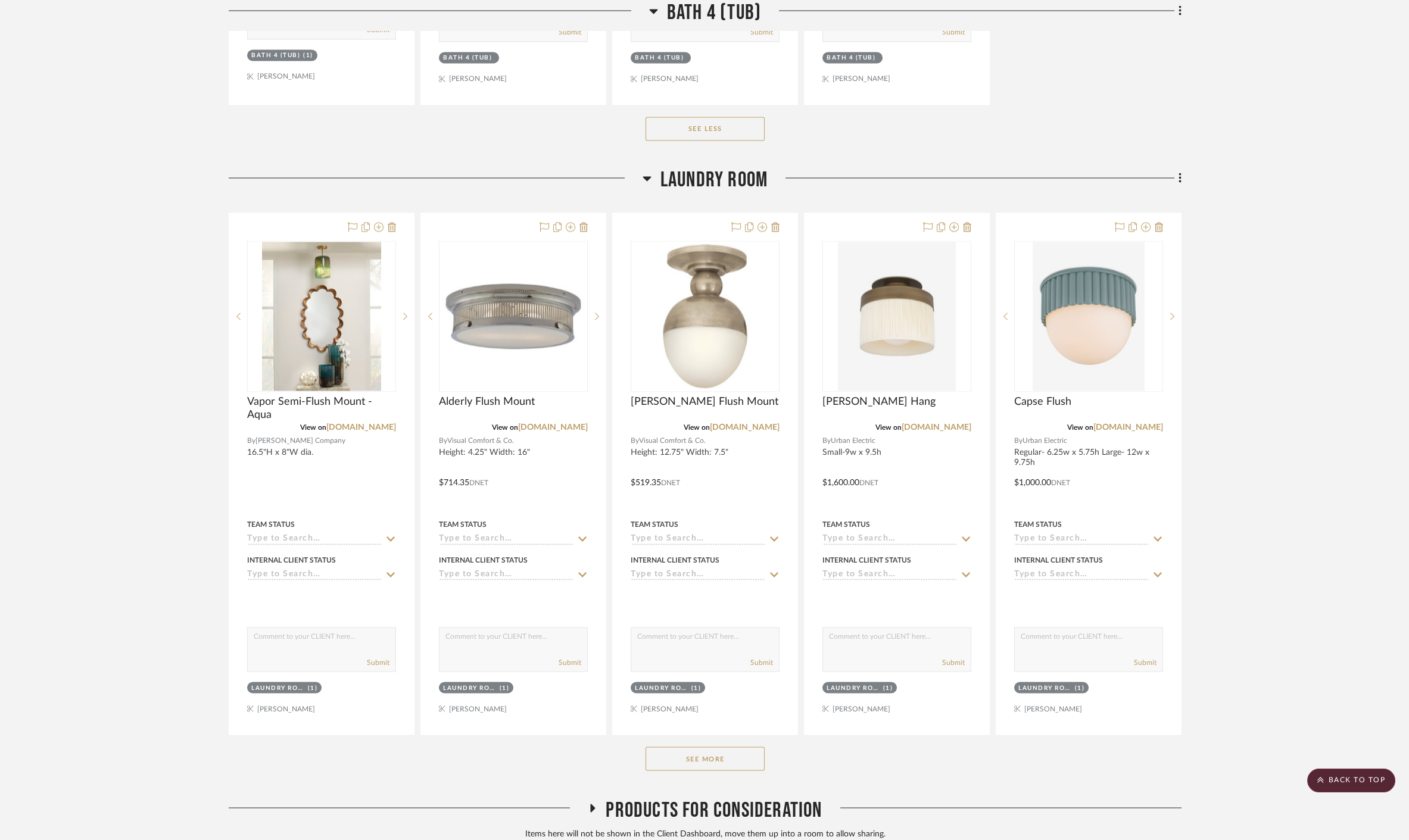
scroll to position [9155, 0]
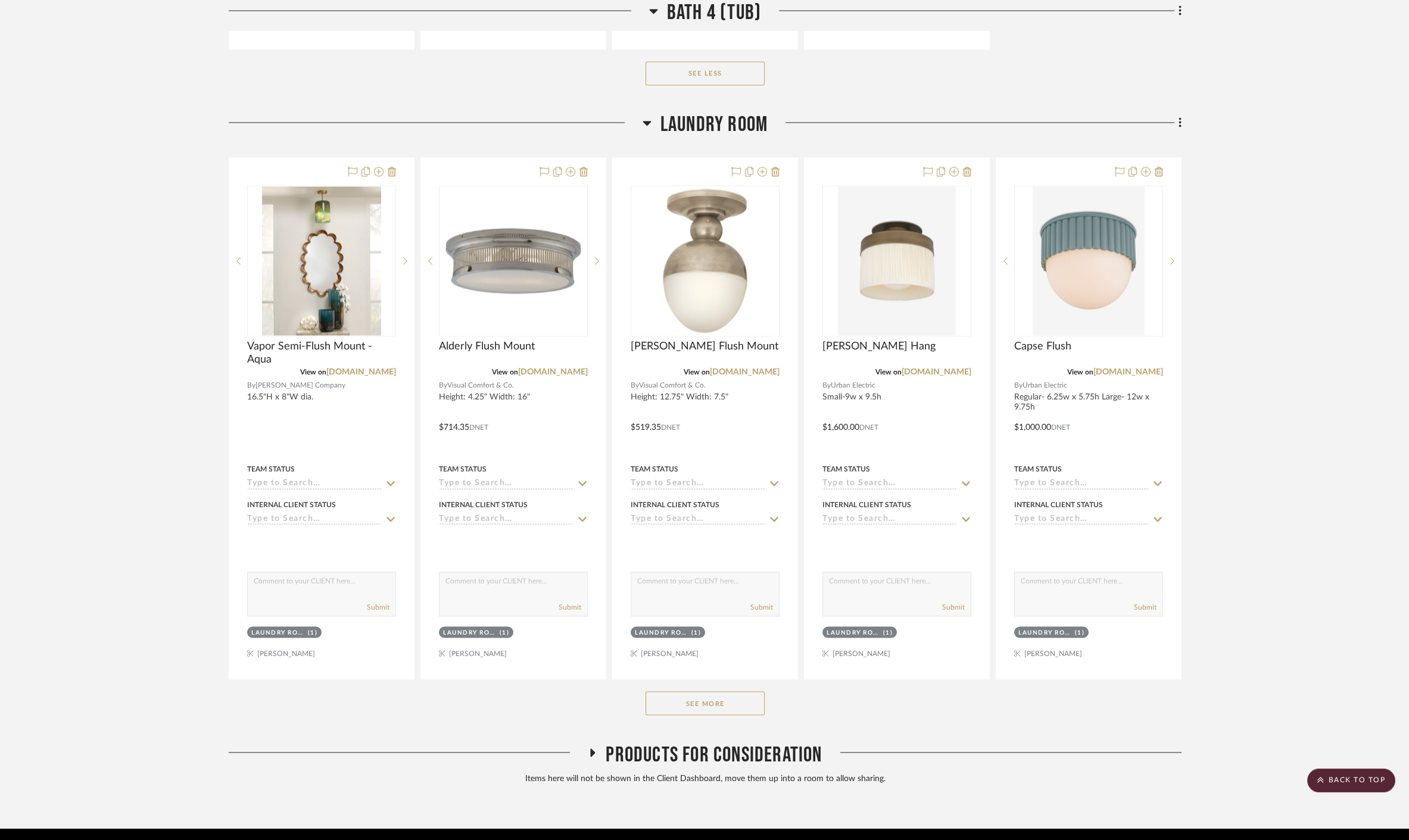
click at [742, 691] on button "See More" at bounding box center [704, 703] width 119 height 24
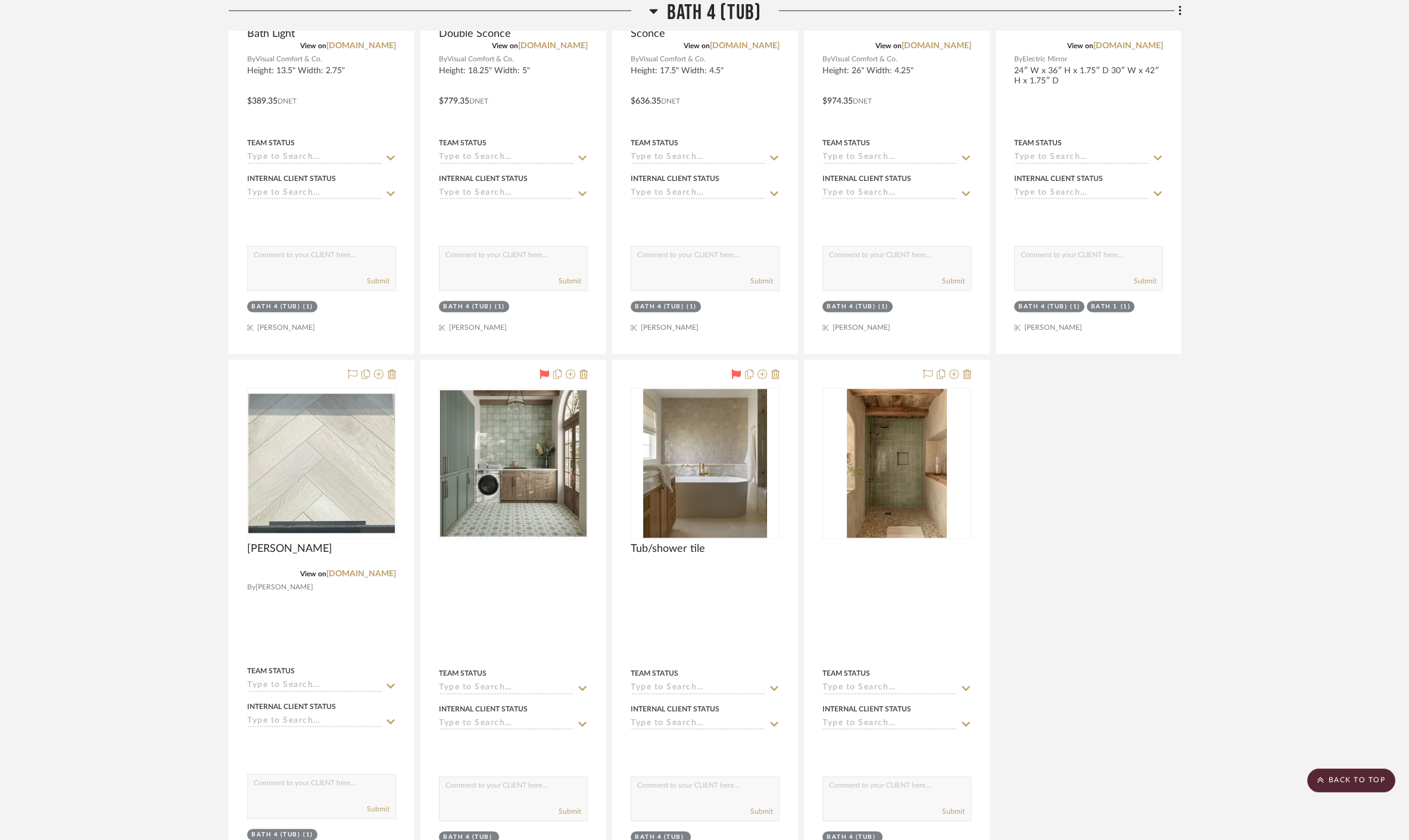
scroll to position [8230, 0]
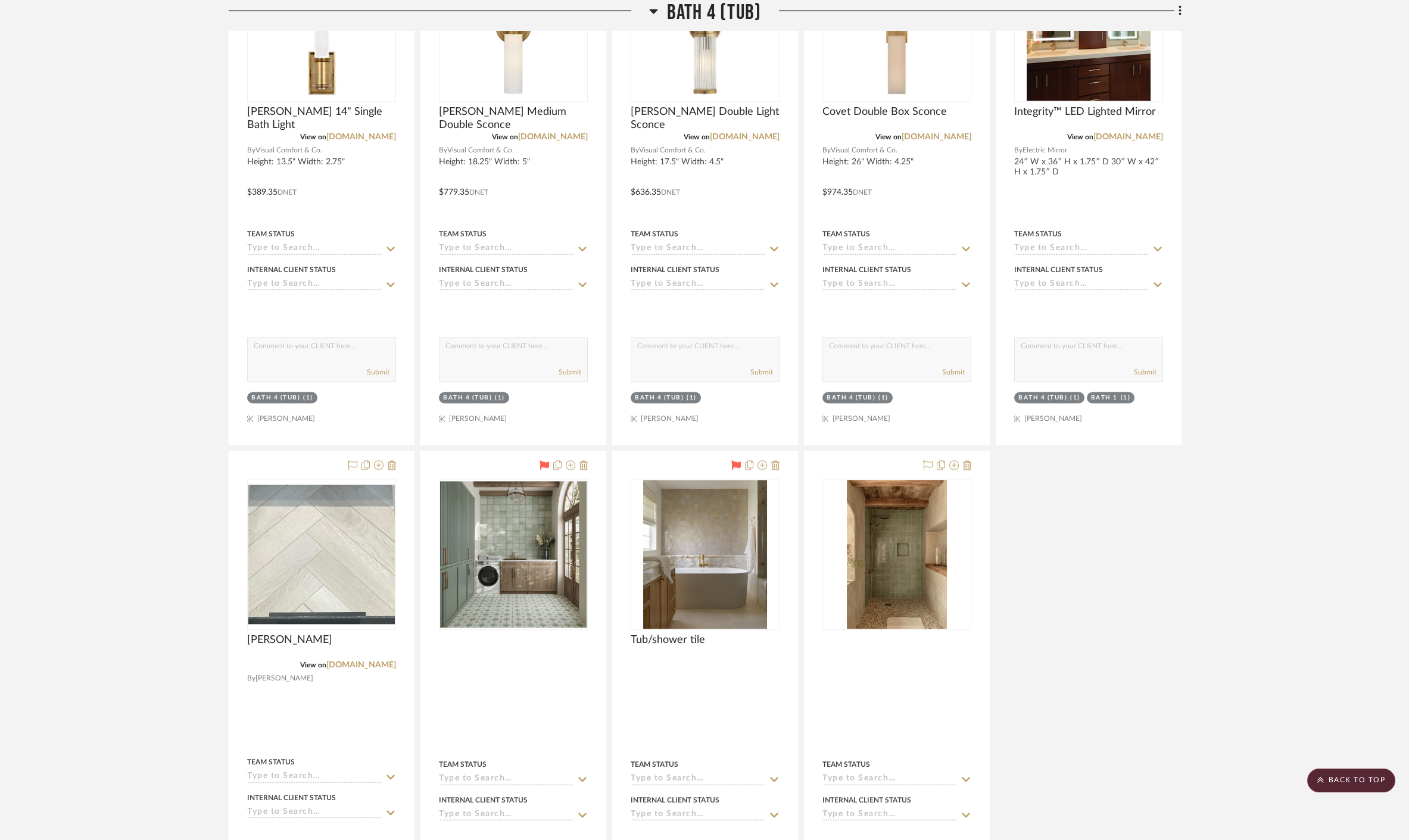
click at [1344, 775] on scroll-to-top-button "BACK TO TOP" at bounding box center [1351, 780] width 88 height 24
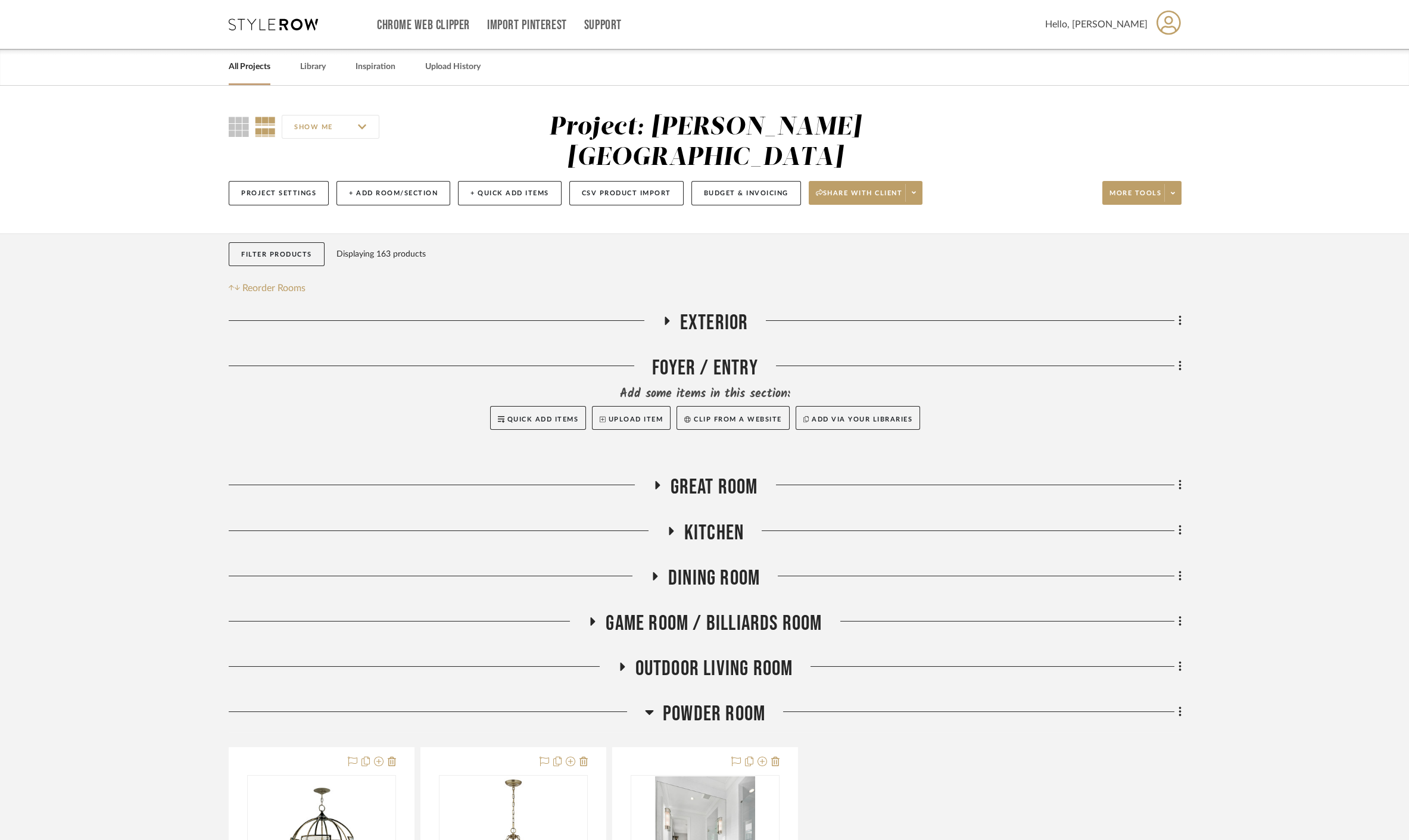
scroll to position [0, 0]
click at [719, 520] on span "Kitchen" at bounding box center [714, 532] width 60 height 26
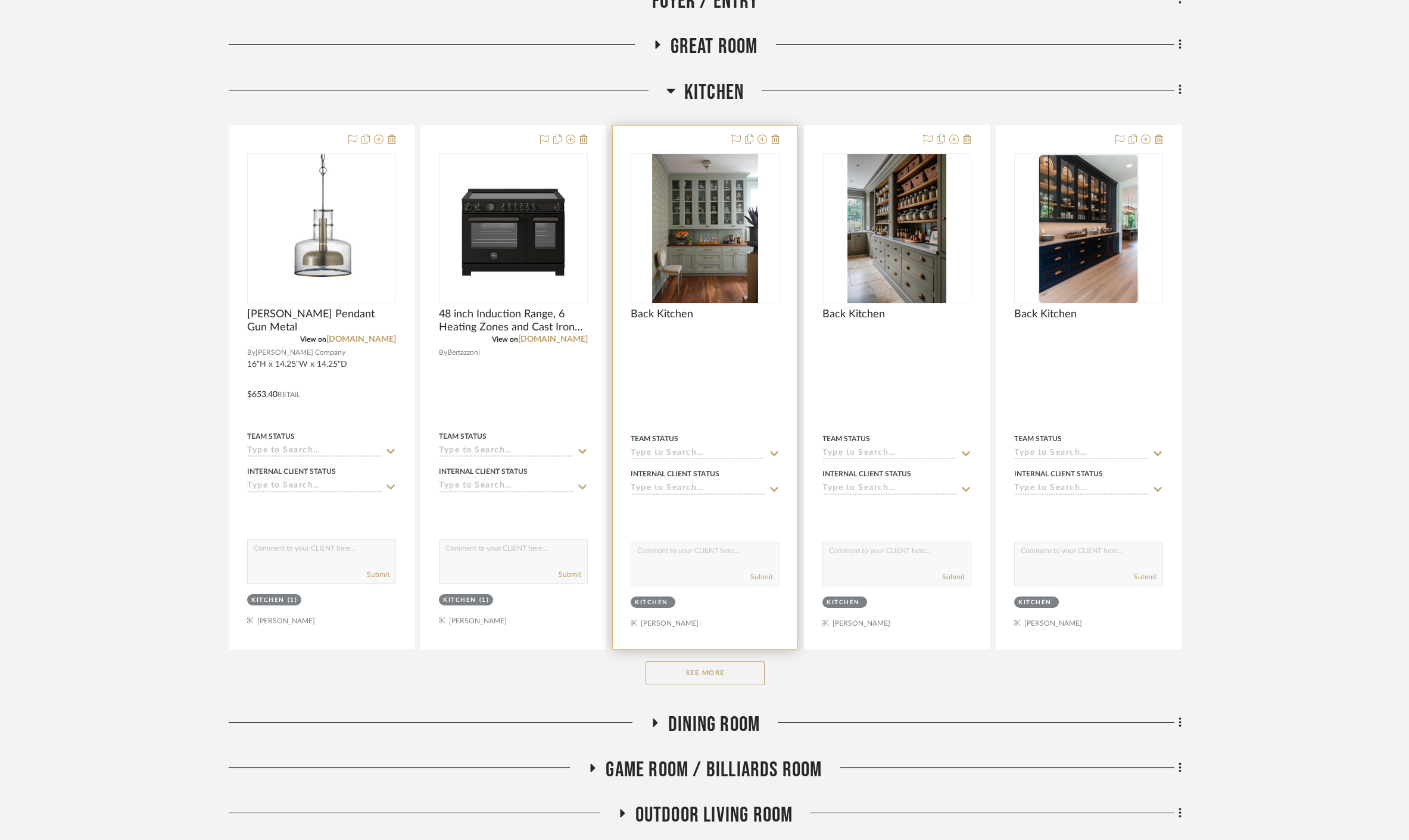
scroll to position [462, 0]
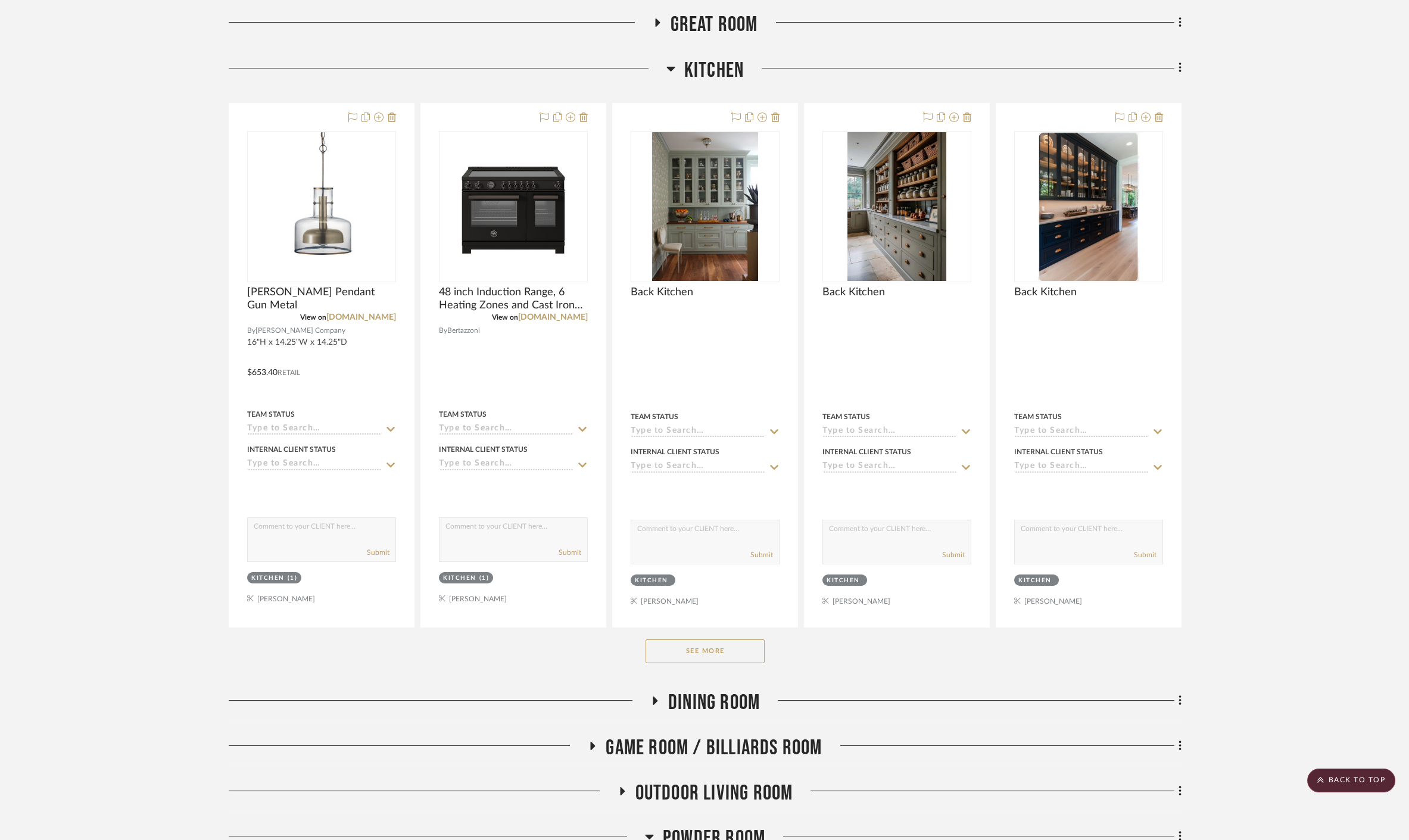
click at [708, 639] on button "See More" at bounding box center [704, 651] width 119 height 24
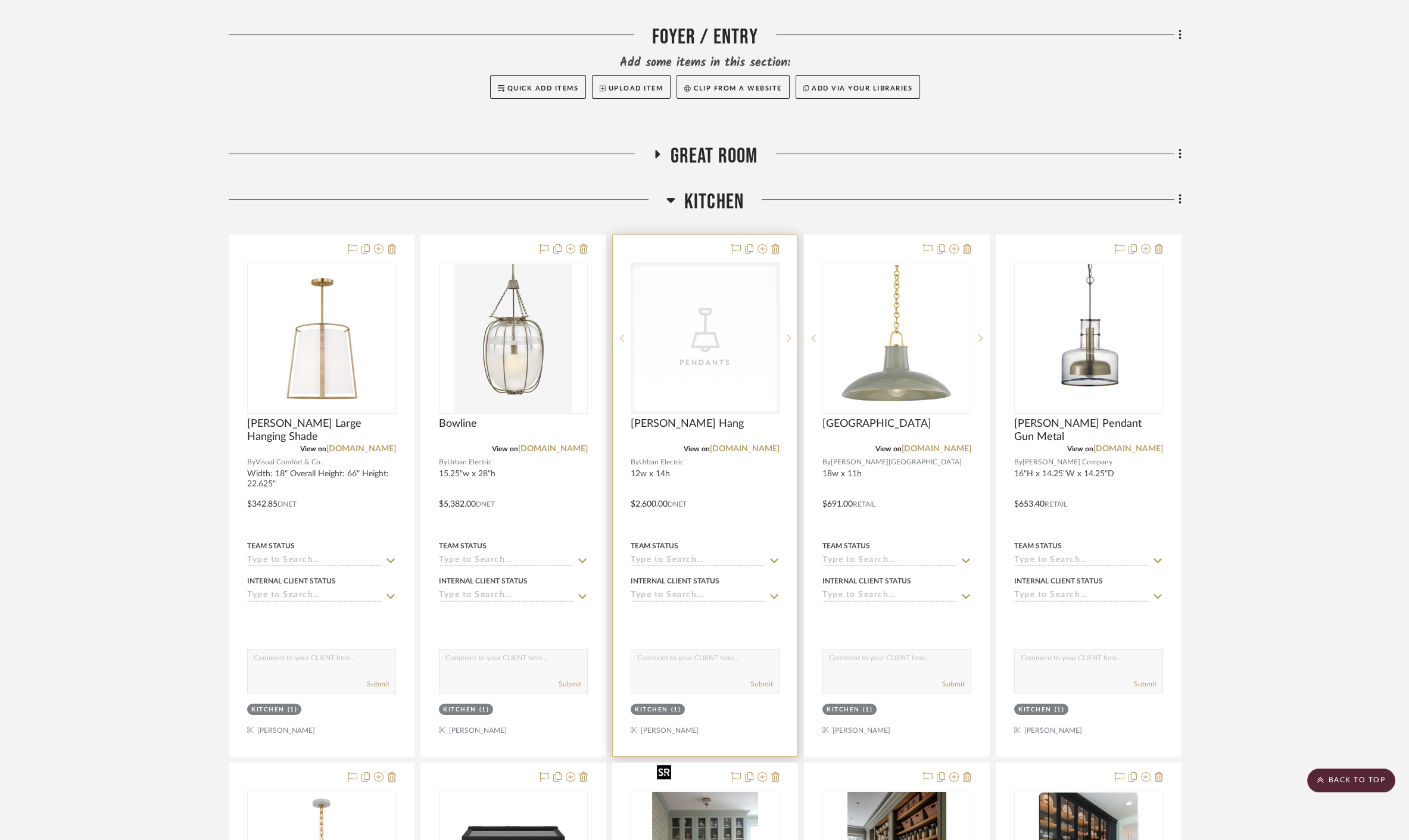
scroll to position [330, 0]
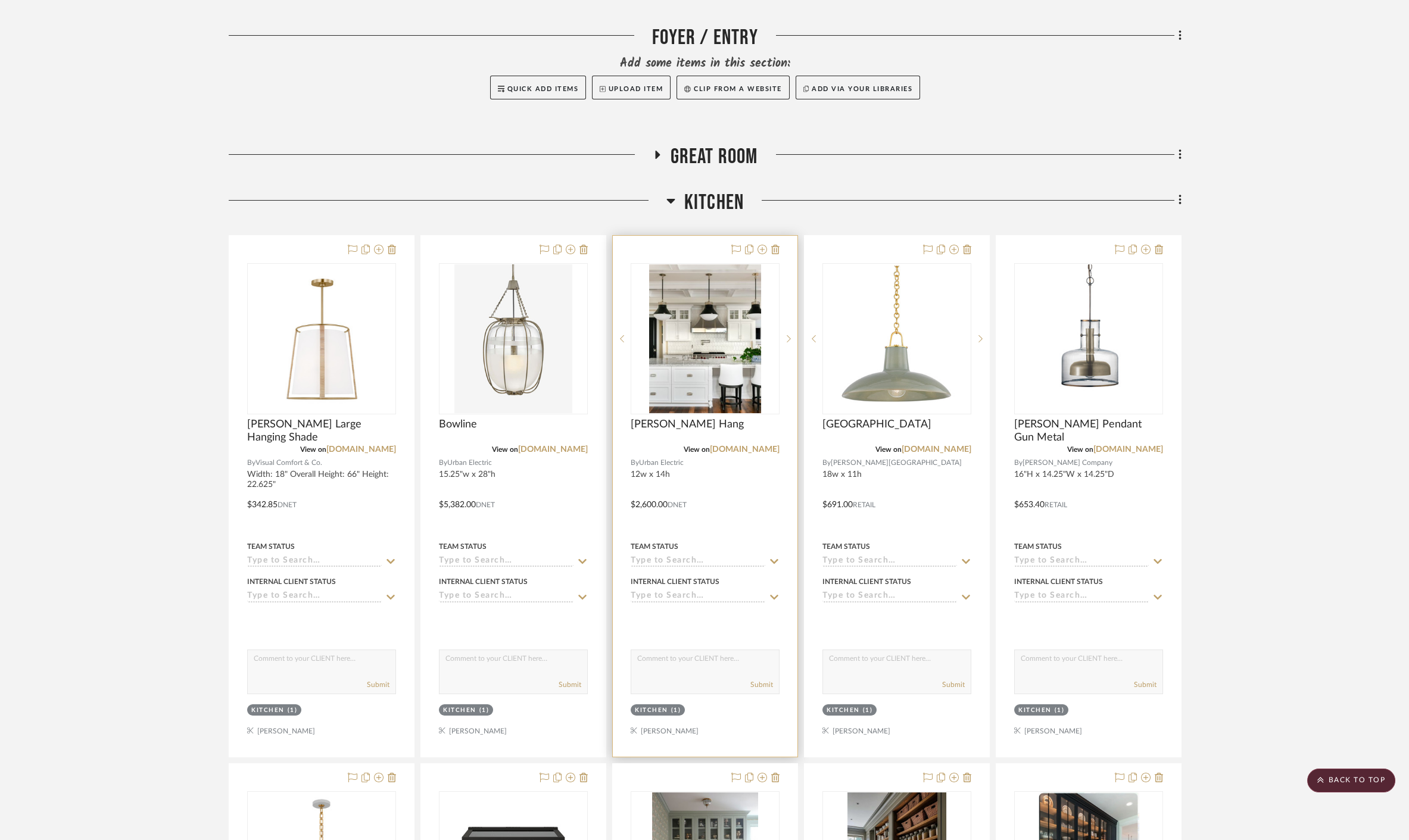
click at [722, 368] on img "0" at bounding box center [705, 339] width 112 height 149
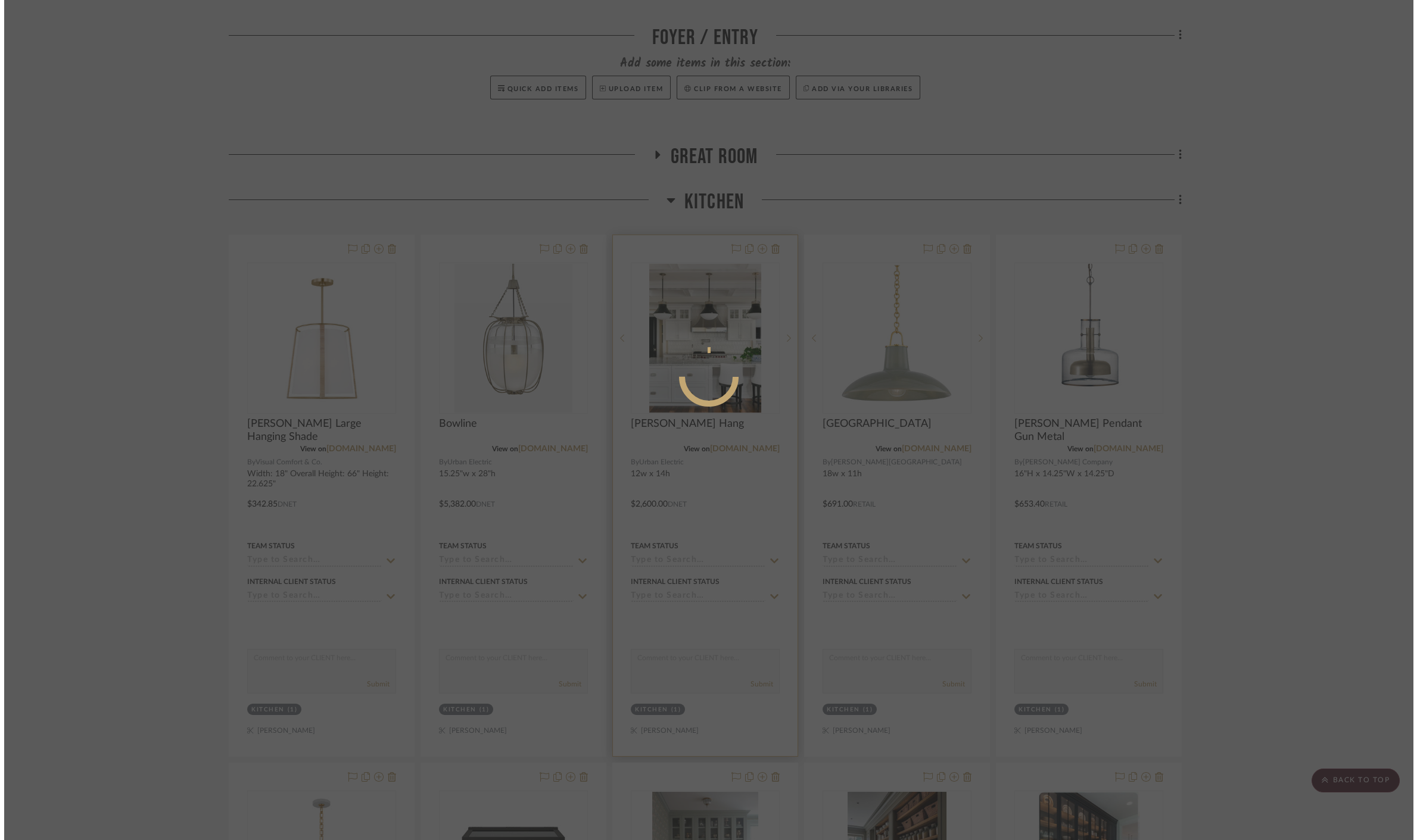
scroll to position [0, 0]
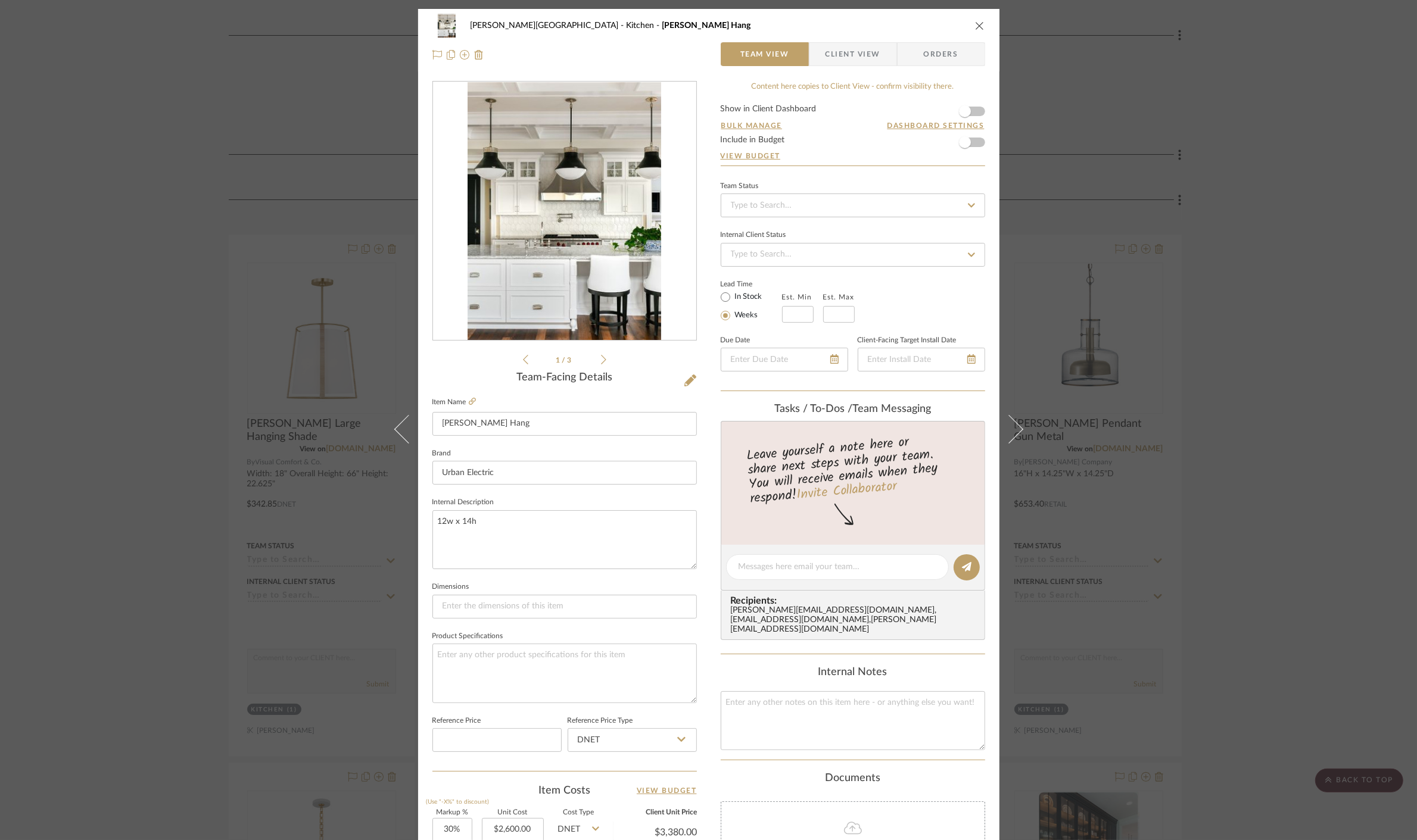
click at [1316, 340] on div "[PERSON_NAME] Circle C Ranch Kitchen [PERSON_NAME] Hang Team View Client View O…" at bounding box center [708, 420] width 1417 height 840
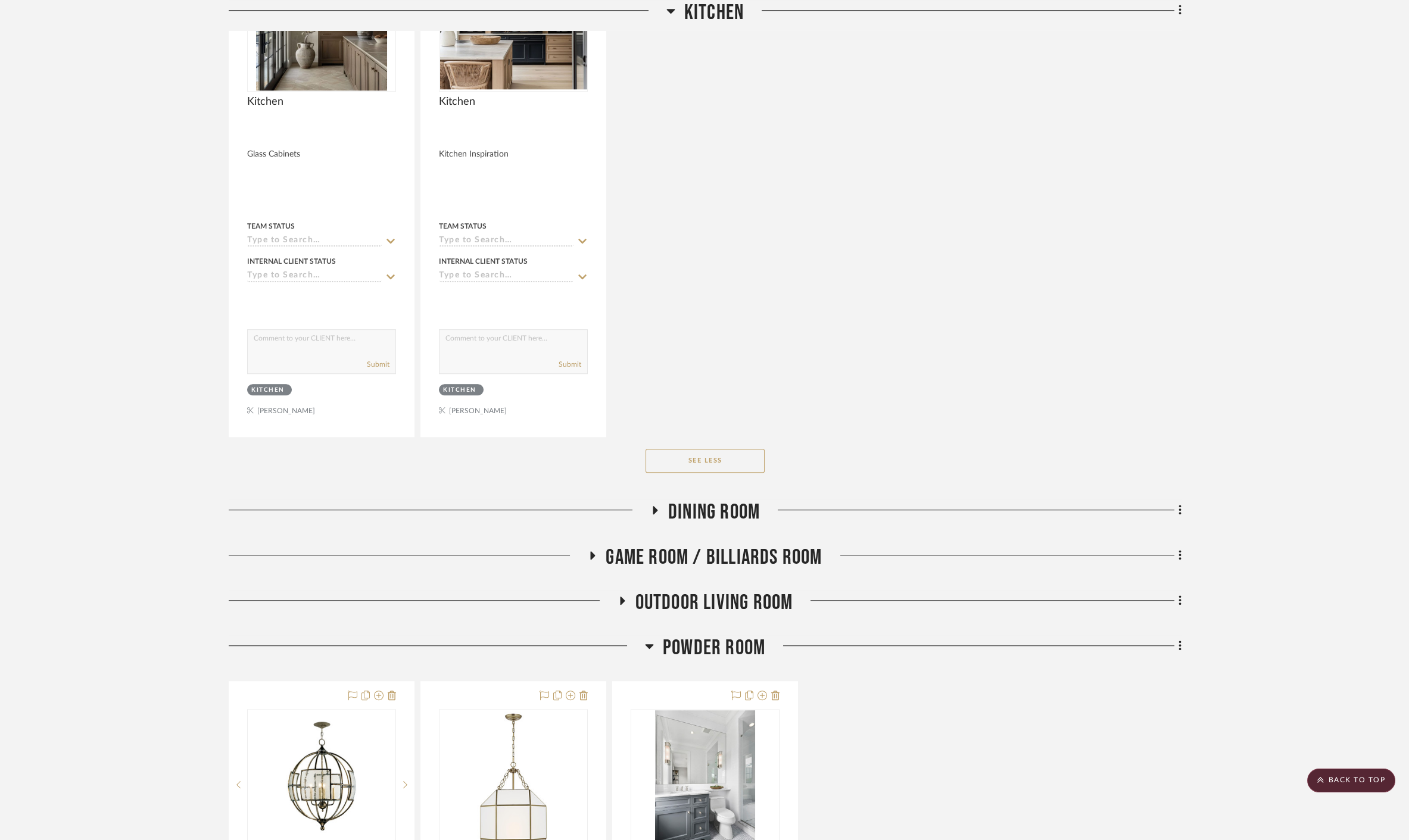
scroll to position [3902, 0]
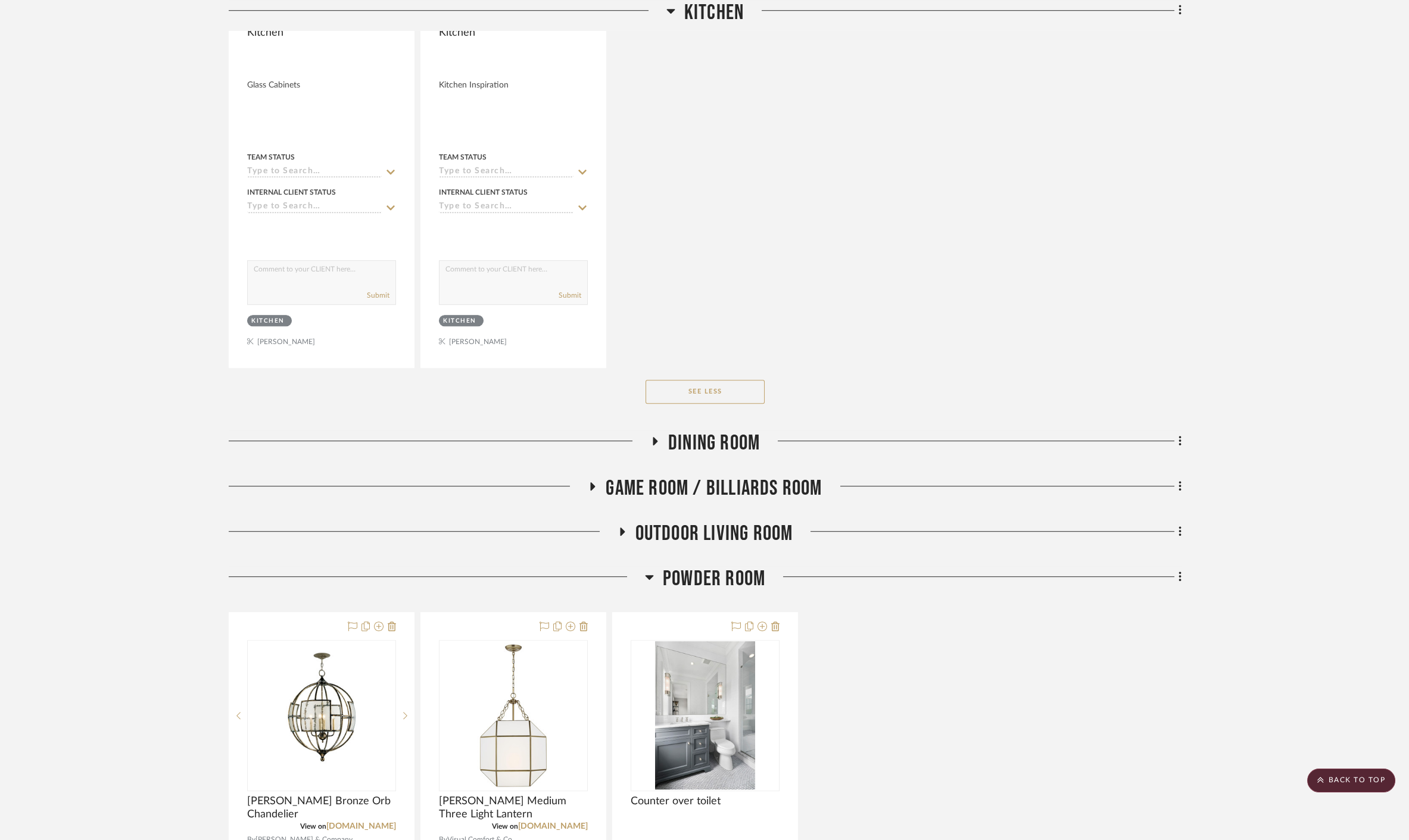
click at [716, 430] on span "Dining Room" at bounding box center [714, 443] width 92 height 26
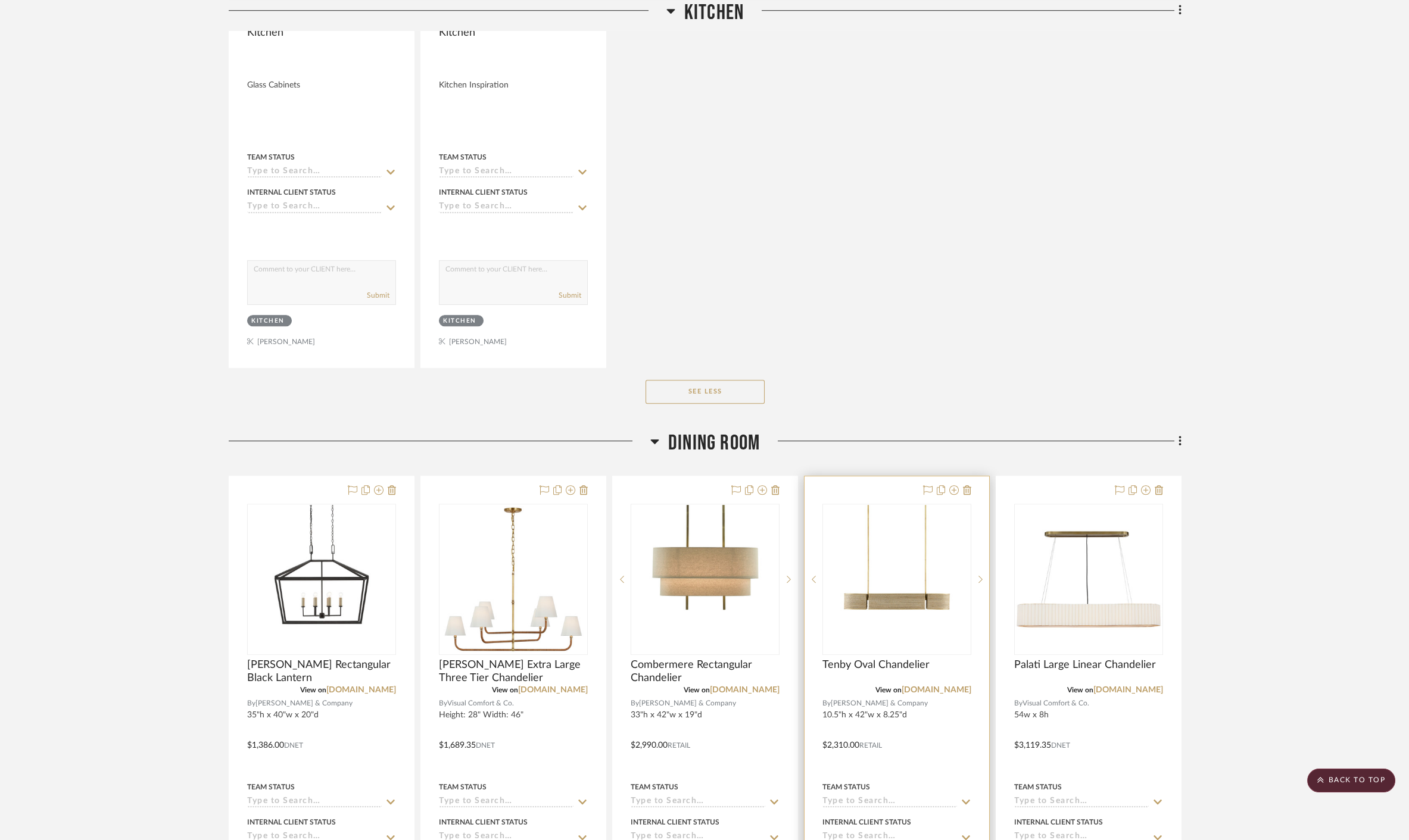
scroll to position [4233, 0]
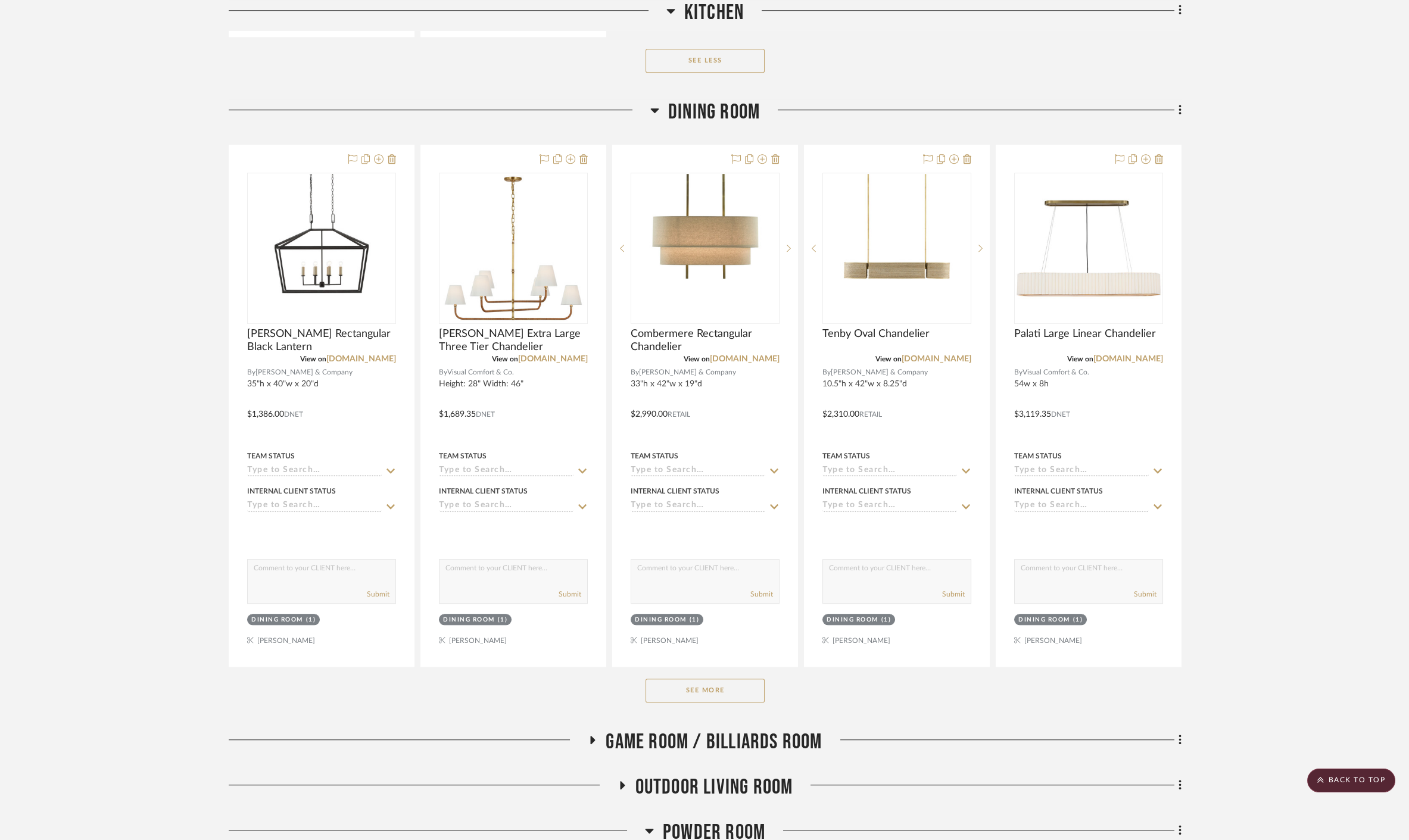
click at [713, 679] on button "See More" at bounding box center [704, 691] width 119 height 24
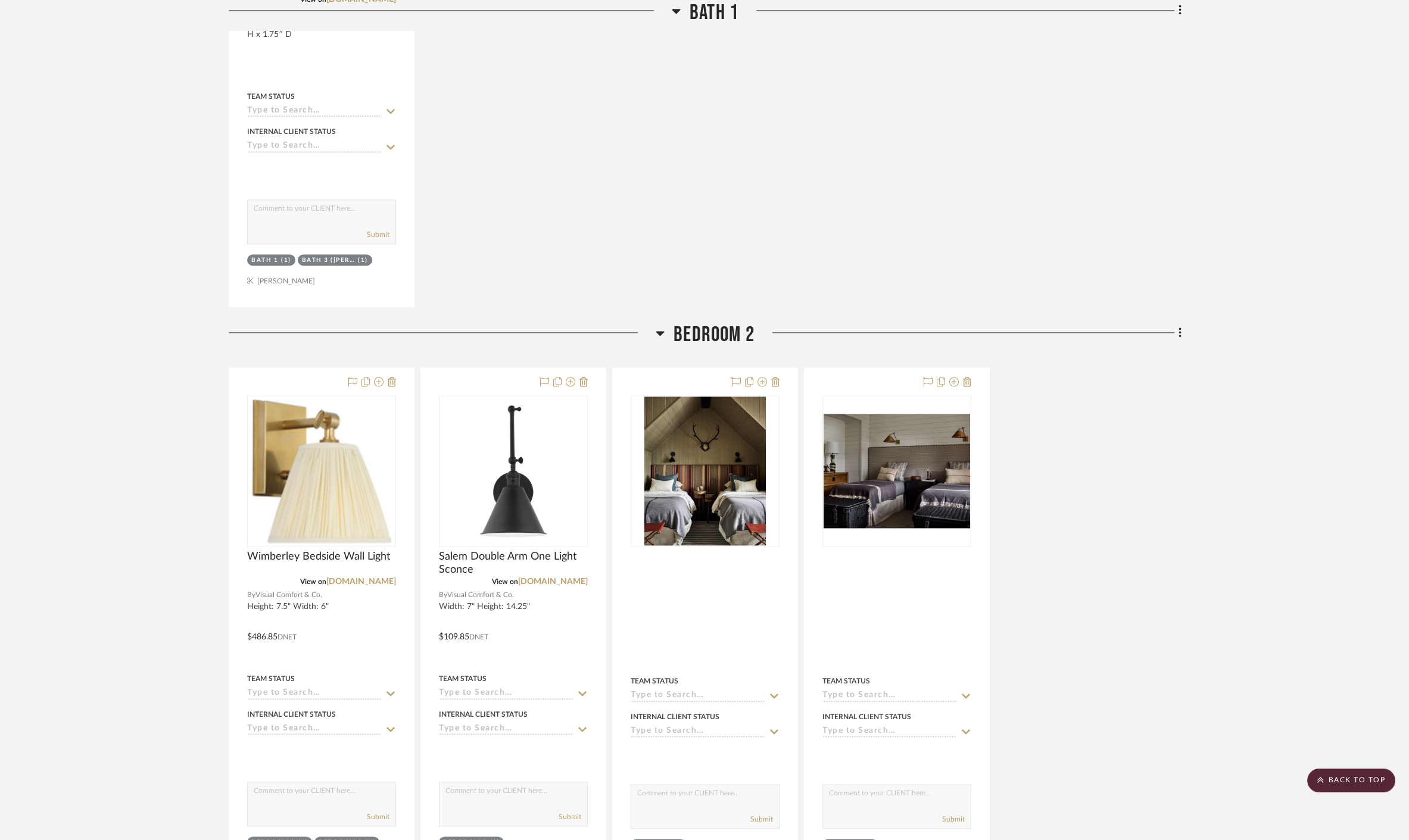
scroll to position [6548, 0]
